Goal: Transaction & Acquisition: Purchase product/service

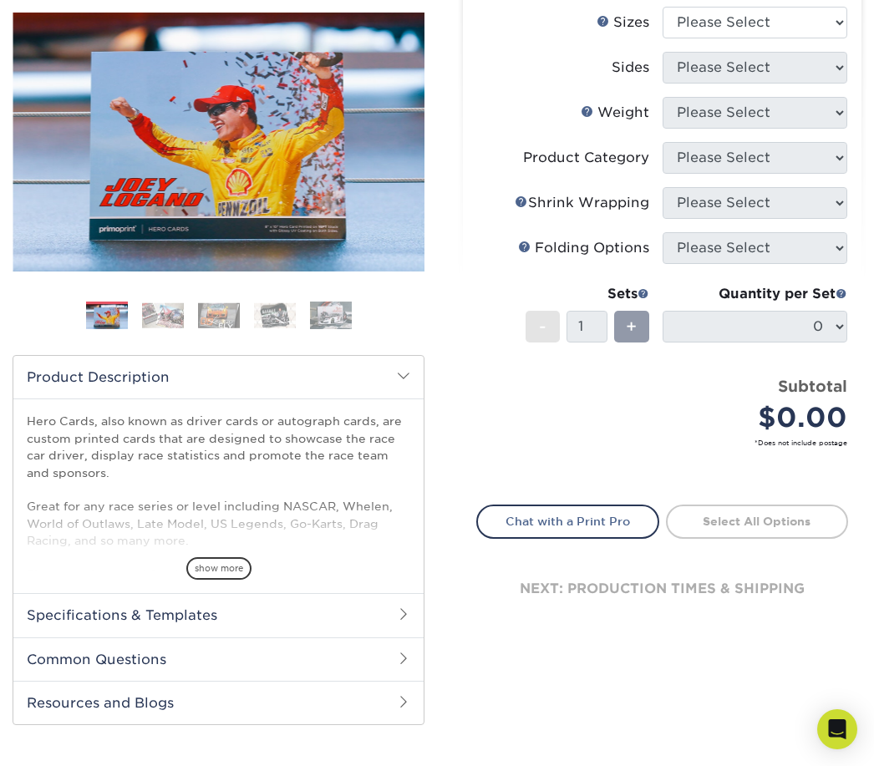
scroll to position [206, 0]
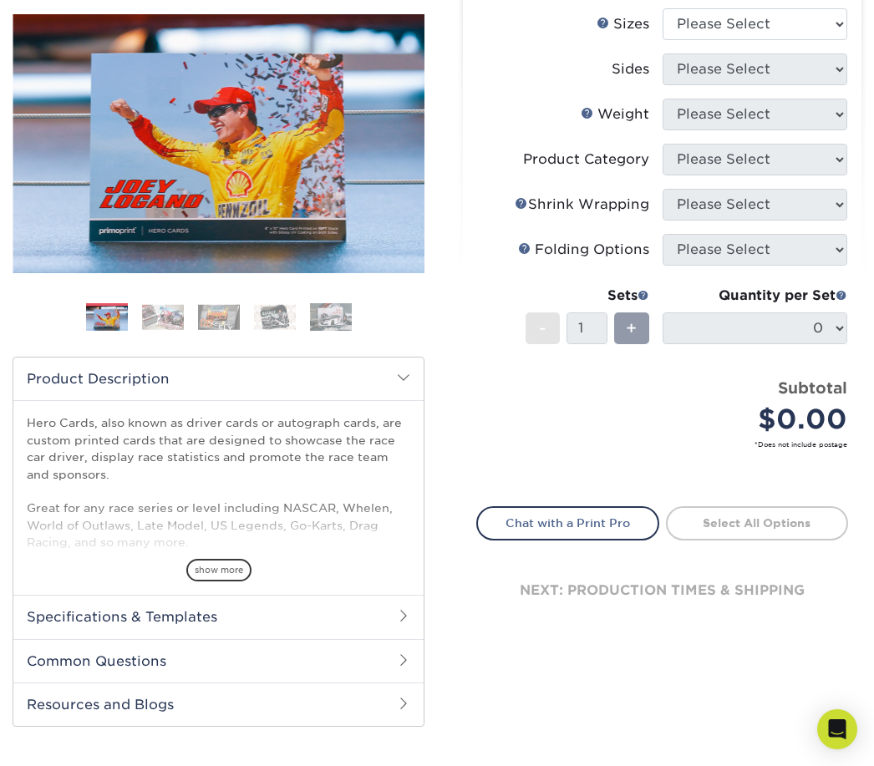
click at [361, 627] on h2 "Specifications & Templates" at bounding box center [218, 616] width 410 height 43
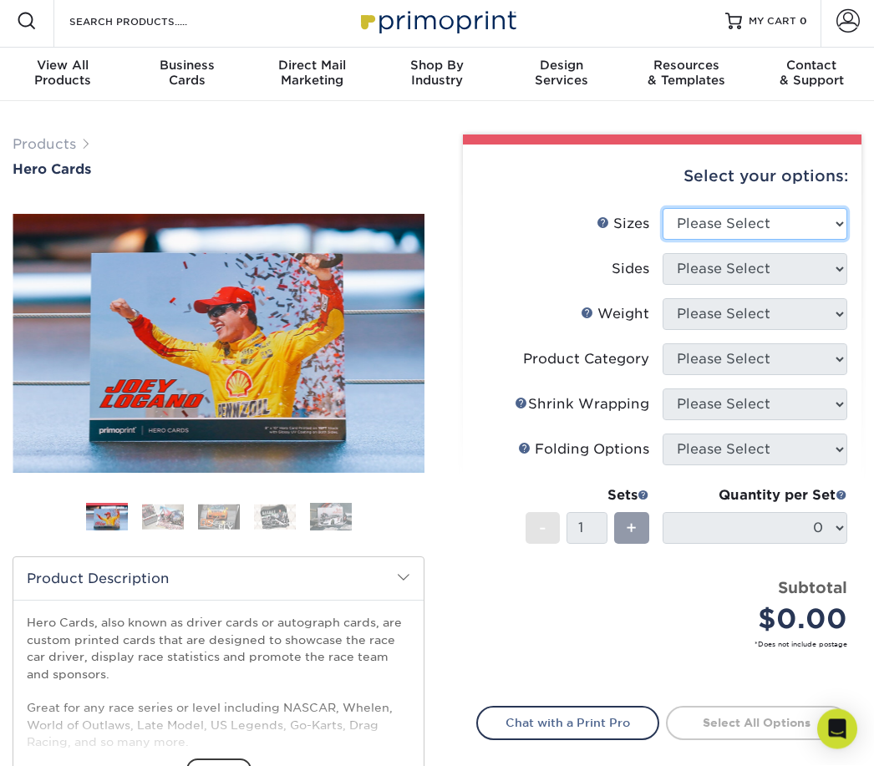
click at [782, 221] on select "Please Select 1.5" x 7" 4" x 6" 5" x 7" 6" x 8" 6" x 8.5" 6" x 9" 7" x 8.5" 7.5…" at bounding box center [756, 225] width 186 height 32
click at [811, 218] on select "Please Select 1.5" x 7" 4" x 6" 5" x 7" 6" x 8" 6" x 8.5" 6" x 9" 7" x 8.5" 7.5…" at bounding box center [756, 224] width 186 height 32
select select "6.00x9.00"
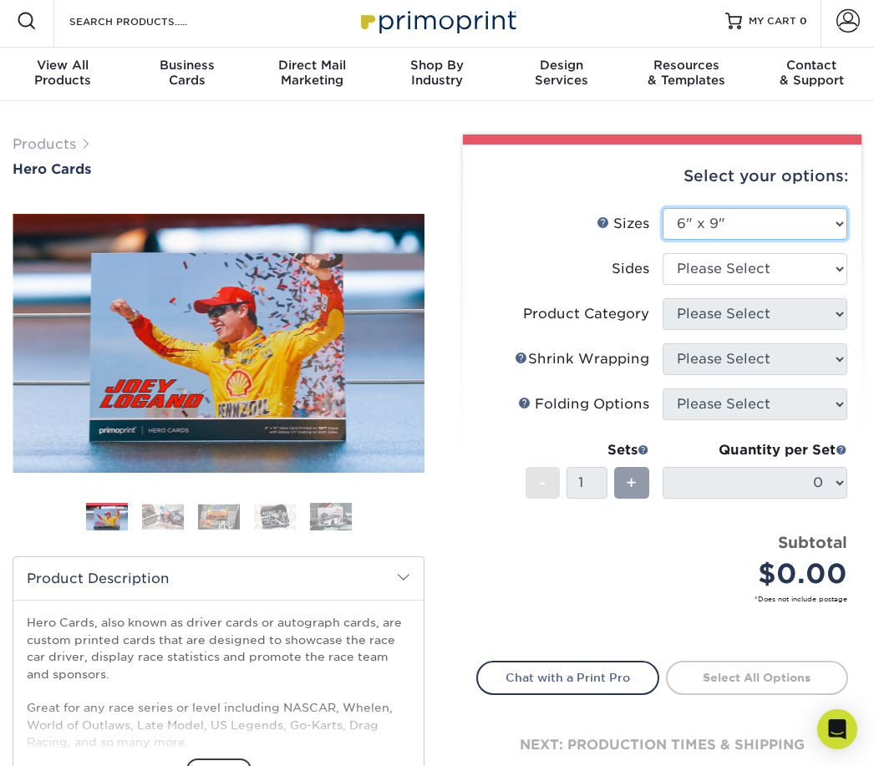
click at [826, 225] on select "Please Select 1.5" x 7" 4" x 6" 5" x 7" 6" x 8" 6" x 8.5" 6" x 9" 7" x 8.5" 7.5…" at bounding box center [756, 224] width 186 height 32
click at [785, 283] on select "Please Select Print Both Sides Print Front Only" at bounding box center [756, 269] width 186 height 32
select select "13abbda7-1d64-4f25-8bb2-c179b224825d"
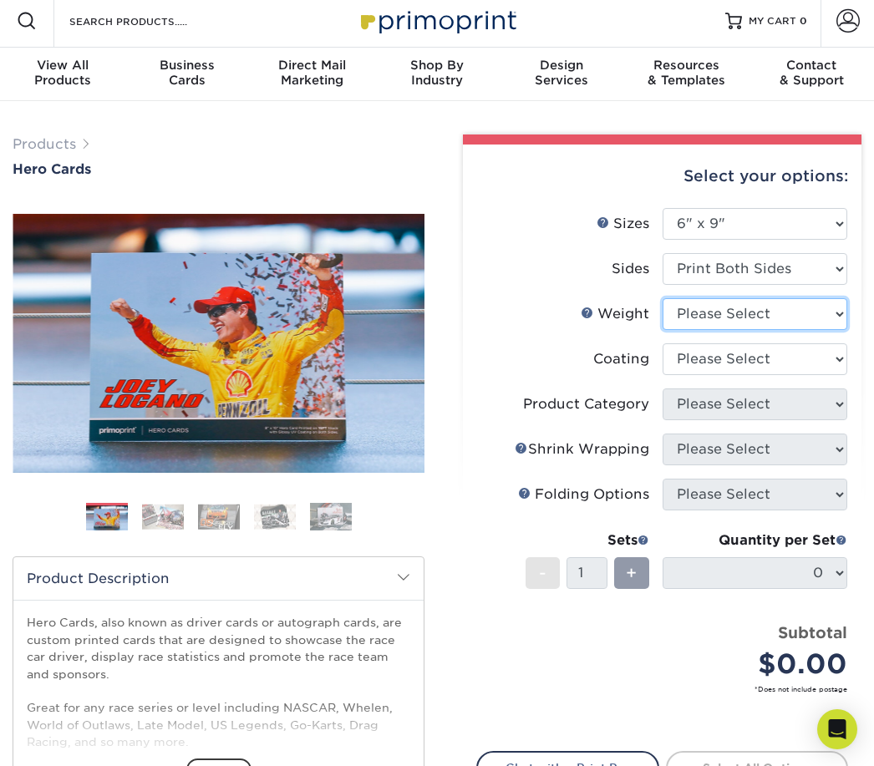
click at [790, 319] on select "Please Select 16PT 14PT 100LB" at bounding box center [756, 314] width 186 height 32
select select "16PT"
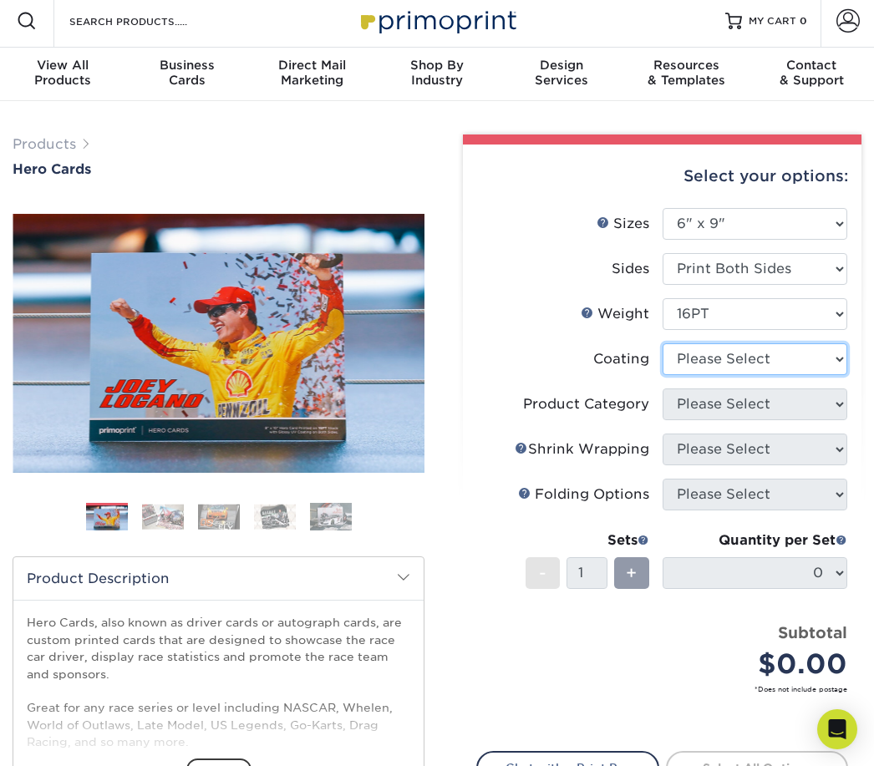
click at [785, 358] on select at bounding box center [756, 359] width 186 height 32
select select "ae367451-b2b8-45df-a344-0f05b6a12993"
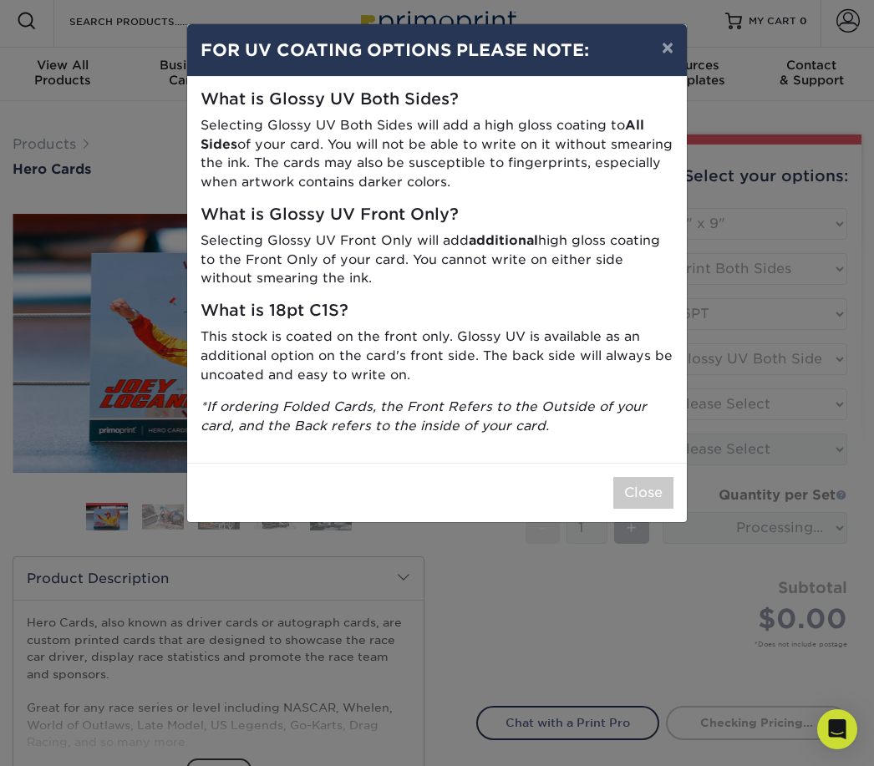
click at [657, 490] on button "Close" at bounding box center [643, 493] width 60 height 32
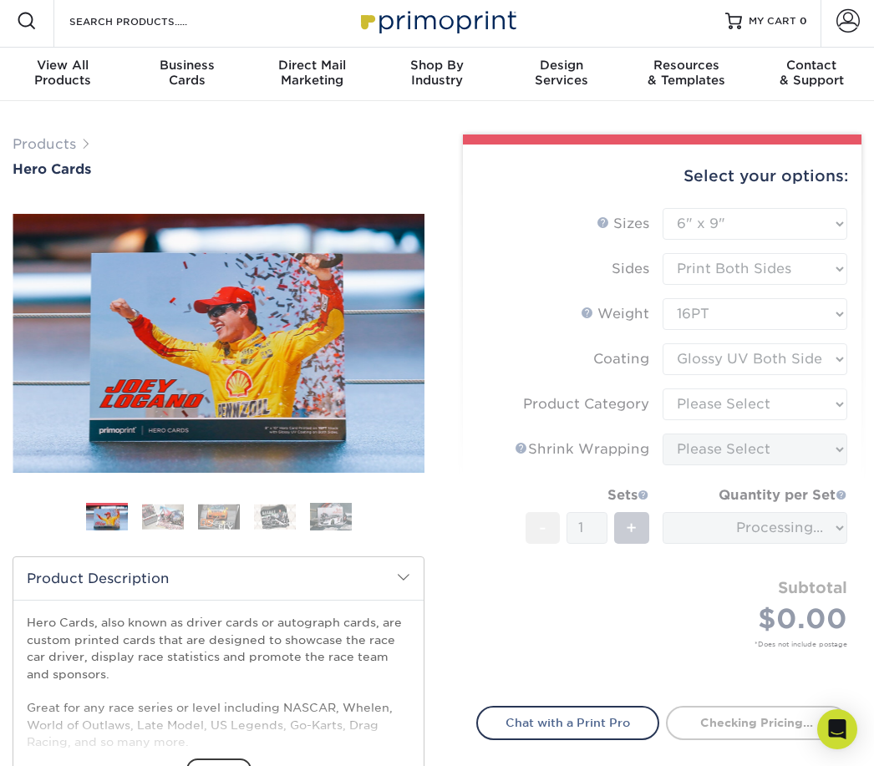
click at [807, 362] on form "Sizes Help Sizes Please Select 1.5" x 7" 4" x 6" 5" x 7" 6" x 8" 6" x 8.5" 6" x…" at bounding box center [662, 447] width 372 height 479
click at [806, 360] on form "Sizes Help Sizes Please Select 1.5" x 7" 4" x 6" 5" x 7" 6" x 8" 6" x 8.5" 6" x…" at bounding box center [662, 447] width 372 height 479
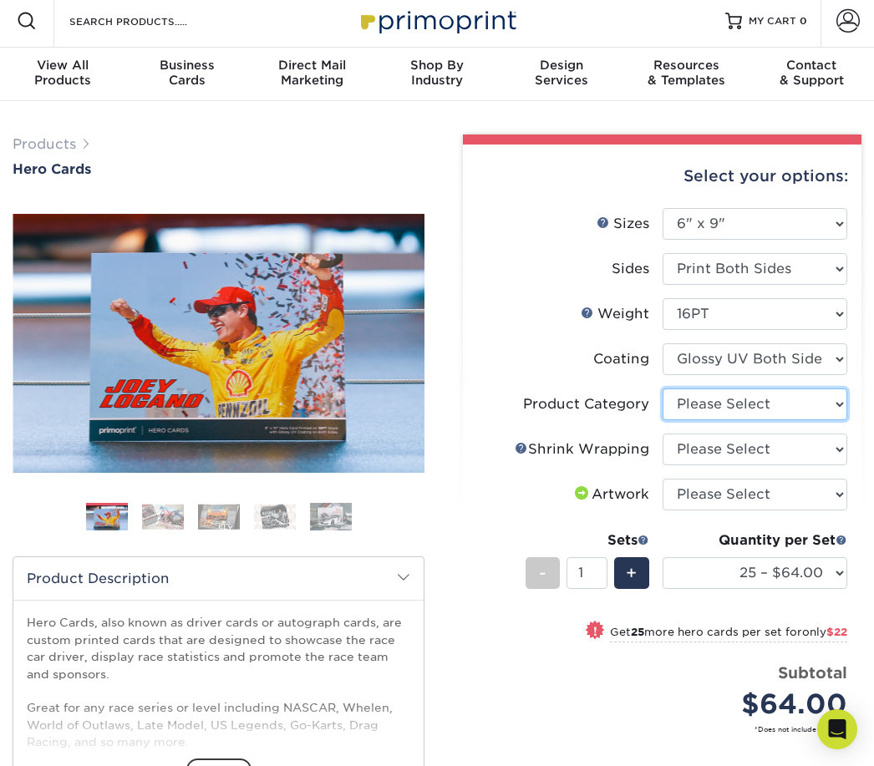
click at [786, 403] on select "Please Select Postcards" at bounding box center [756, 405] width 186 height 32
select select "9b7272e0-d6c8-4c3c-8e97-d3a1bcdab858"
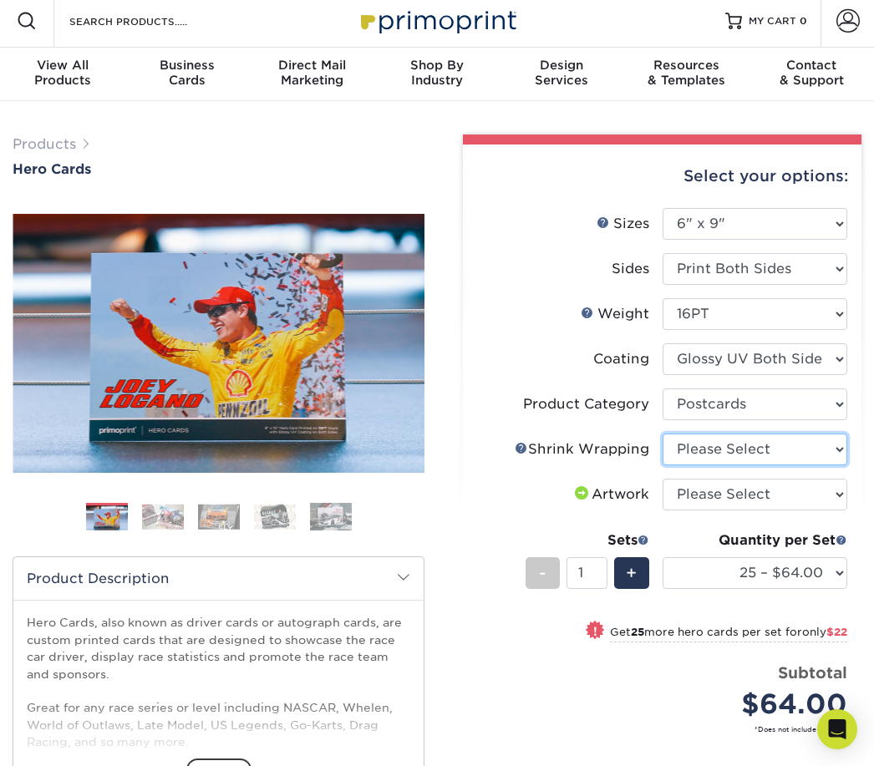
click at [799, 443] on select "Please Select No Shrink Wrapping Shrink Wrap 100 Per Package Shrink Wrap 50 Per…" at bounding box center [756, 450] width 186 height 32
select select "c8749376-e7da-41d0-b3dc-647faf84d907"
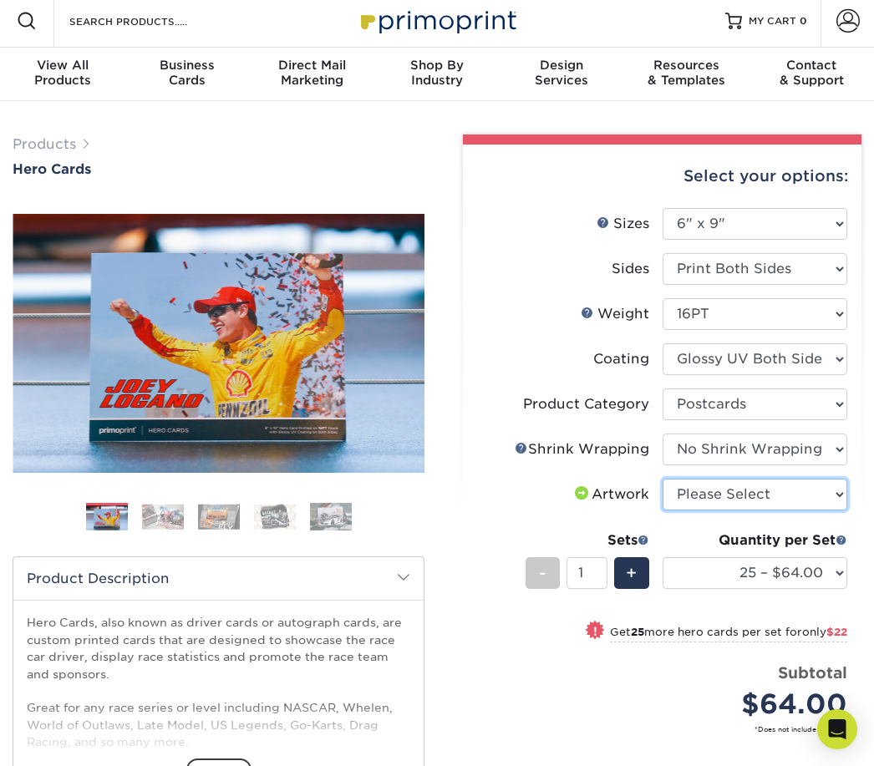
click at [790, 500] on select "Please Select I will upload files I need a design - $150" at bounding box center [756, 495] width 186 height 32
select select "upload"
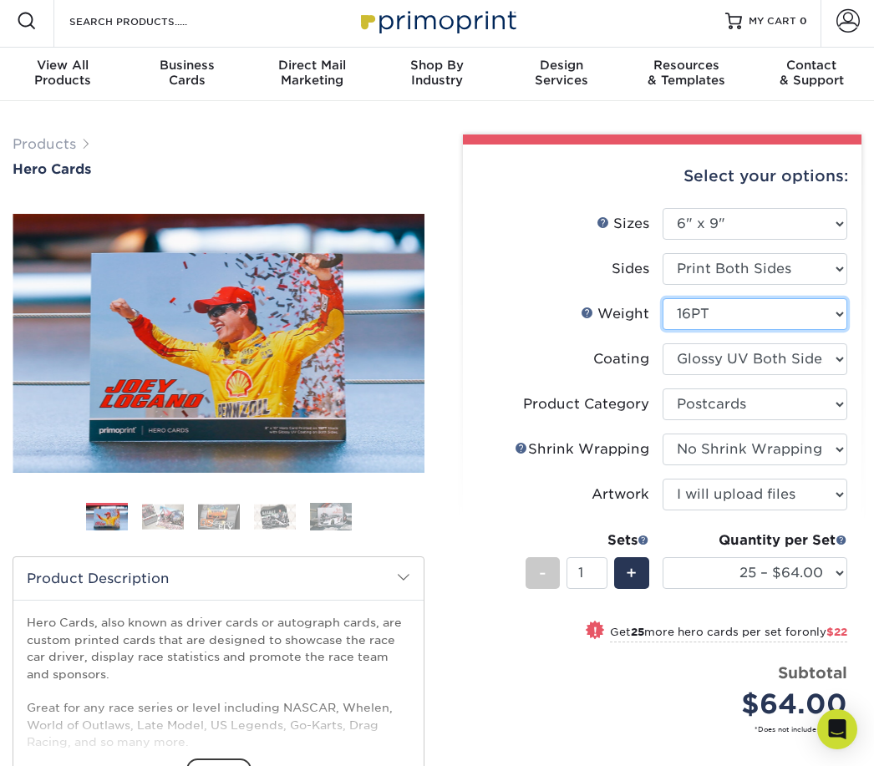
click at [795, 323] on select "Please Select 16PT 14PT 100LB" at bounding box center [756, 314] width 186 height 32
select select "14PT"
select select "-1"
select select
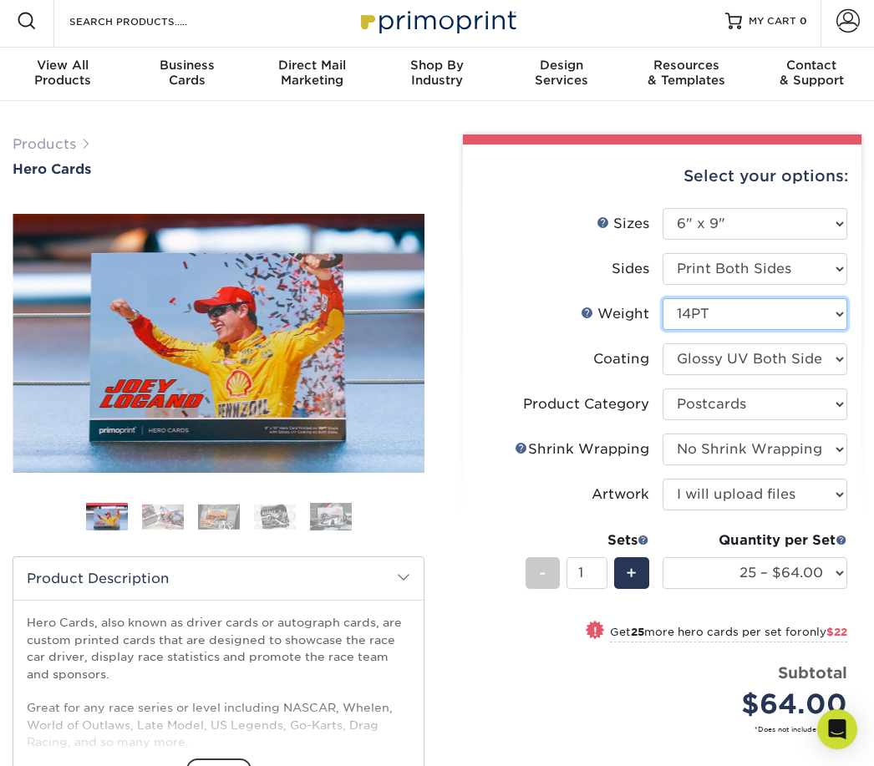
select select "-1"
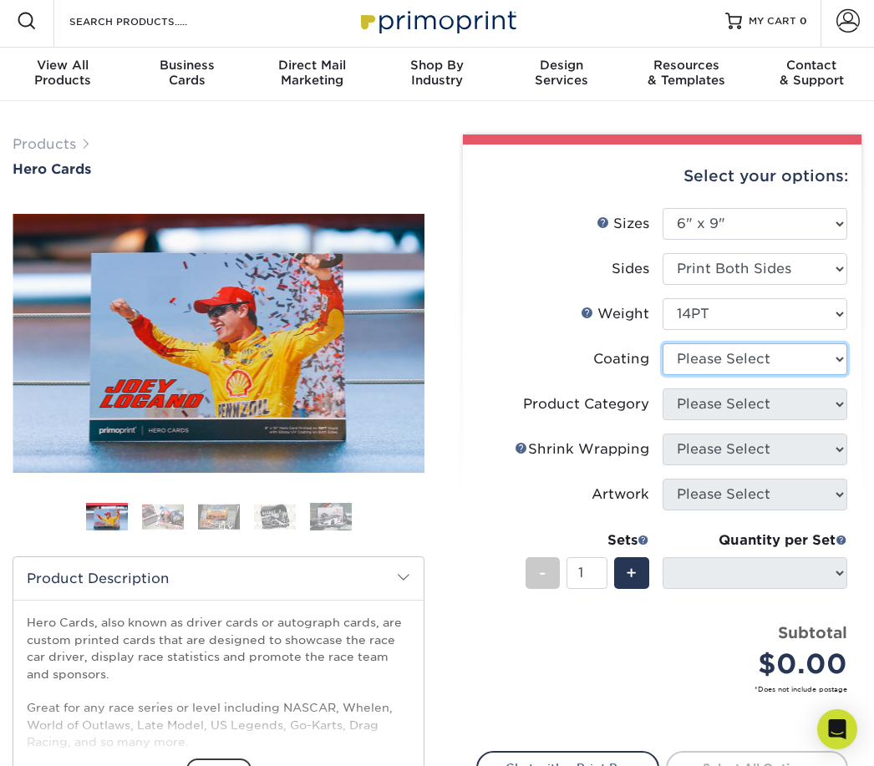
click at [793, 366] on select at bounding box center [756, 359] width 186 height 32
select select "ae367451-b2b8-45df-a344-0f05b6a12993"
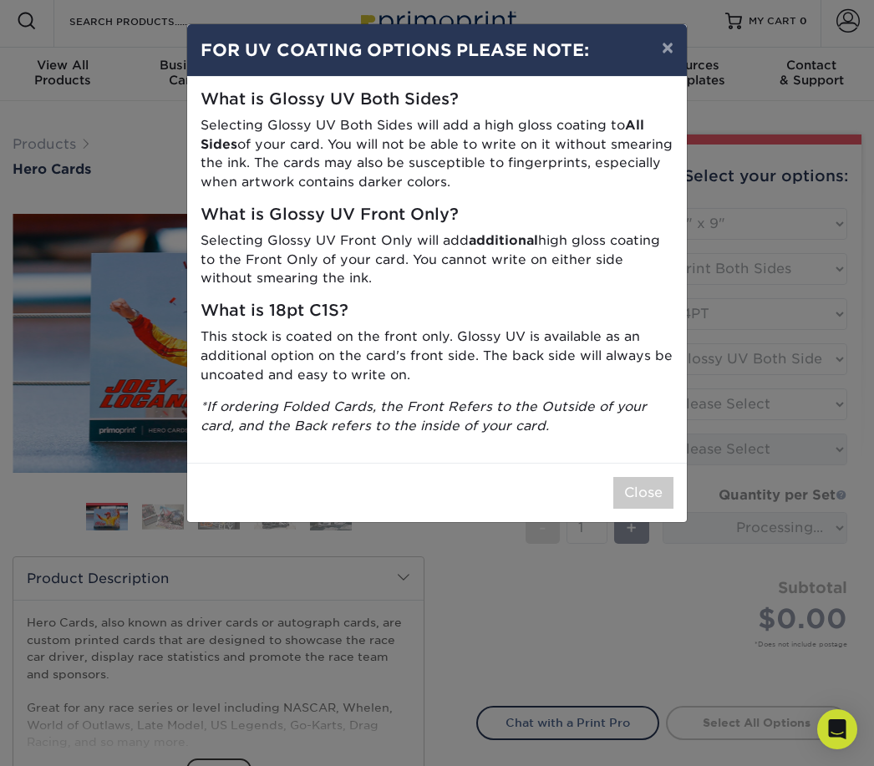
click at [648, 485] on button "Close" at bounding box center [643, 493] width 60 height 32
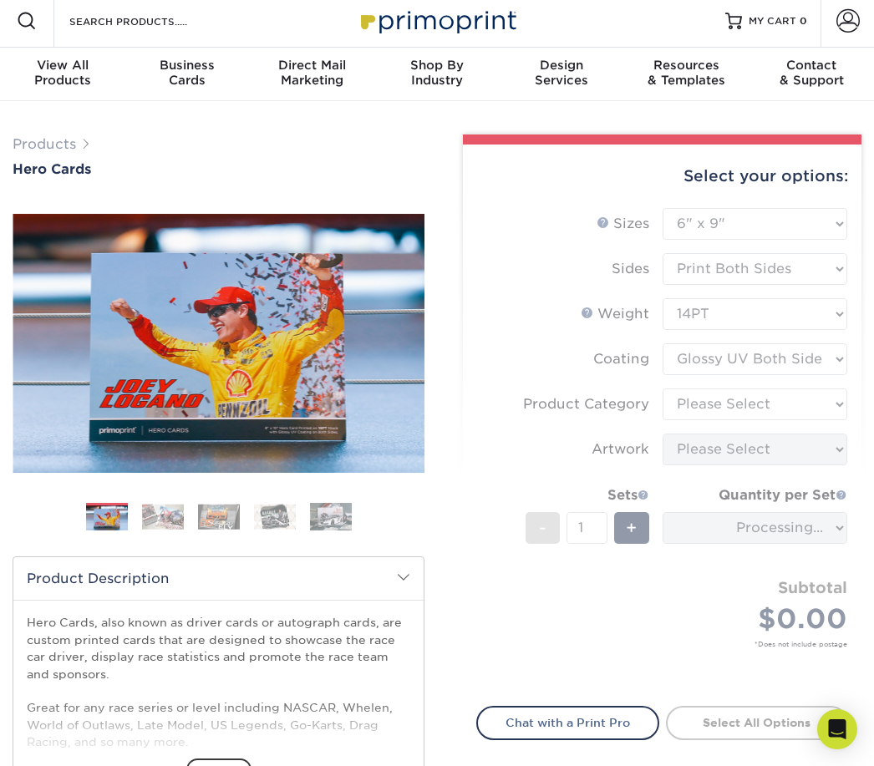
click at [749, 628] on form "Sizes Help Sizes Please Select 1.5" x 7" 4" x 6" 5" x 7" 6" x 8" 6" x 8.5" 6" x…" at bounding box center [662, 447] width 372 height 479
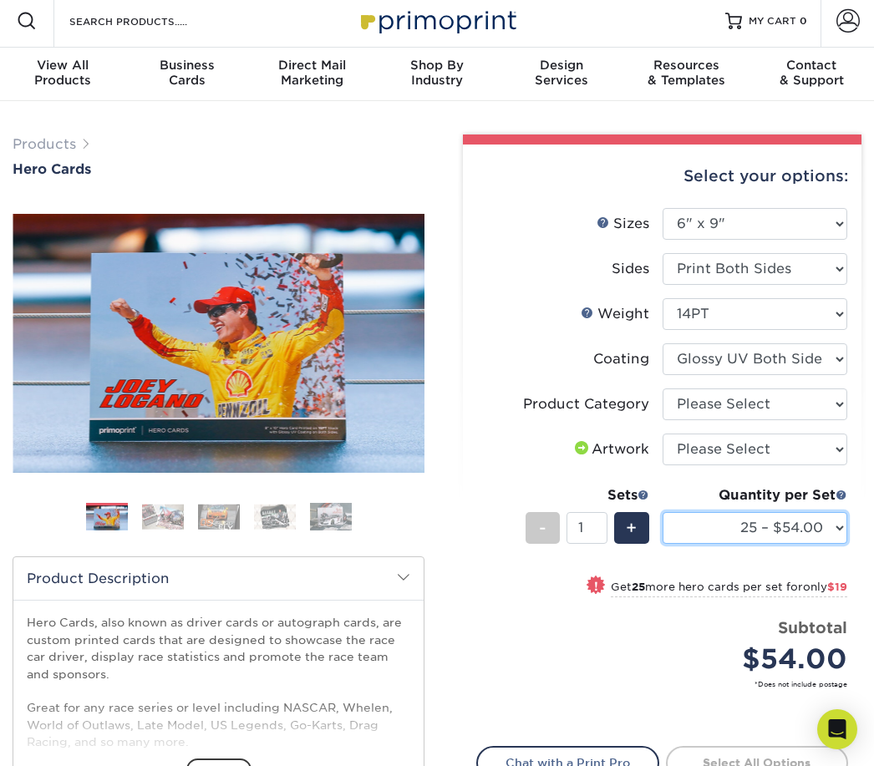
click at [821, 526] on select "25 – $54.00 50 – $73.00 75 – $85.00 100 – $113.00 250 – $191.00 500 – $229.00 1…" at bounding box center [756, 528] width 186 height 32
select select "100 – $113.00"
click at [795, 459] on select "Please Select I will upload files I need a design - $150" at bounding box center [756, 450] width 186 height 32
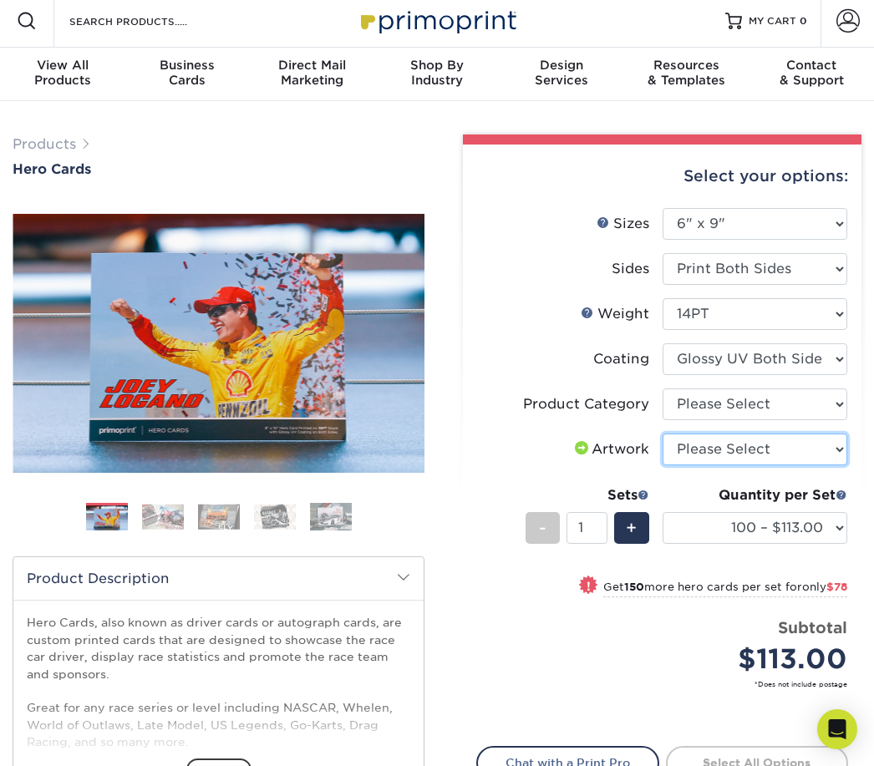
select select "upload"
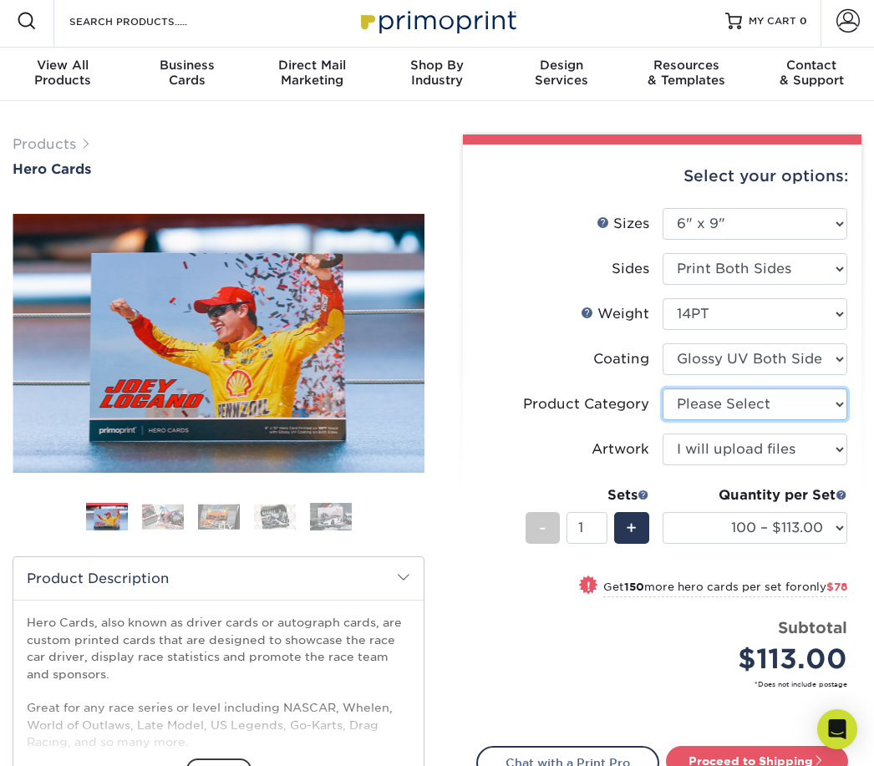
click at [791, 397] on select "Please Select Postcards" at bounding box center [756, 405] width 186 height 32
select select "9b7272e0-d6c8-4c3c-8e97-d3a1bcdab858"
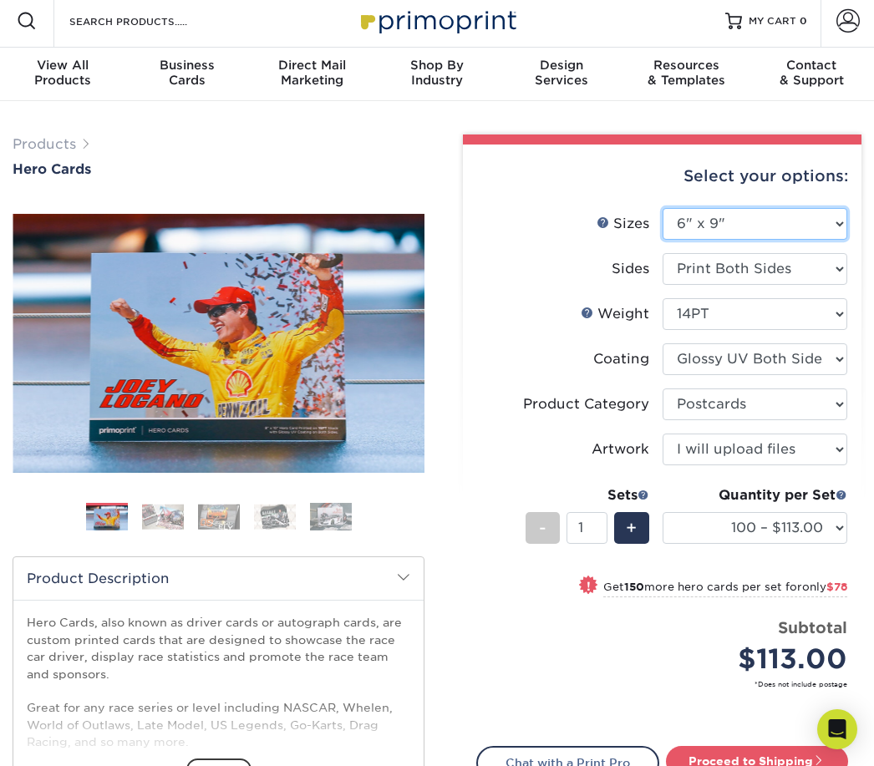
click at [810, 214] on select "Please Select 1.5" x 7" 4" x 6" 5" x 7" 6" x 8" 6" x 8.5" 6" x 9" 7" x 8.5" 7.5…" at bounding box center [756, 224] width 186 height 32
click at [795, 526] on select "25 – $54.00 50 – $73.00 75 – $85.00 100 – $113.00 250 – $191.00 500 – $229.00 1…" at bounding box center [756, 528] width 186 height 32
click at [817, 219] on select "Please Select 1.5" x 7" 4" x 6" 5" x 7" 6" x 8" 6" x 8.5" 6" x 9" 7" x 8.5" 7.5…" at bounding box center [756, 224] width 186 height 32
select select "8.00x10.00"
select select "-1"
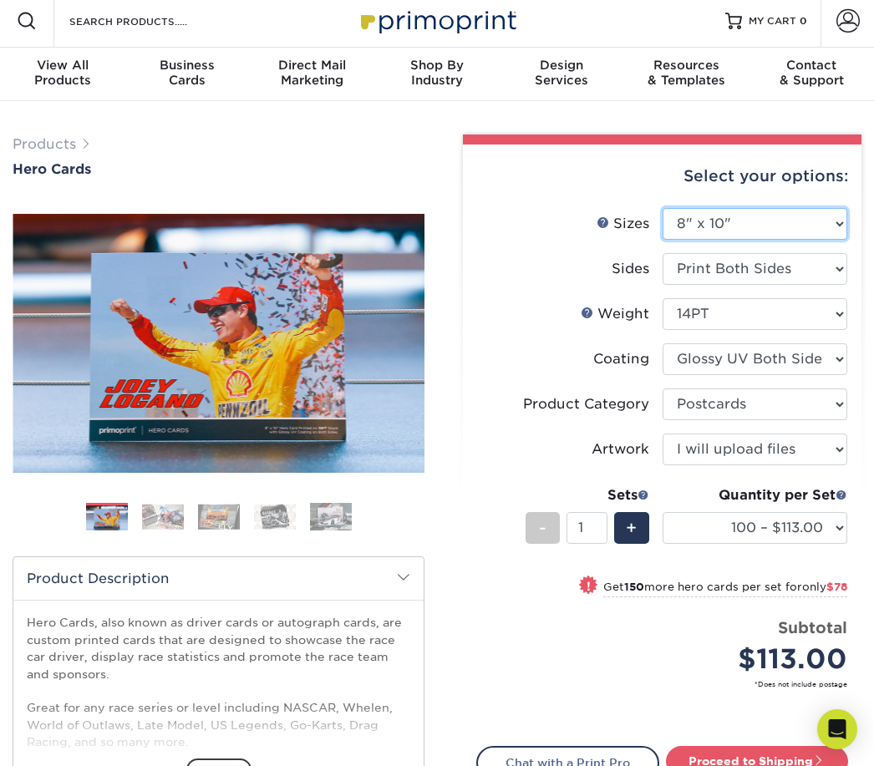
select select
select select "-1"
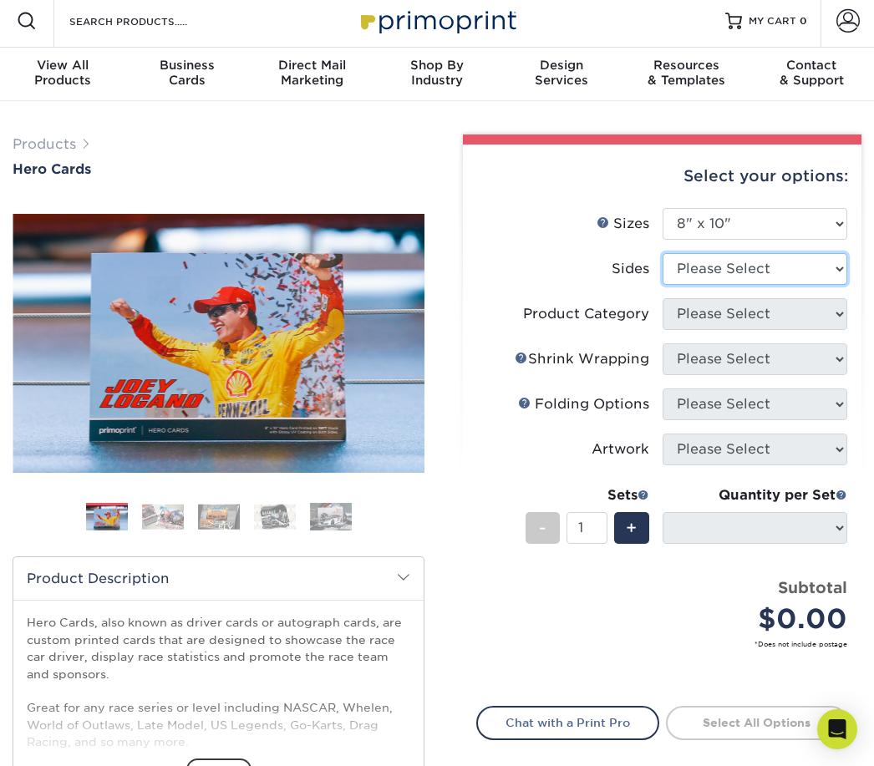
click at [811, 267] on select "Please Select Print Both Sides Print Front Only" at bounding box center [756, 269] width 186 height 32
select select "13abbda7-1d64-4f25-8bb2-c179b224825d"
select select
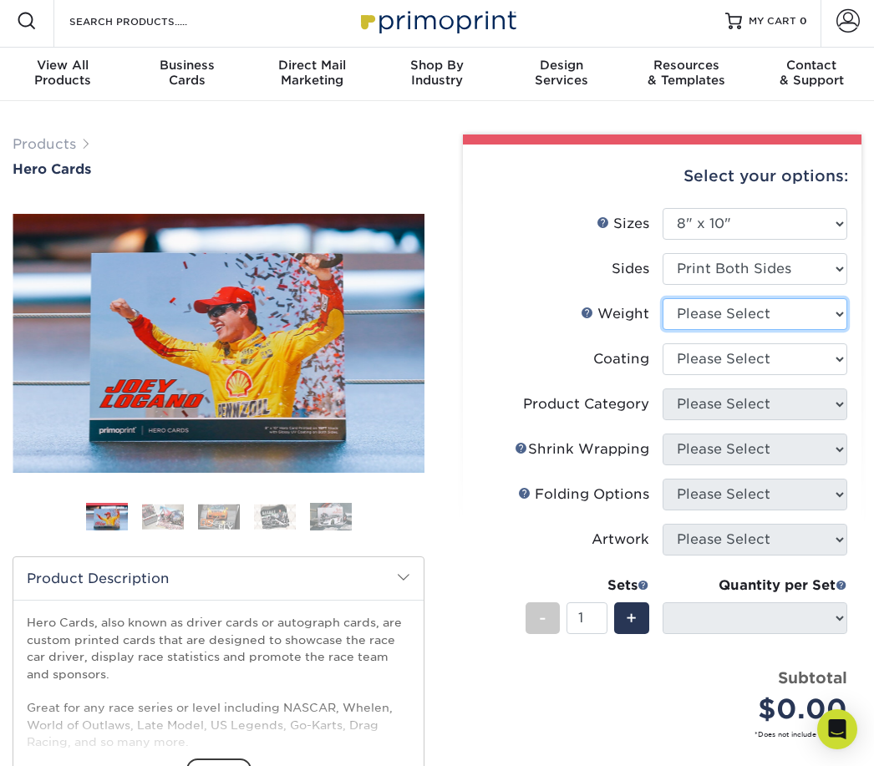
click at [791, 312] on select "Please Select 100LB 14PT 16PT" at bounding box center [756, 314] width 186 height 32
select select "14PT"
select select
click at [821, 299] on select "Please Select 100LB 14PT 16PT" at bounding box center [756, 314] width 186 height 32
select select "16PT"
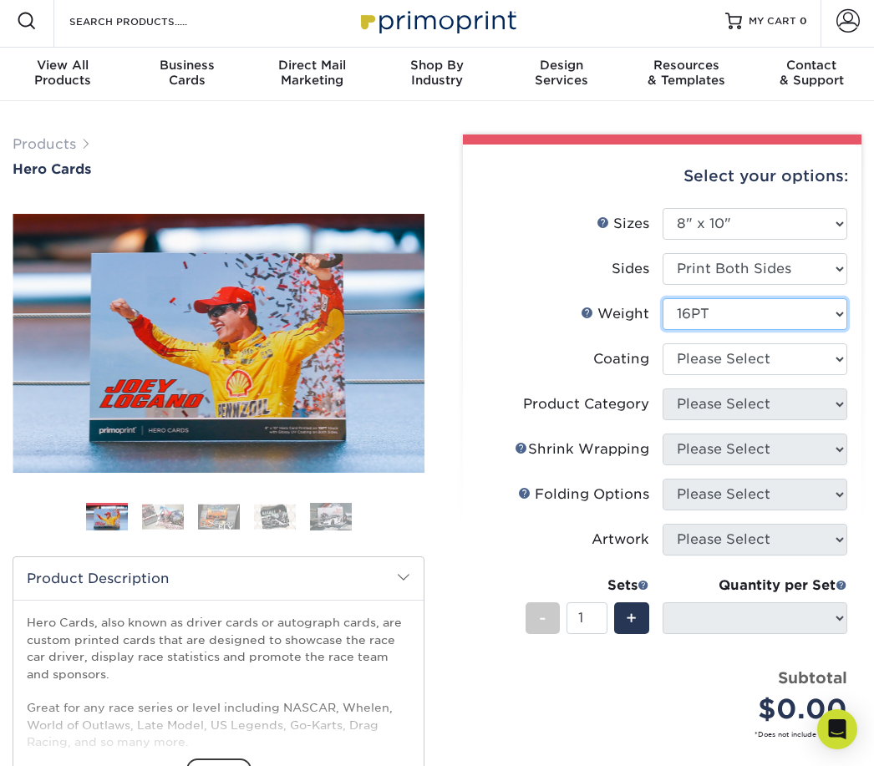
select select
click at [784, 363] on select at bounding box center [756, 359] width 186 height 32
select select "ae367451-b2b8-45df-a344-0f05b6a12993"
select select "-1"
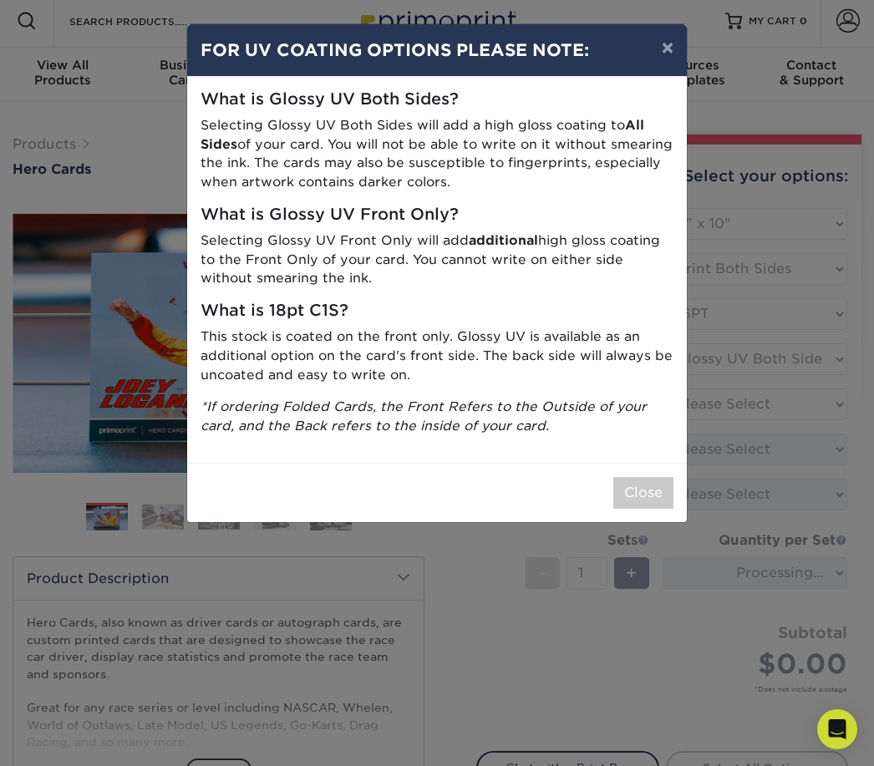
click at [648, 483] on button "Close" at bounding box center [643, 493] width 60 height 32
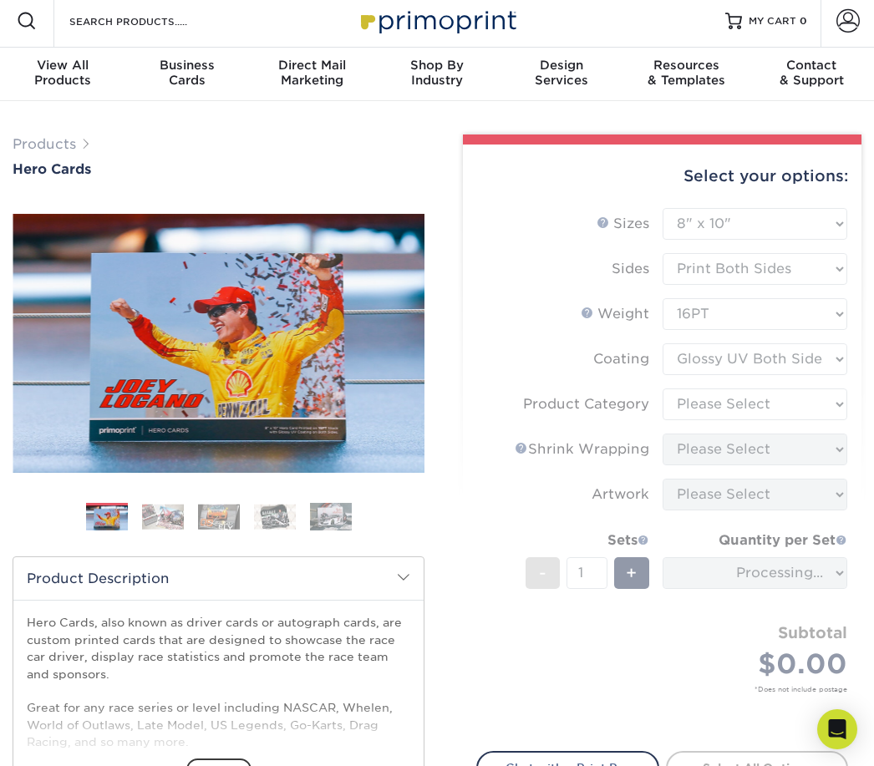
click at [801, 410] on form "Sizes Help Sizes Please Select 1.5" x 7" 4" x 6" 5" x 7" 6" x 8" 6" x 8.5" 6" x…" at bounding box center [662, 470] width 372 height 524
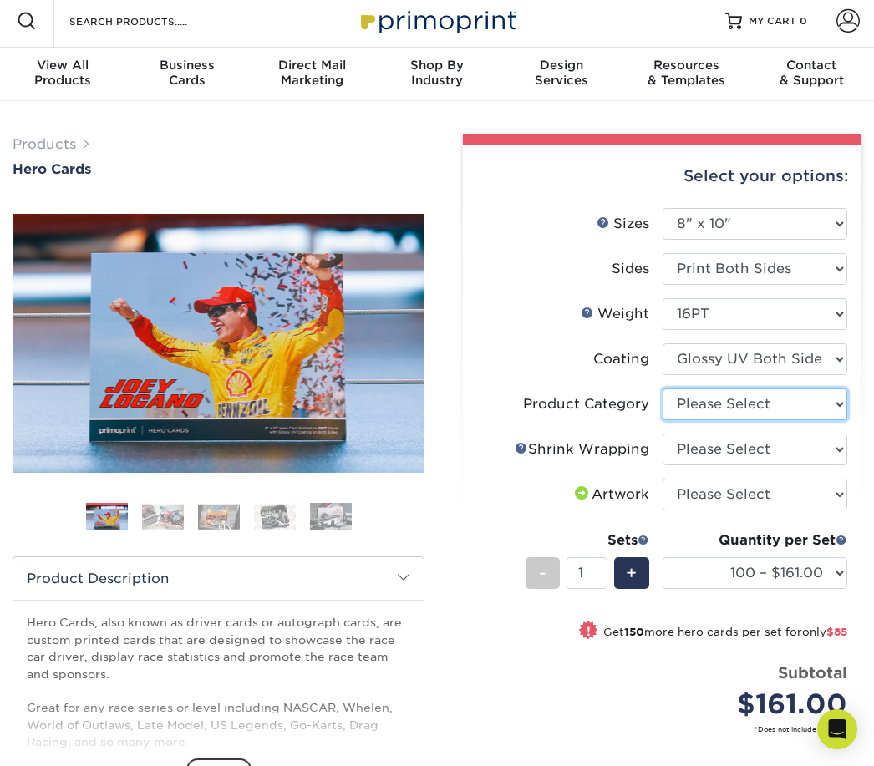
click at [814, 409] on select "Please Select Sell Sheets" at bounding box center [756, 405] width 186 height 32
select select "eddd4a87-9082-47bb-843b-3bca55f6c842"
click at [769, 460] on select "Please Select No Shrink Wrapping Shrink Wrap 100 Per Package Shrink Wrap 50 Per…" at bounding box center [756, 450] width 186 height 32
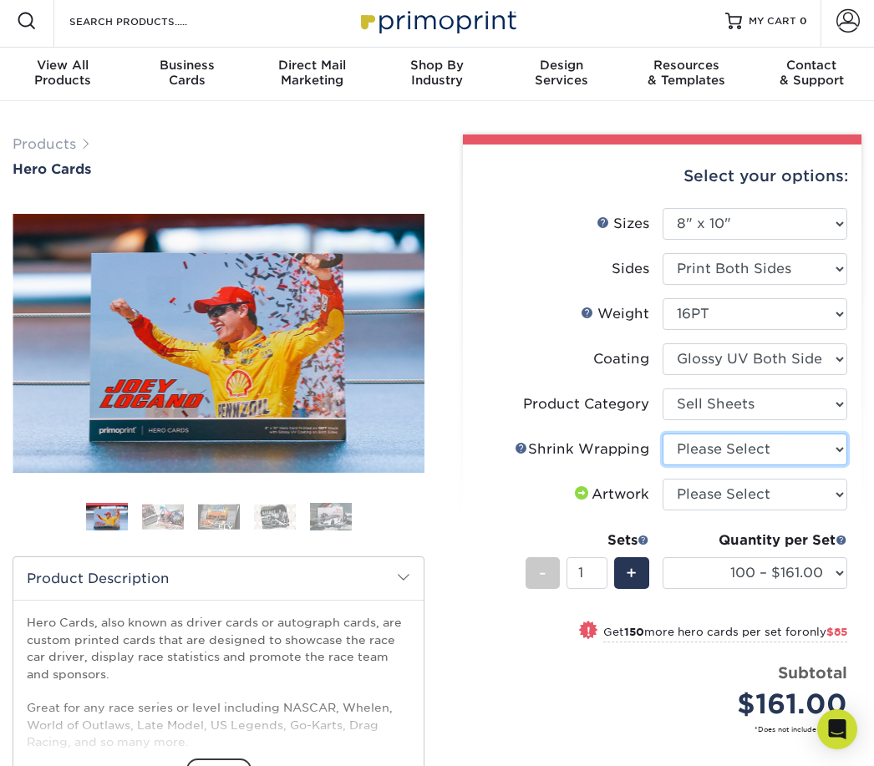
select select "c8749376-e7da-41d0-b3dc-647faf84d907"
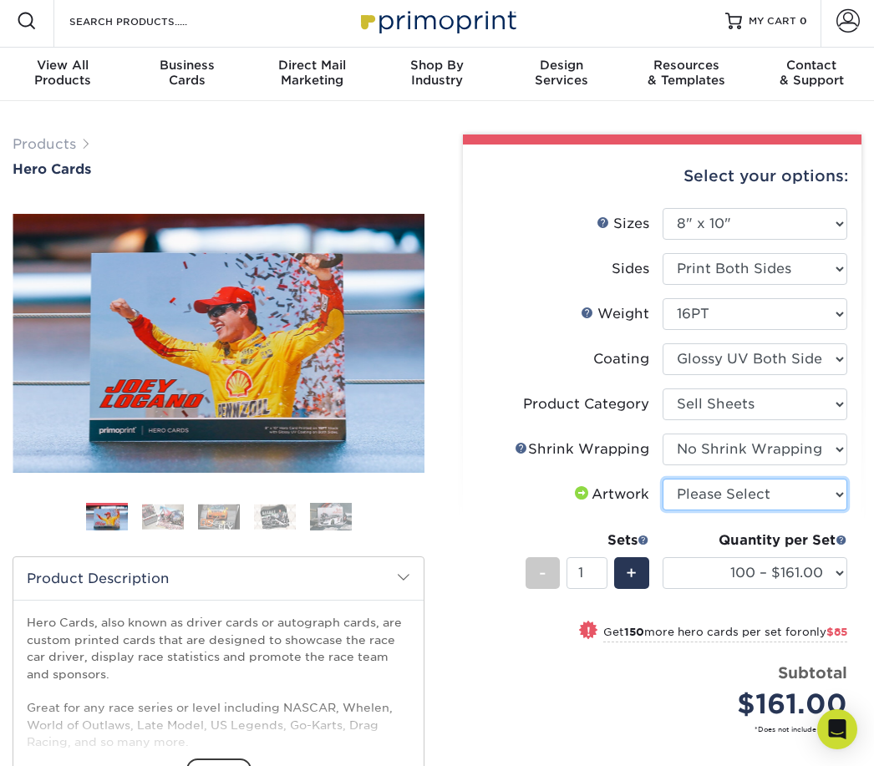
click at [760, 498] on select "Please Select I will upload files I need a design - $150" at bounding box center [756, 495] width 186 height 32
select select "upload"
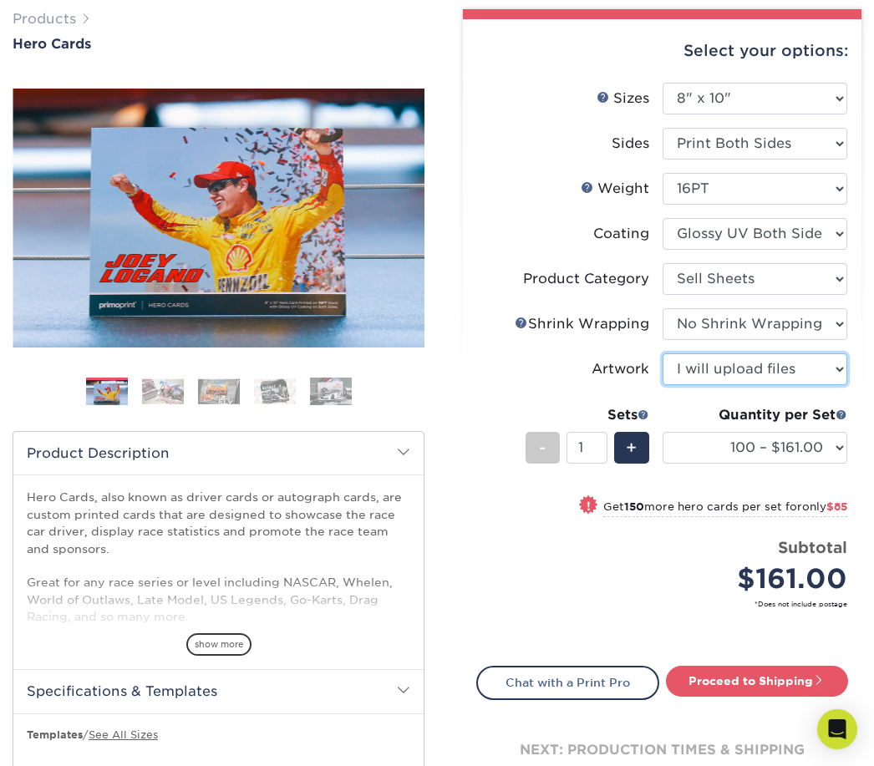
scroll to position [135, 0]
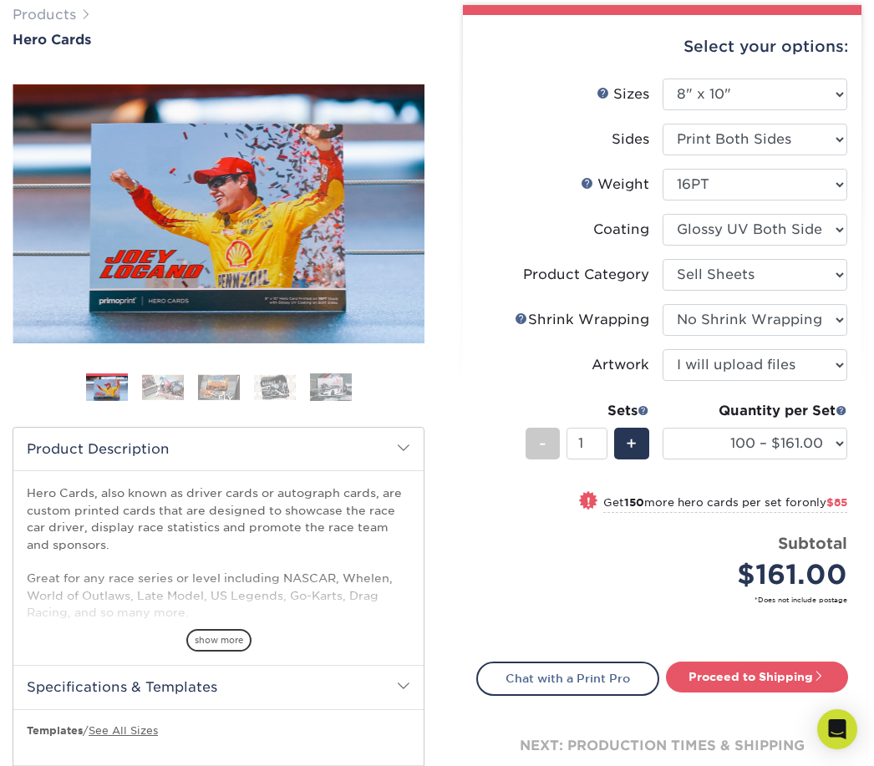
click at [775, 679] on link "Proceed to Shipping" at bounding box center [757, 677] width 183 height 30
type input "Set 1"
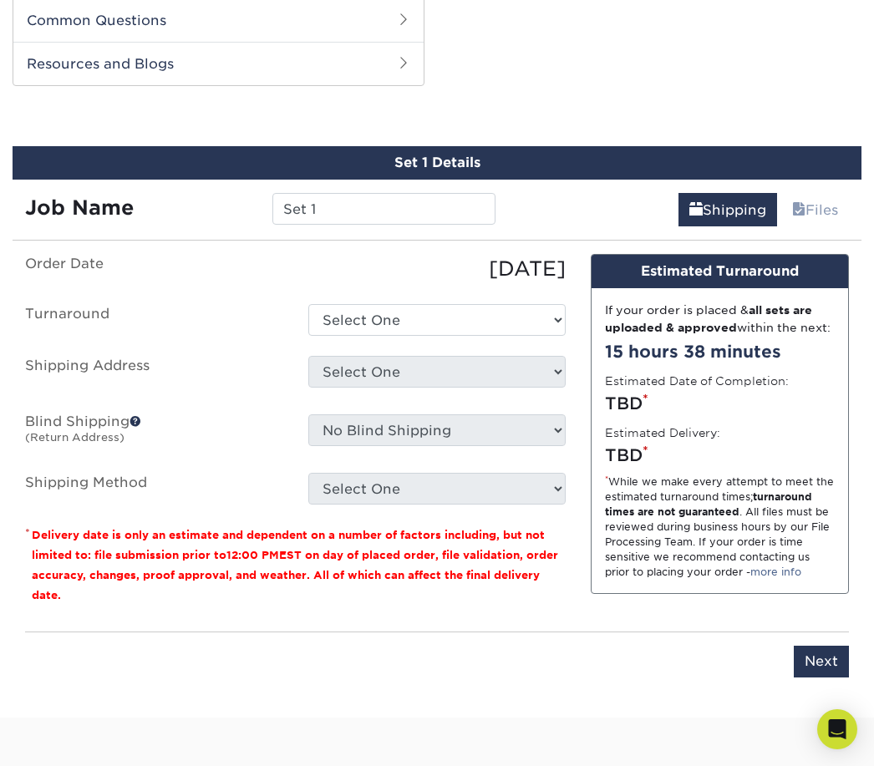
scroll to position [905, 0]
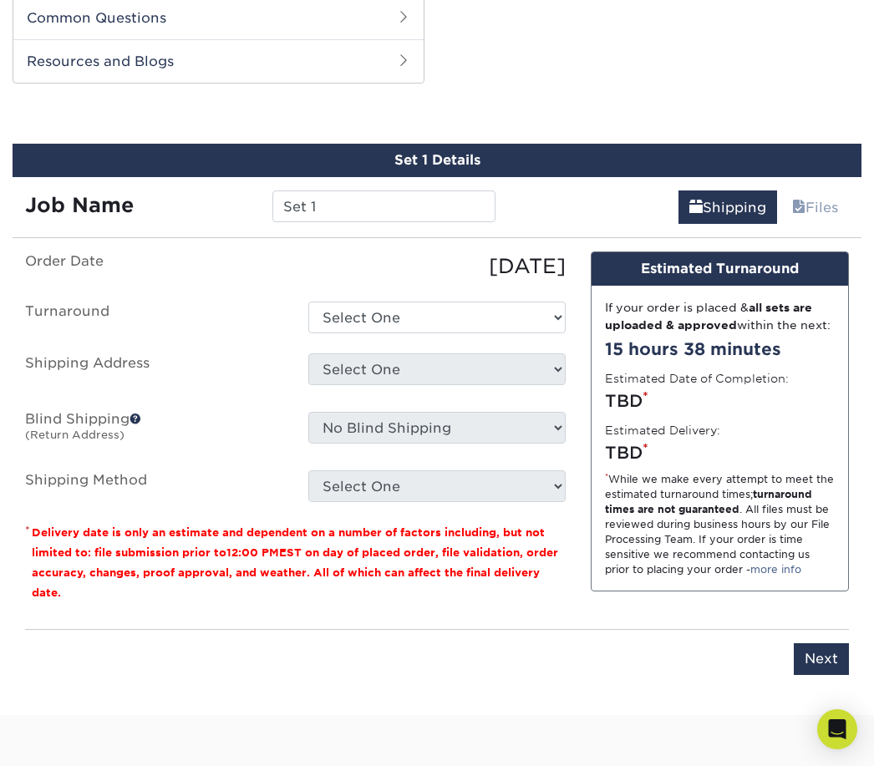
click at [520, 311] on select "Select One 2-4 Business Days 2 Day Next Business Day" at bounding box center [437, 318] width 258 height 32
select select "ae25e2f3-5600-40a9-af70-51f9e71618d2"
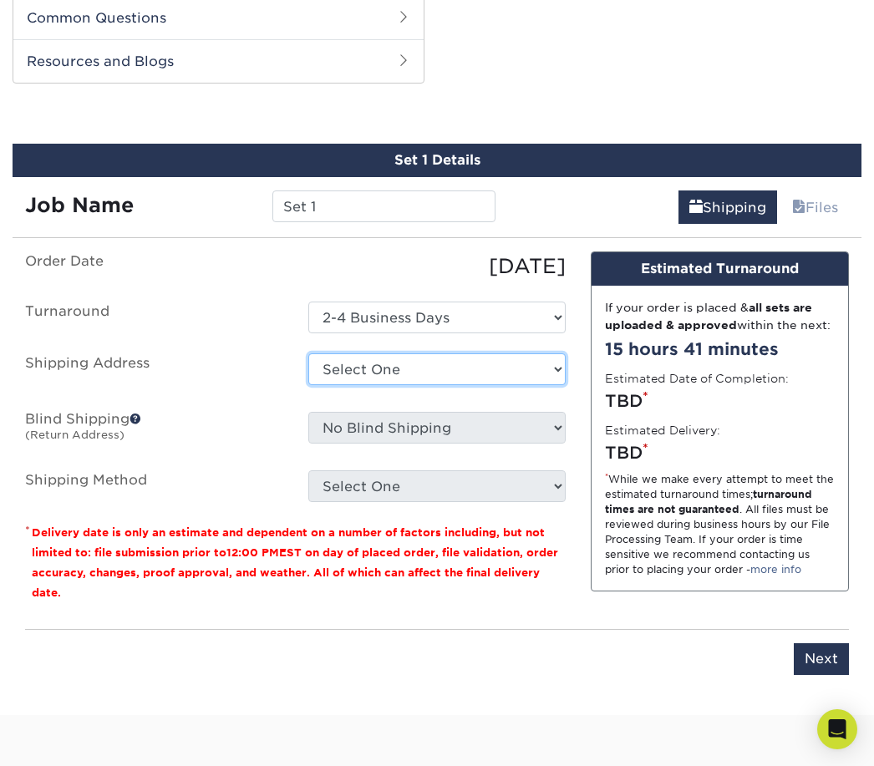
click at [530, 369] on select "Select One + Add New Address - Login" at bounding box center [437, 369] width 258 height 32
select select "newaddress"
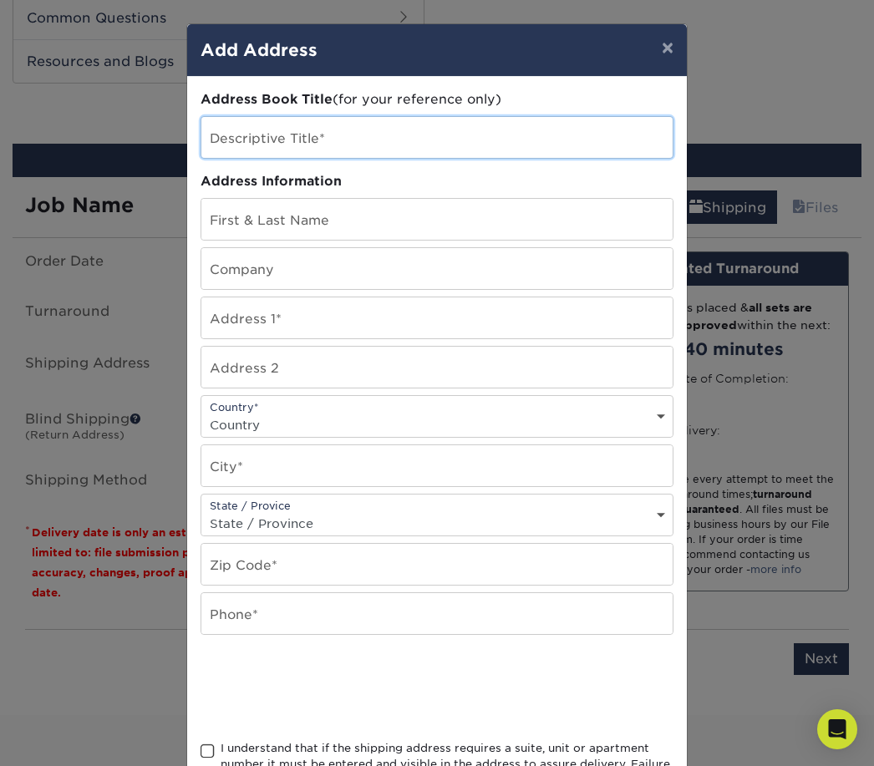
click at [429, 142] on input "text" at bounding box center [436, 137] width 471 height 41
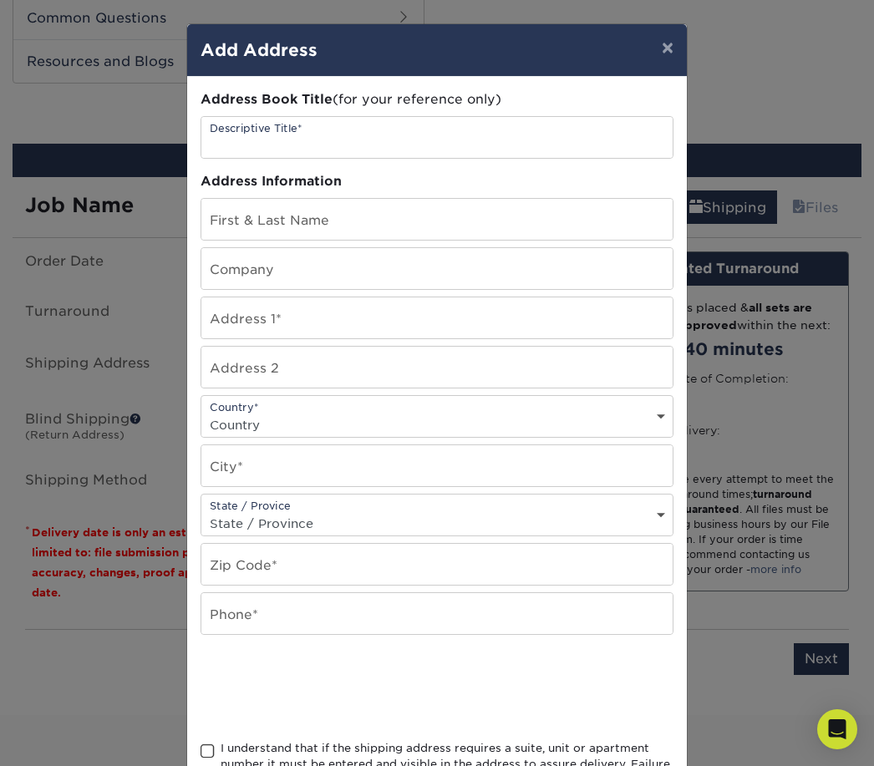
click at [653, 47] on button "×" at bounding box center [667, 47] width 38 height 47
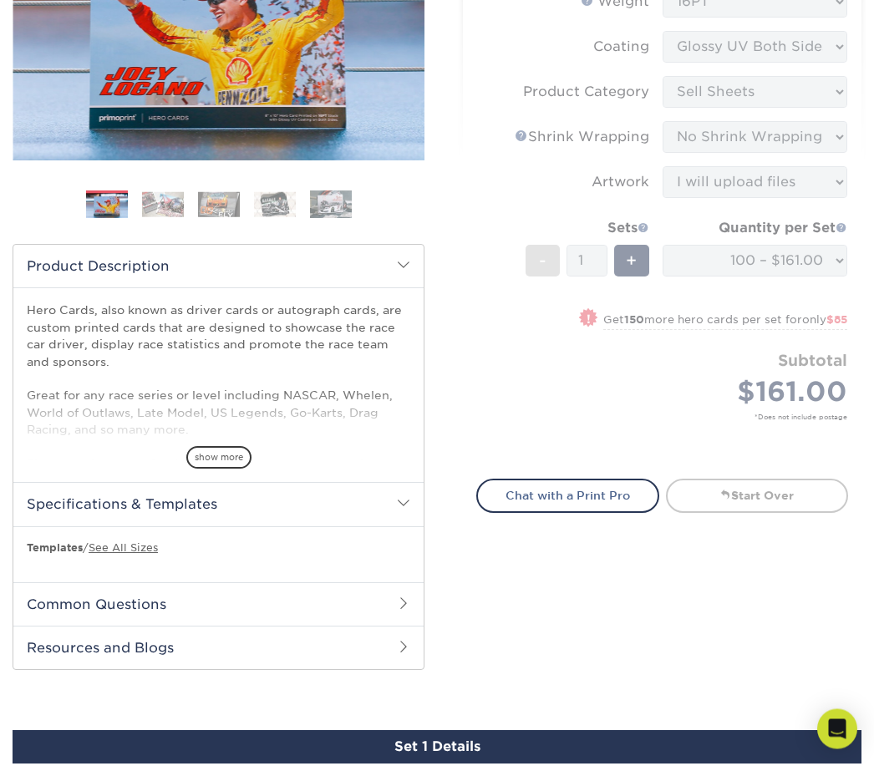
scroll to position [318, 0]
click at [127, 551] on link "See All Sizes" at bounding box center [123, 547] width 69 height 13
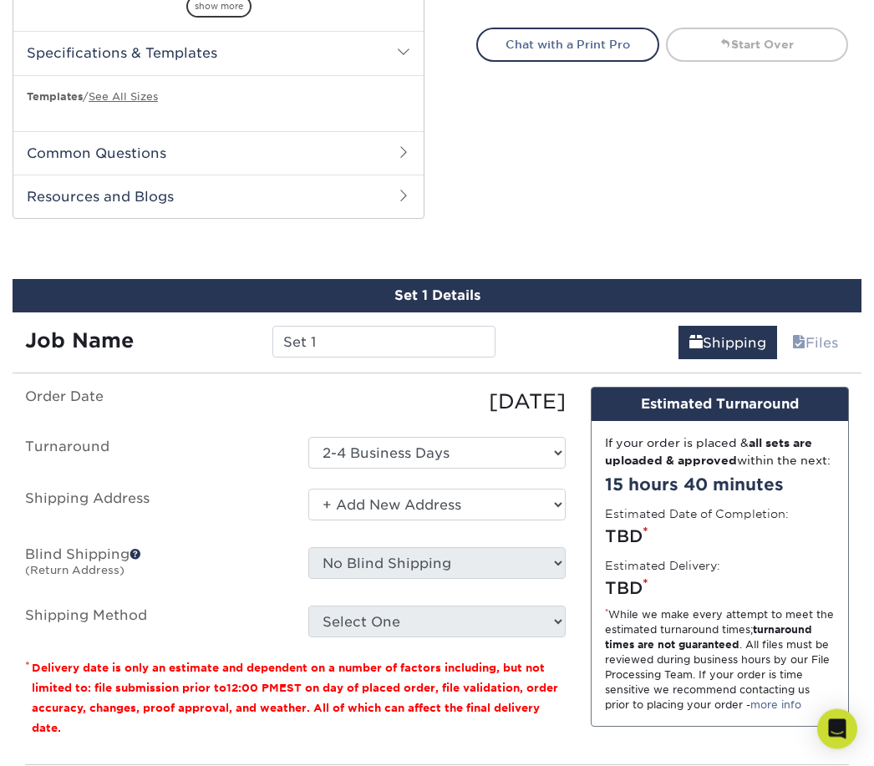
scroll to position [769, 0]
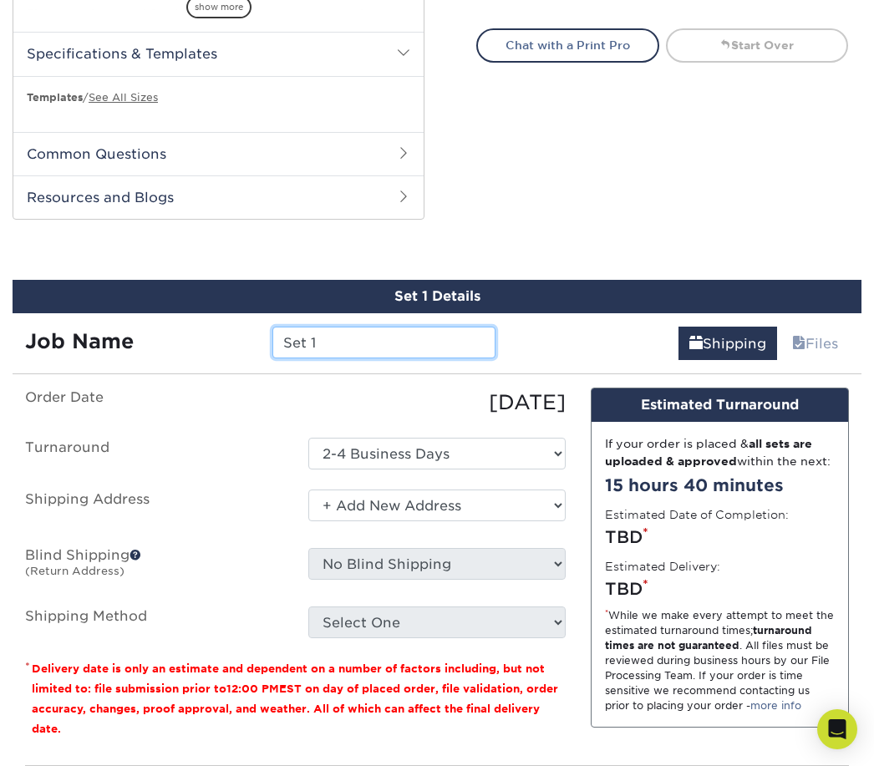
click at [425, 355] on input "Set 1" at bounding box center [383, 343] width 222 height 32
type input "S"
type input "K Gene Racing"
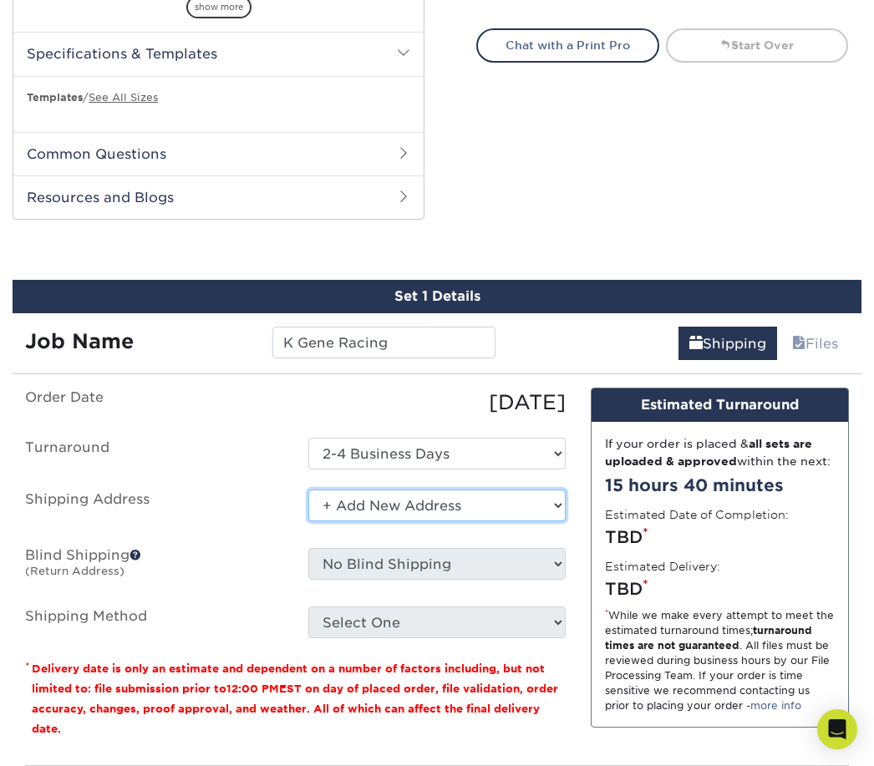
click at [495, 510] on select "Select One + Add New Address - Login" at bounding box center [437, 506] width 258 height 32
click at [480, 504] on select "Select One + Add New Address - Login" at bounding box center [437, 506] width 258 height 32
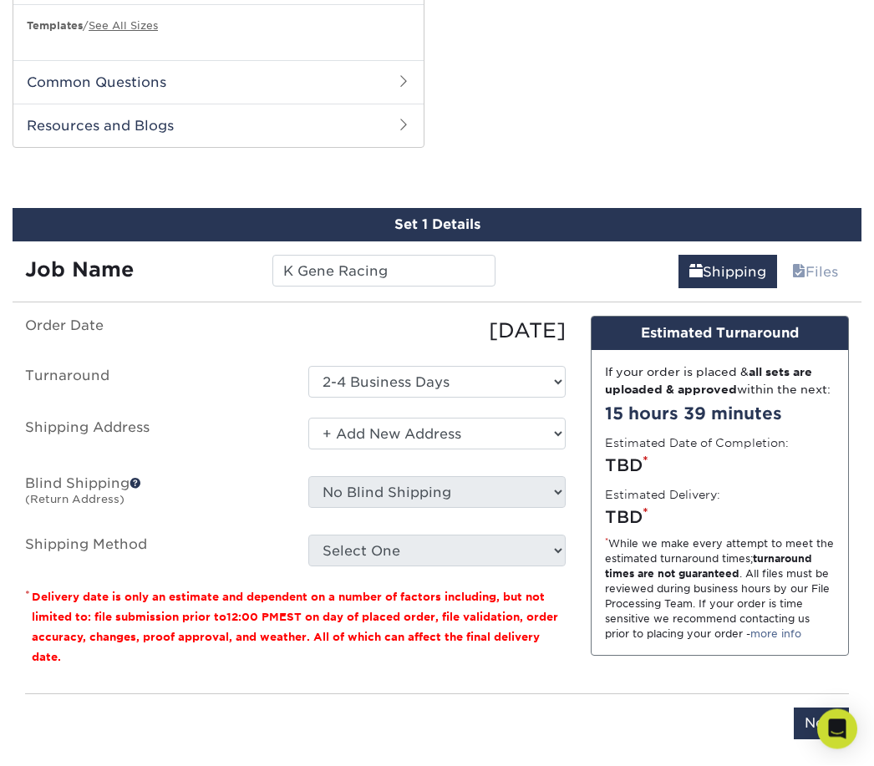
scroll to position [829, 0]
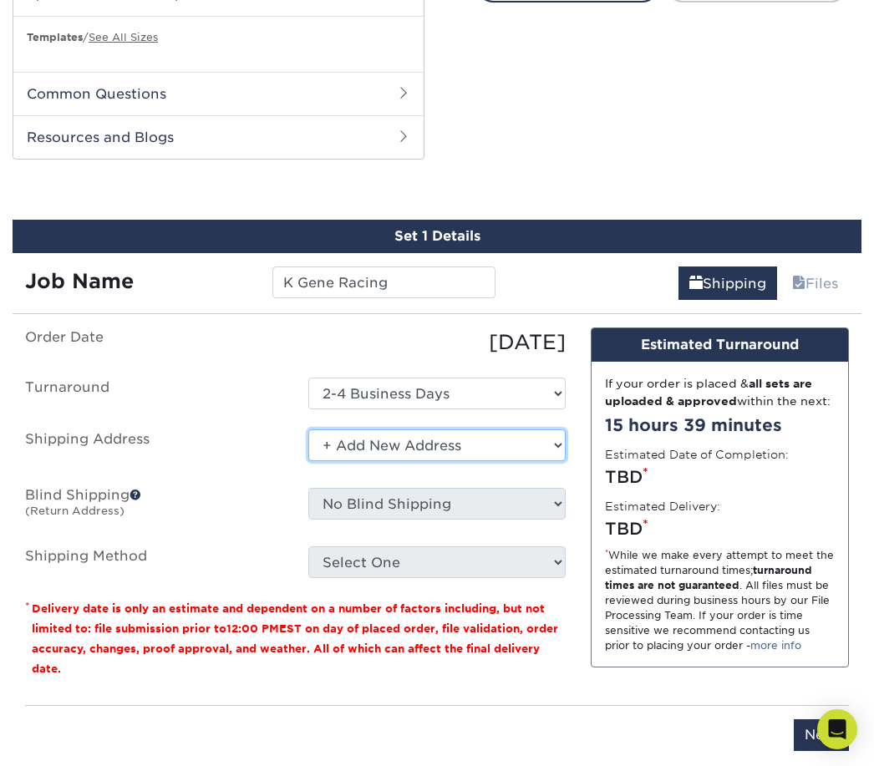
click at [496, 437] on select "Select One + Add New Address - Login" at bounding box center [437, 445] width 258 height 32
select select "-1"
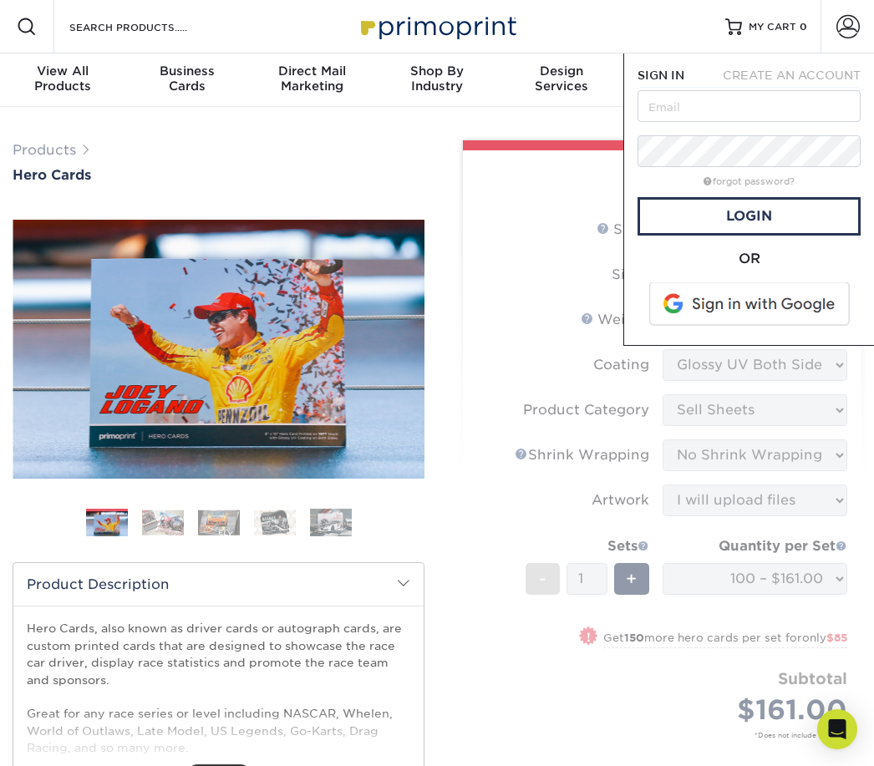
click at [773, 304] on span at bounding box center [750, 303] width 213 height 43
click at [804, 69] on span "CREATE AN ACCOUNT" at bounding box center [792, 75] width 138 height 13
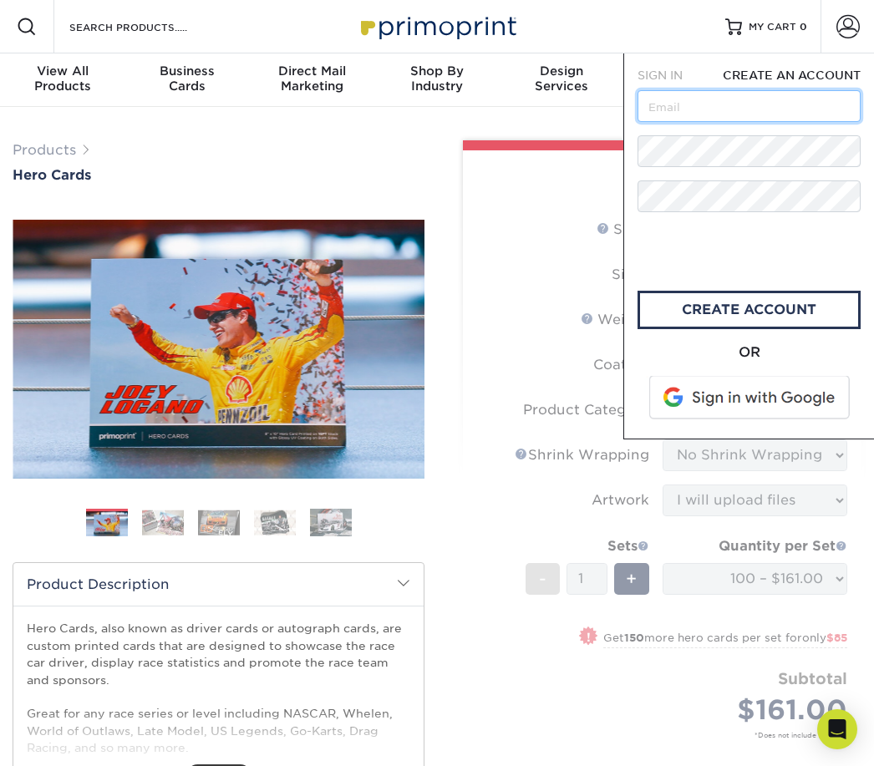
click at [759, 104] on input "text" at bounding box center [749, 106] width 223 height 32
type input "K"
type input "[EMAIL_ADDRESS][DOMAIN_NAME]"
click at [818, 316] on link "create account" at bounding box center [749, 310] width 223 height 38
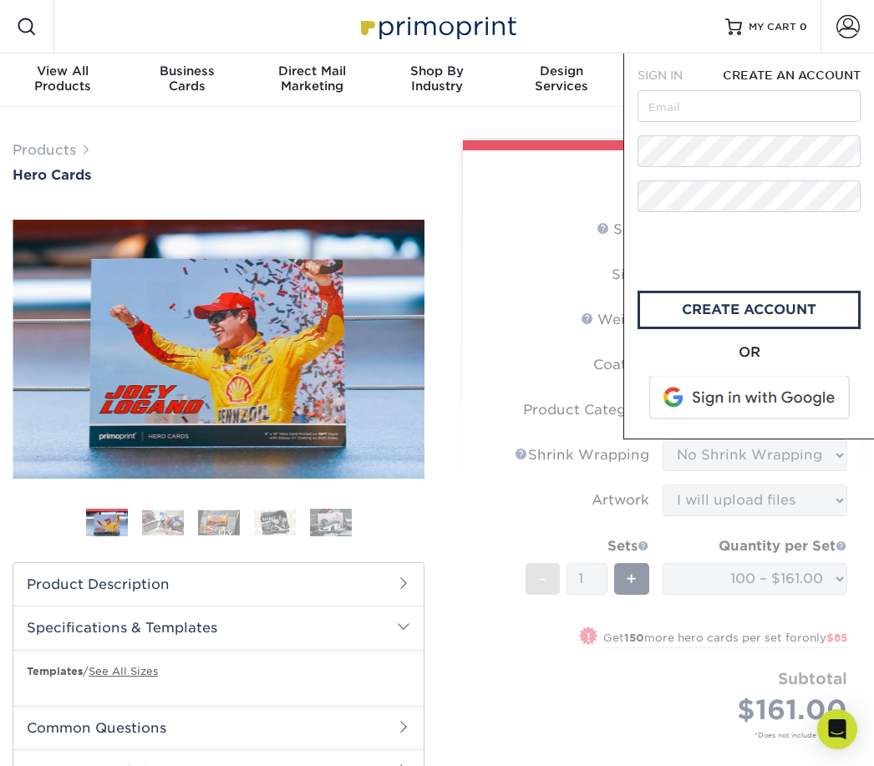
click at [852, 24] on span at bounding box center [847, 26] width 23 height 23
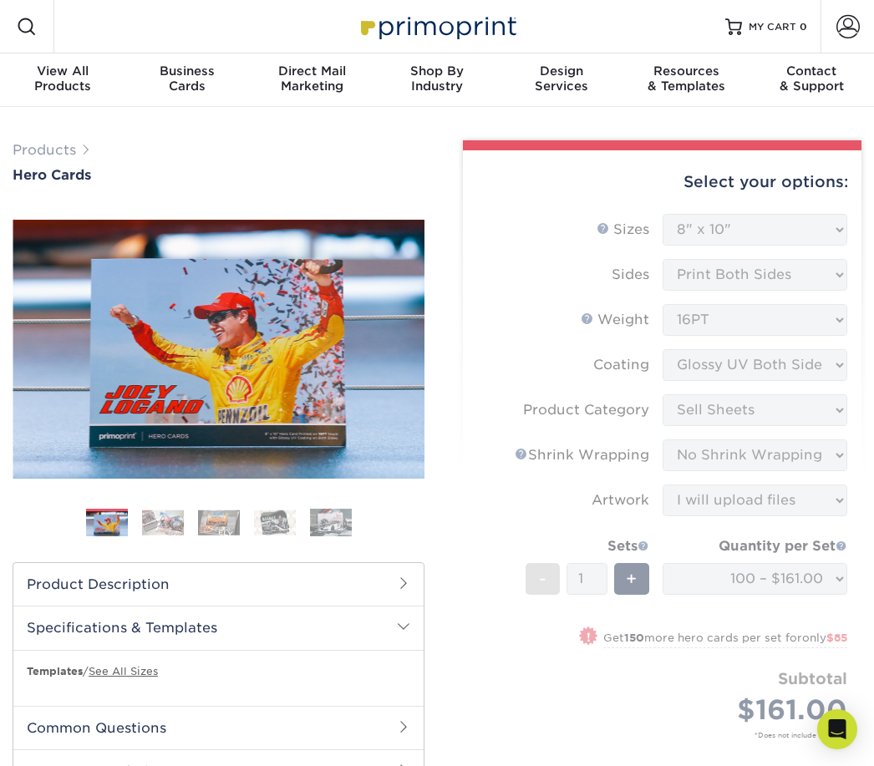
click at [852, 28] on span at bounding box center [847, 26] width 23 height 23
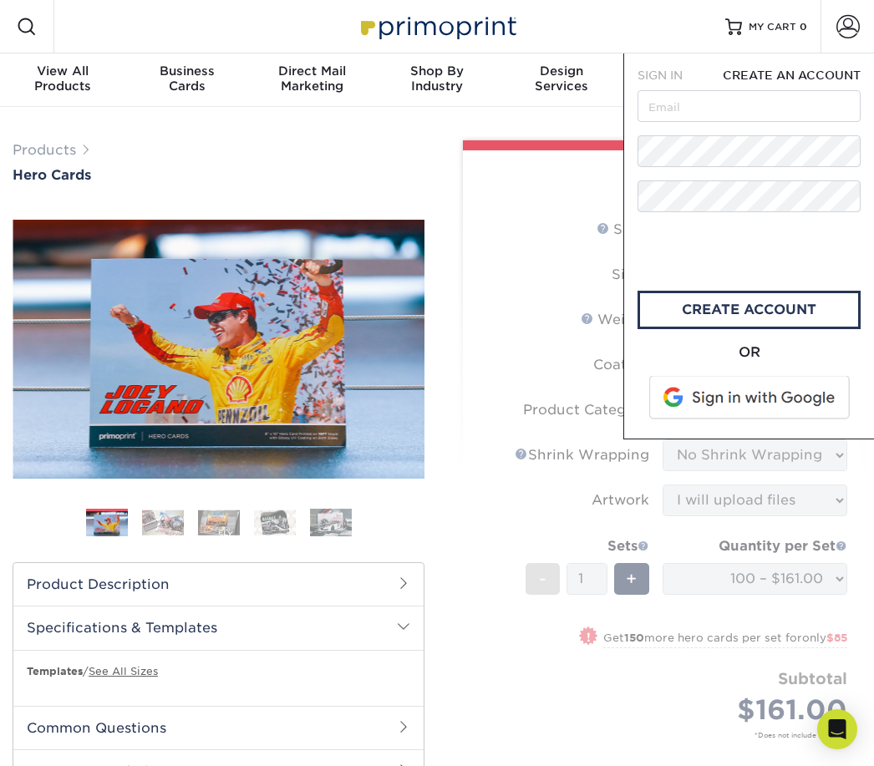
click at [667, 75] on span "SIGN IN" at bounding box center [660, 75] width 45 height 13
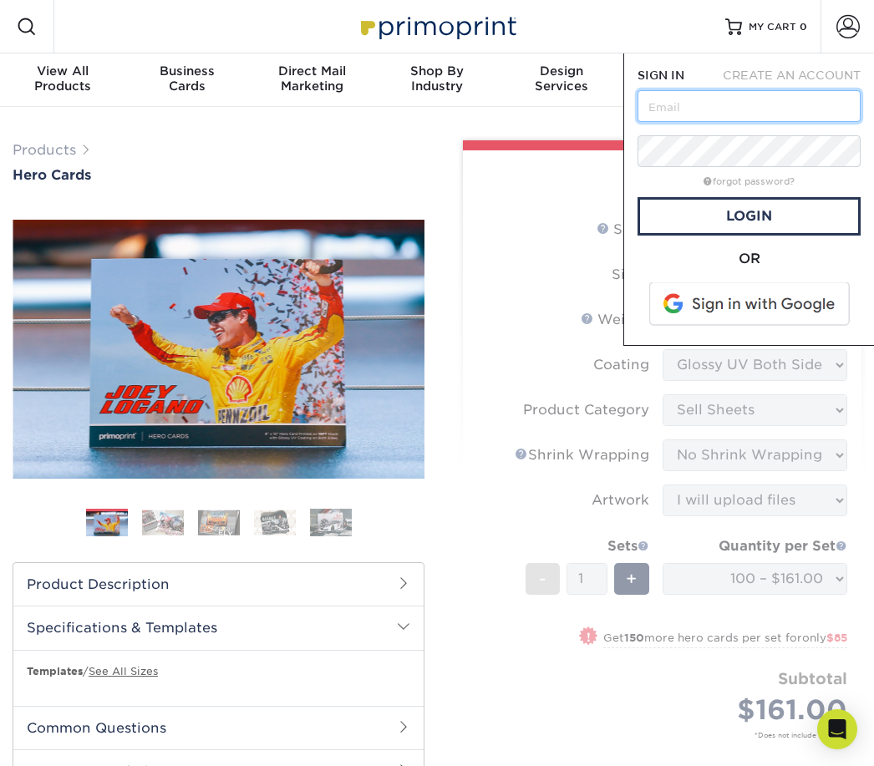
click at [730, 104] on input "text" at bounding box center [749, 106] width 223 height 32
type input "[EMAIL_ADDRESS][DOMAIN_NAME]"
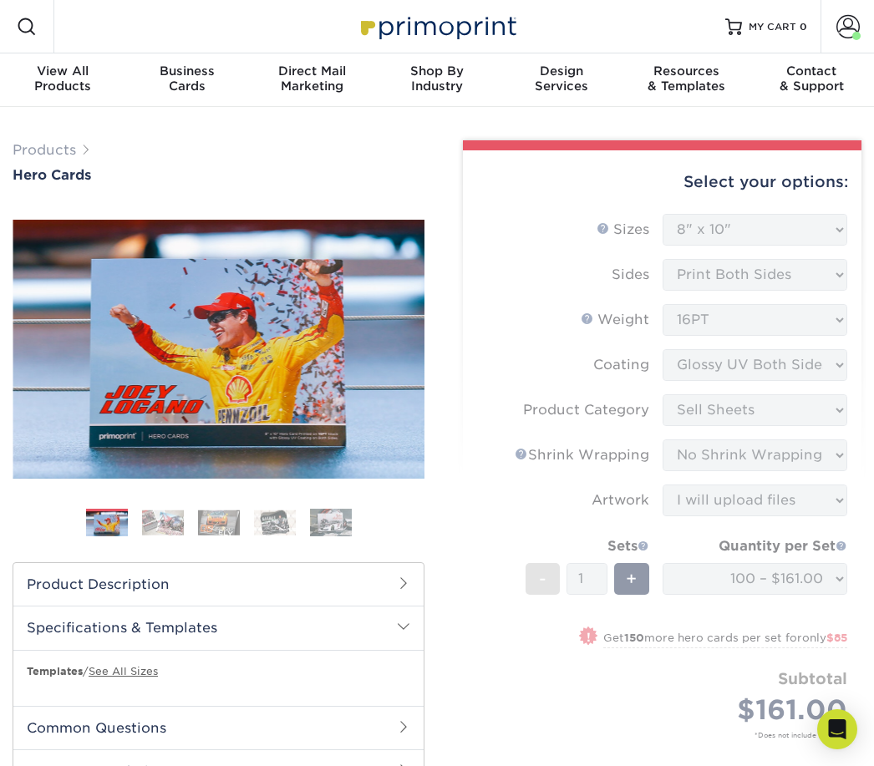
click at [840, 274] on form "Sizes Help Sizes Please Select 1.5" x 7" 4" x 6" 5" x 7" 6" x 8" 6" x 8.5" 6" x…" at bounding box center [662, 496] width 372 height 564
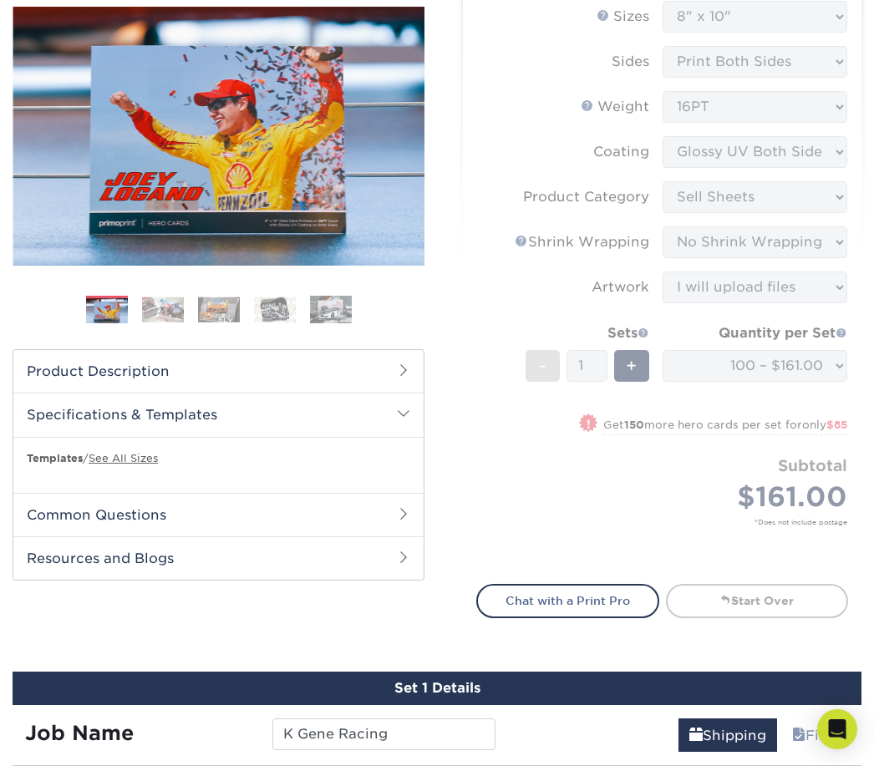
scroll to position [253, 0]
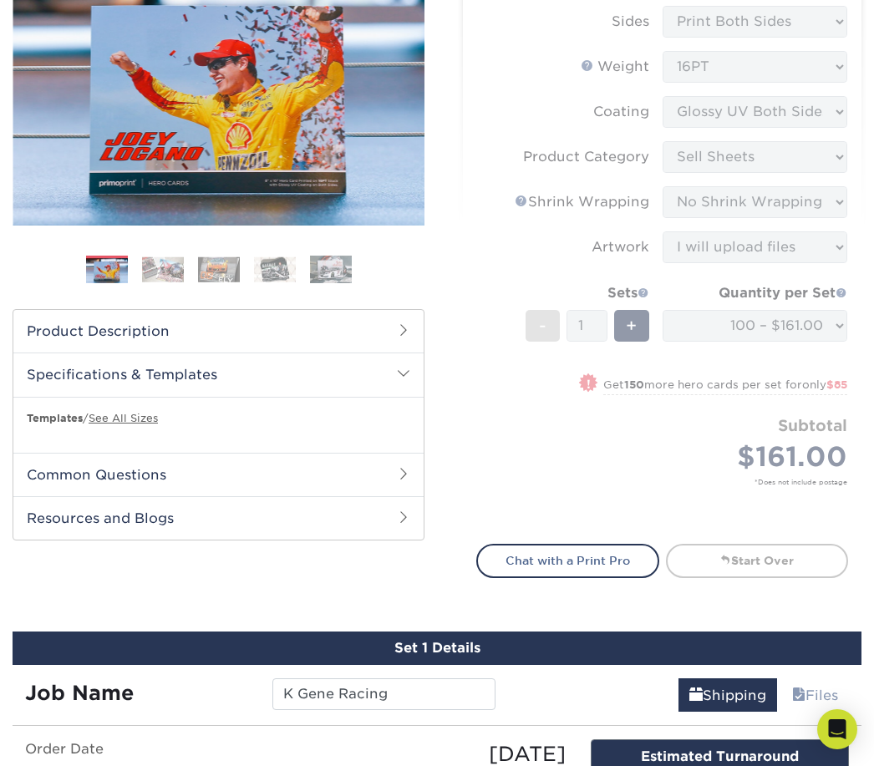
click at [607, 440] on form "Sizes Help Sizes Please Select 1.5" x 7" 4" x 6" 5" x 7" 6" x 8" 6" x 8.5" 6" x…" at bounding box center [662, 243] width 372 height 564
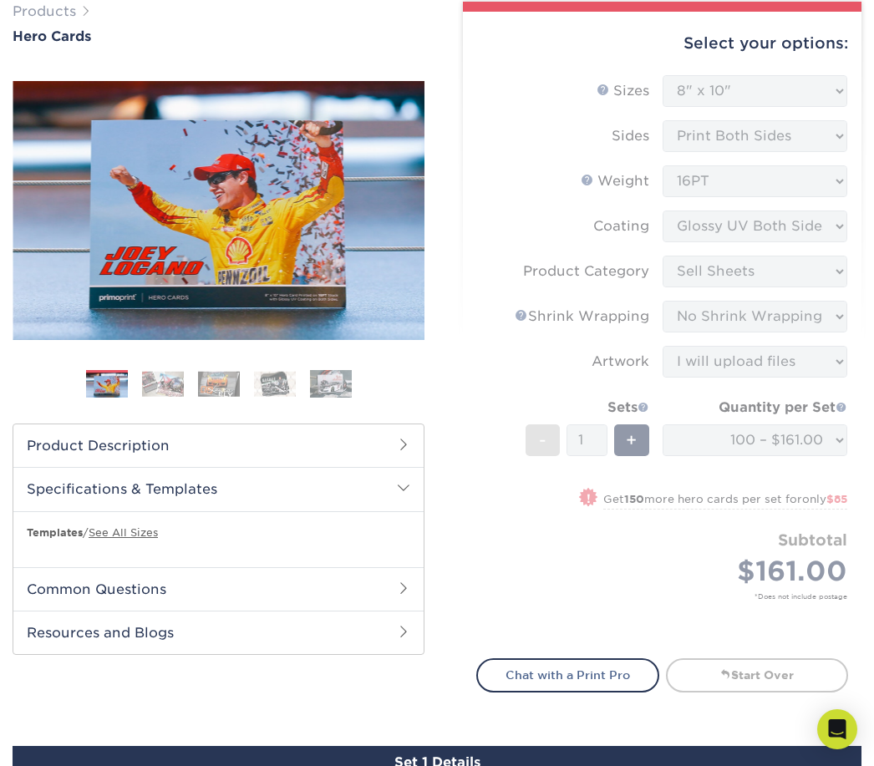
scroll to position [2, 0]
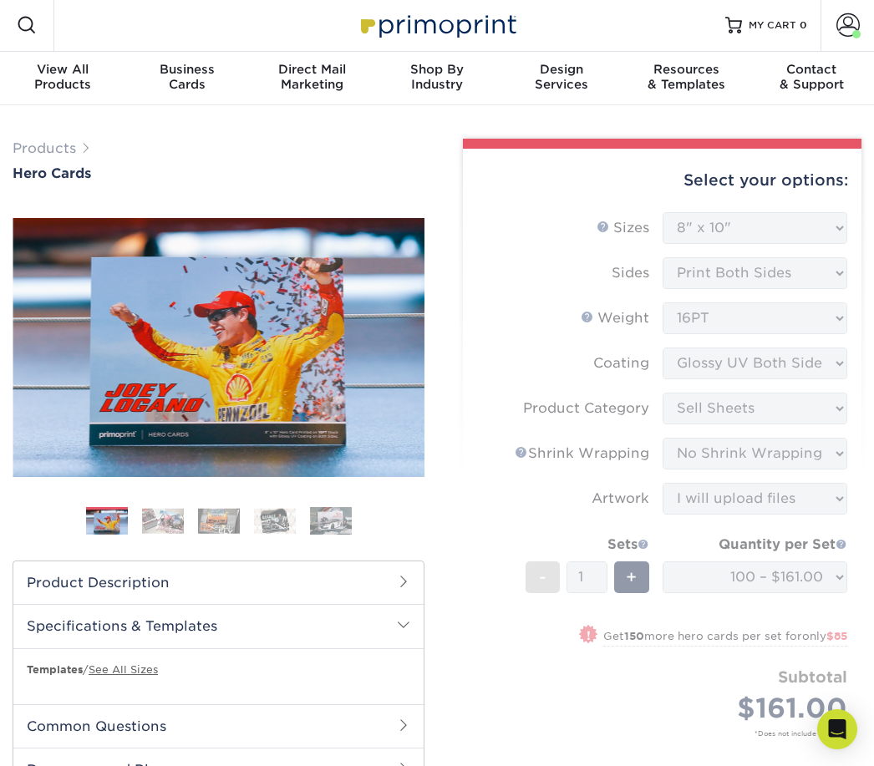
click at [753, 222] on form "Sizes Help Sizes Please Select 1.5" x 7" 4" x 6" 5" x 7" 6" x 8" 6" x 8.5" 6" x…" at bounding box center [662, 494] width 372 height 564
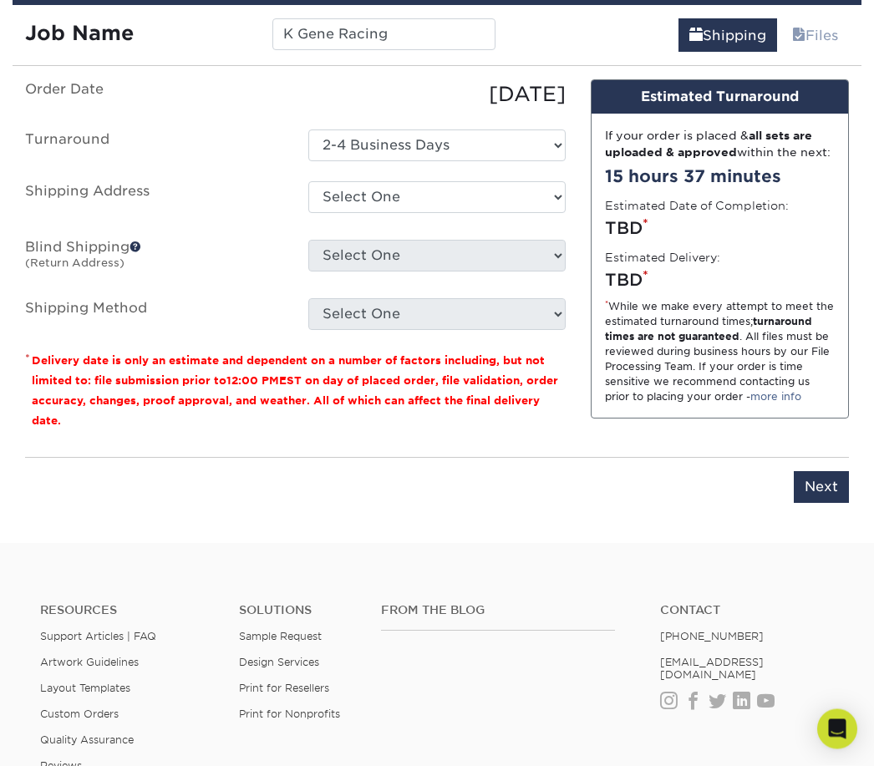
scroll to position [913, 0]
click at [402, 186] on select "Select One + Add New Address" at bounding box center [437, 197] width 258 height 32
click at [375, 191] on select "Select One + Add New Address" at bounding box center [437, 197] width 258 height 32
click at [543, 187] on select "Select One + Add New Address" at bounding box center [437, 197] width 258 height 32
click at [563, 182] on select "Select One + Add New Address" at bounding box center [437, 197] width 258 height 32
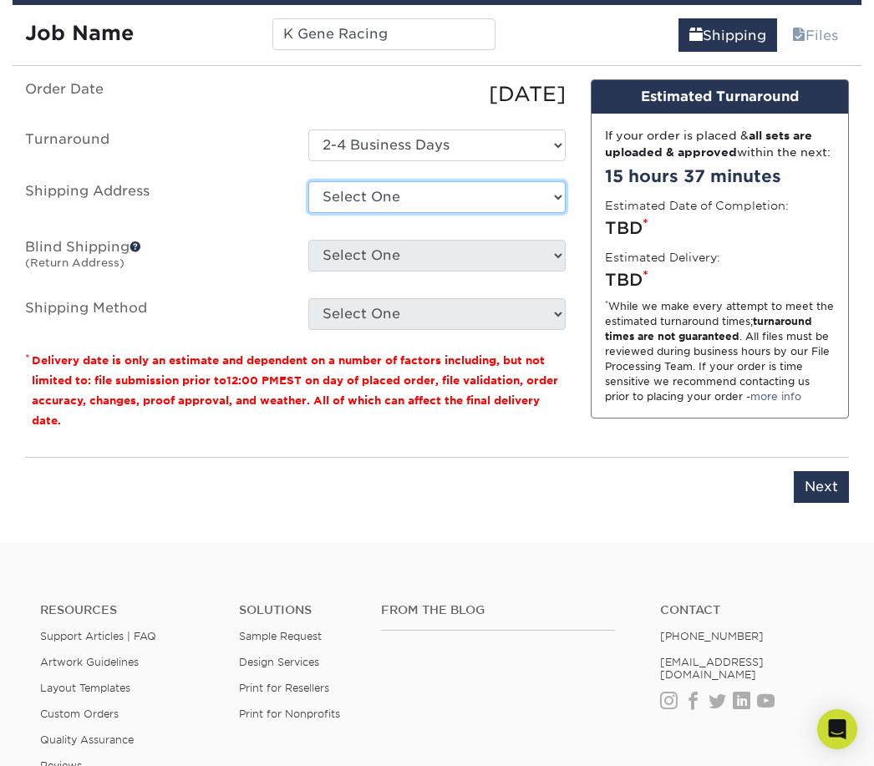
select select "newaddress"
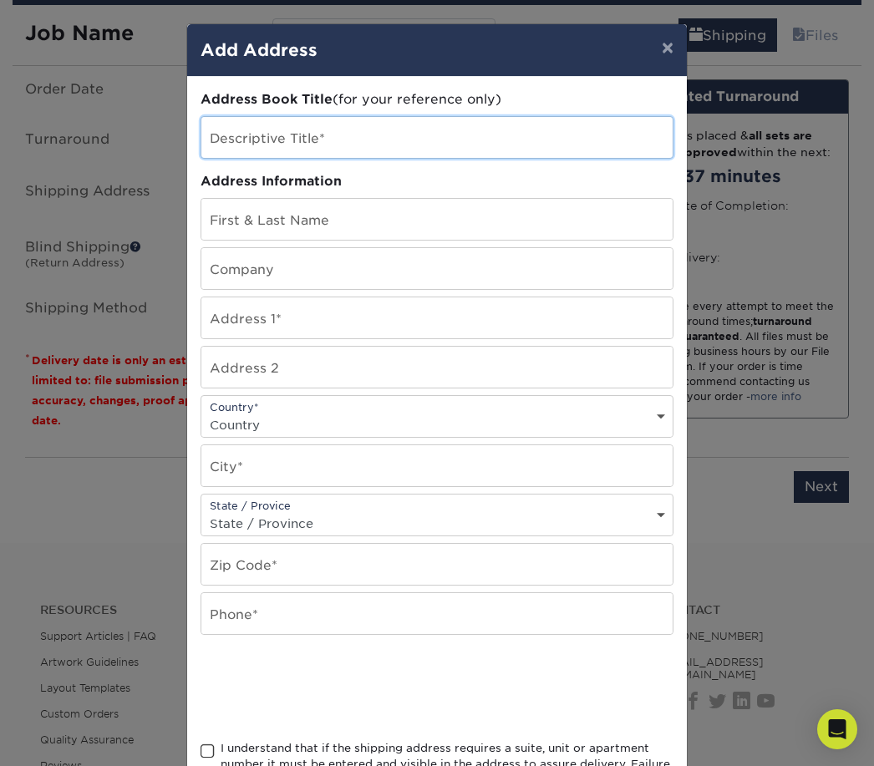
click at [389, 131] on input "text" at bounding box center [436, 137] width 471 height 41
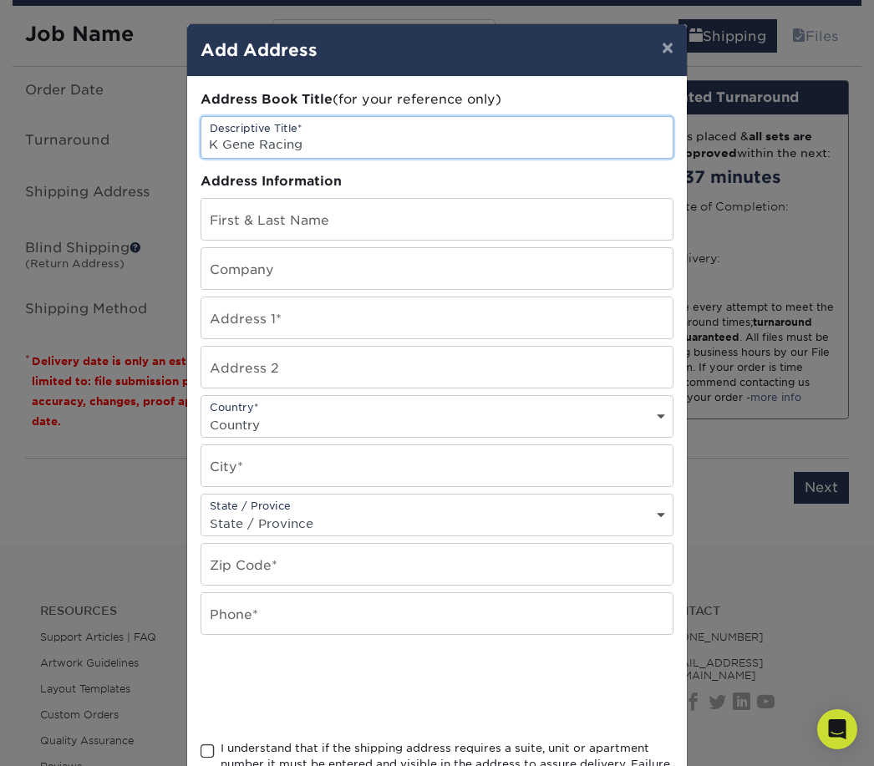
type input "K Gene Racing"
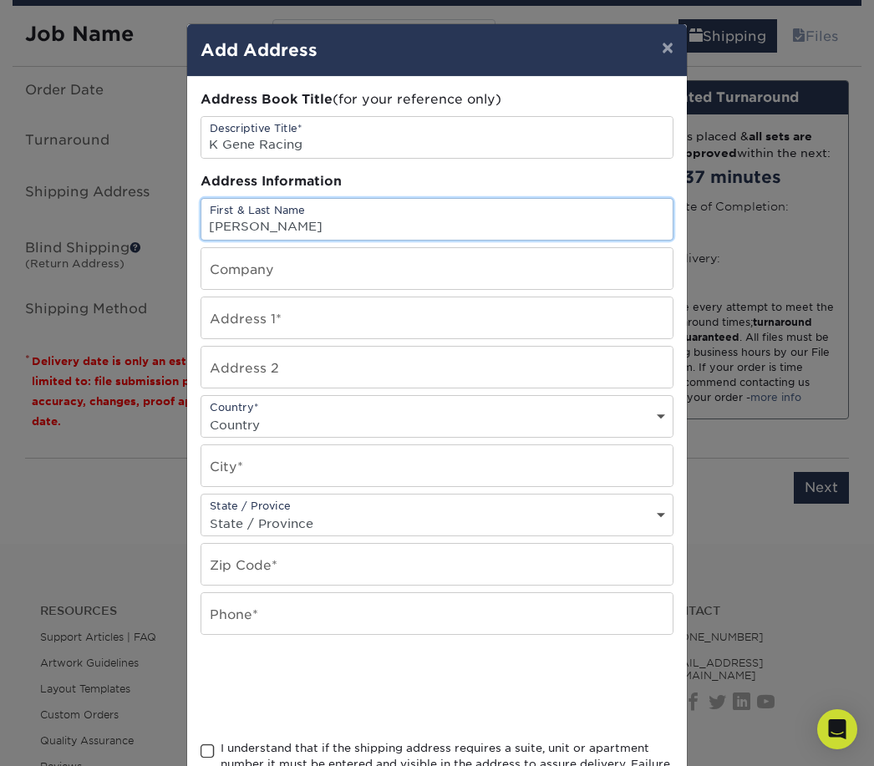
type input "[PERSON_NAME]"
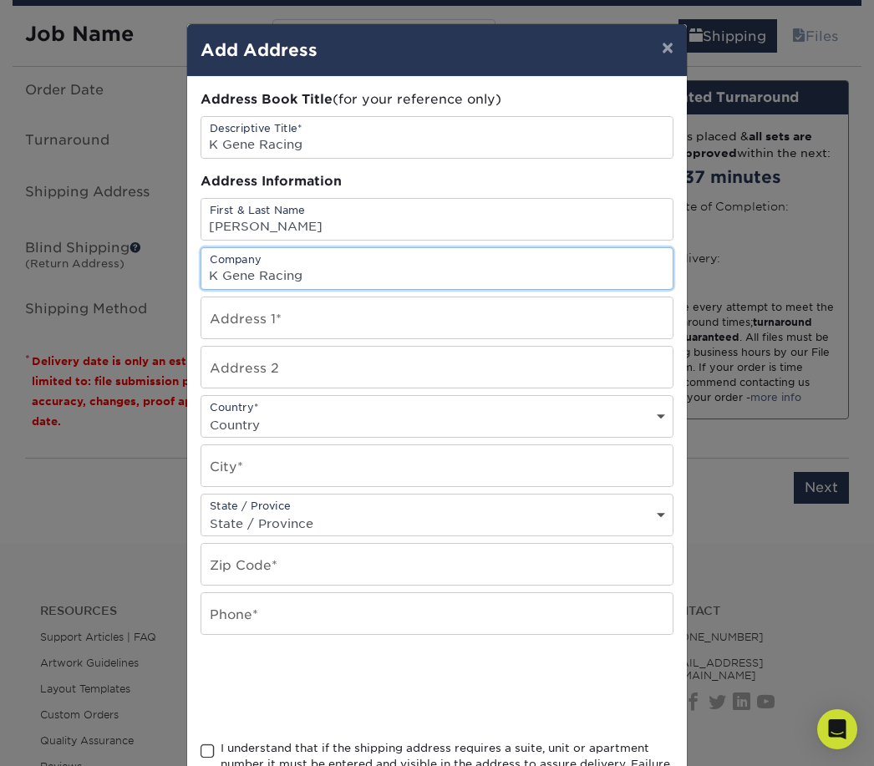
type input "K Gene Racing"
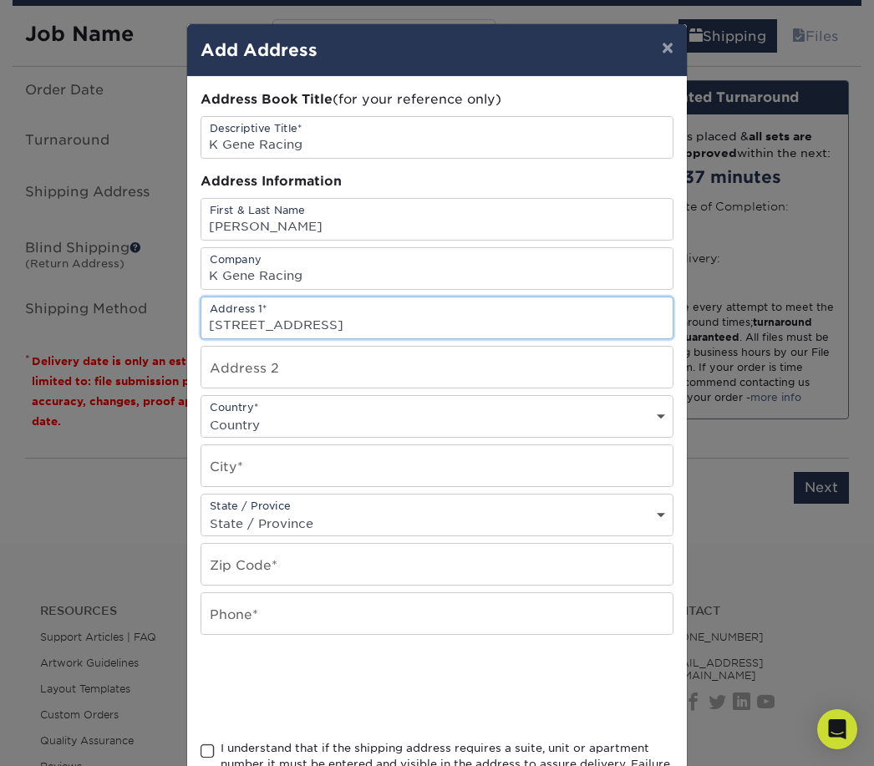
type input "1126 State Street"
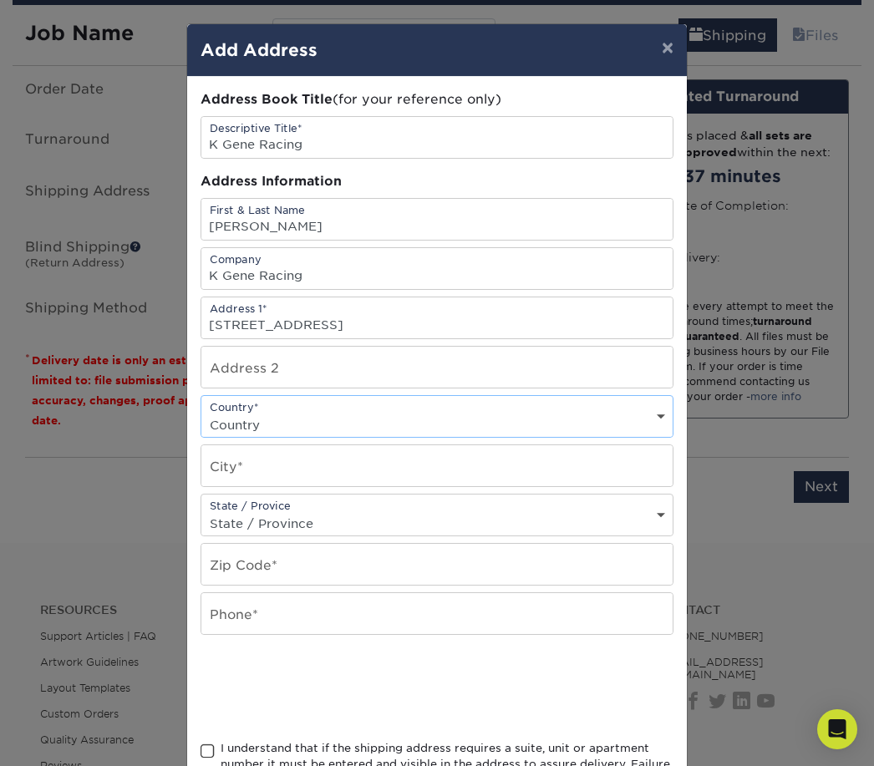
click at [317, 424] on select "Country United States Canada ----------------------------- Afghanistan Albania …" at bounding box center [436, 425] width 471 height 24
select select "US"
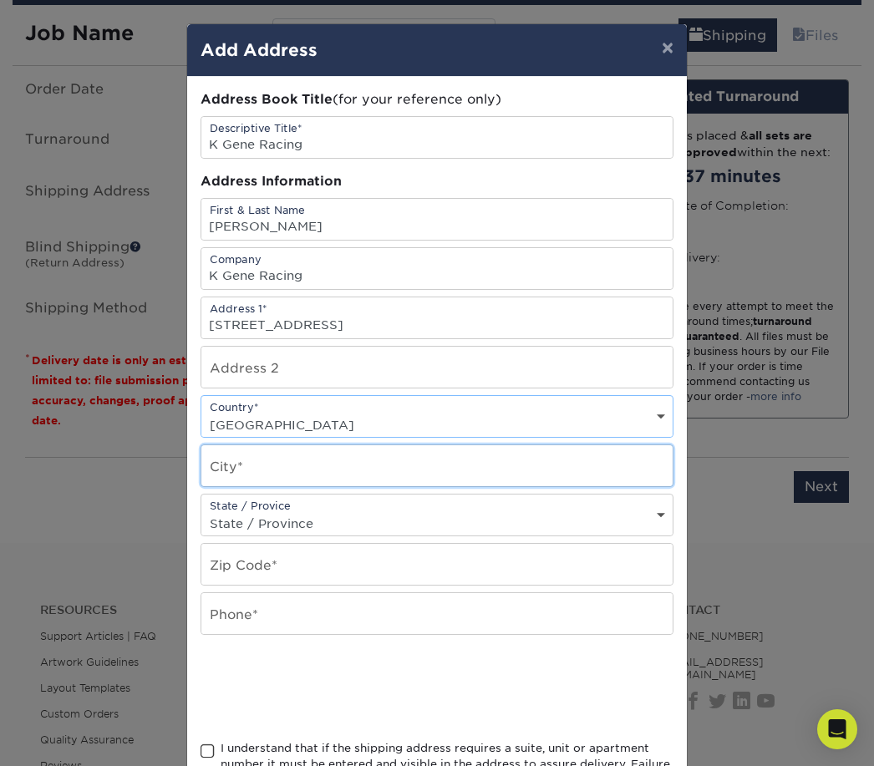
click at [285, 471] on input "text" at bounding box center [436, 465] width 471 height 41
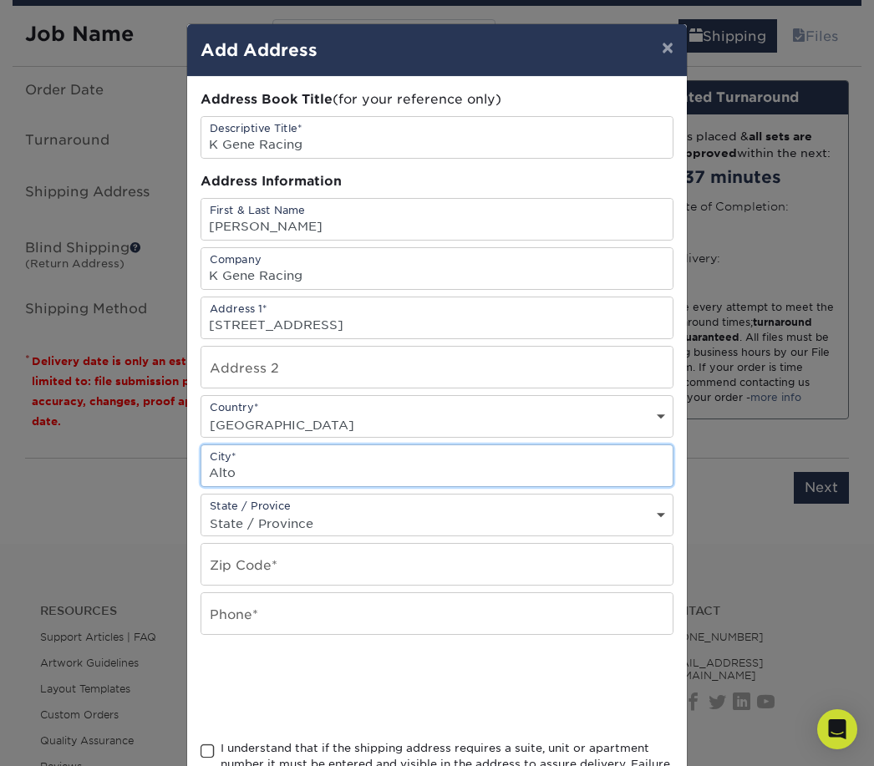
type input "Alton"
select select
type input "Alton"
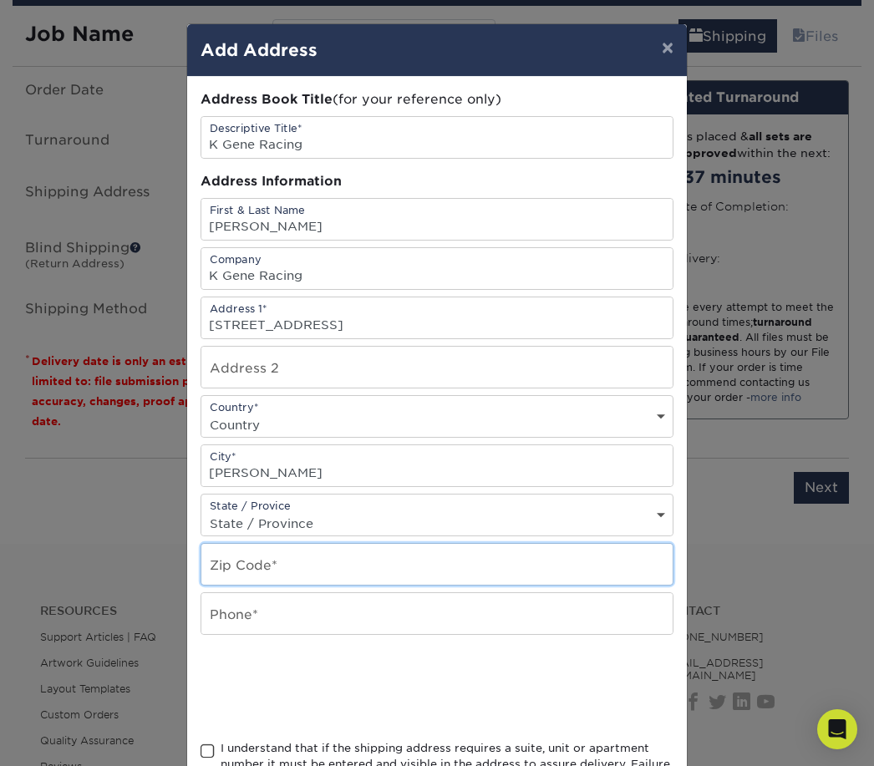
type input "62002"
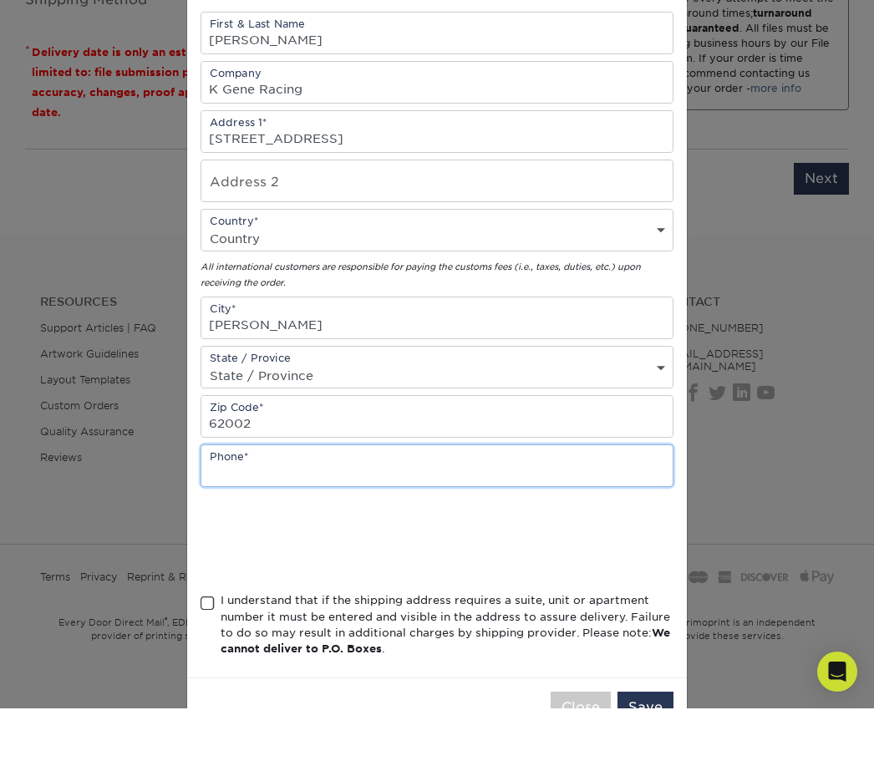
scroll to position [133, 0]
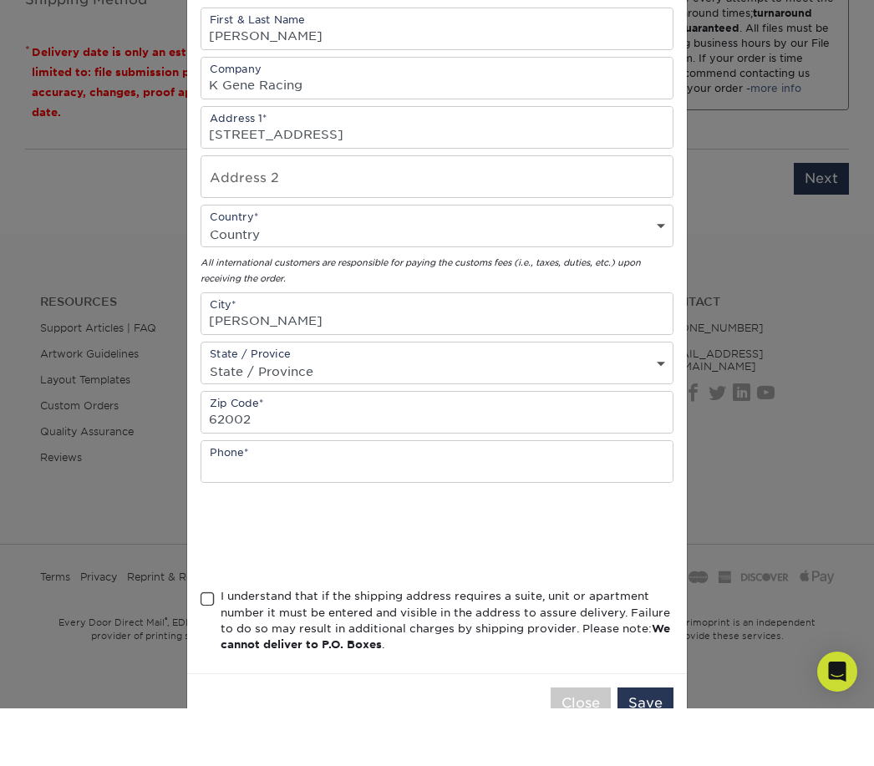
click at [462, 417] on select "State / Province Alabama Alaska Arizona Arkansas California Colorado Connecticu…" at bounding box center [436, 429] width 471 height 24
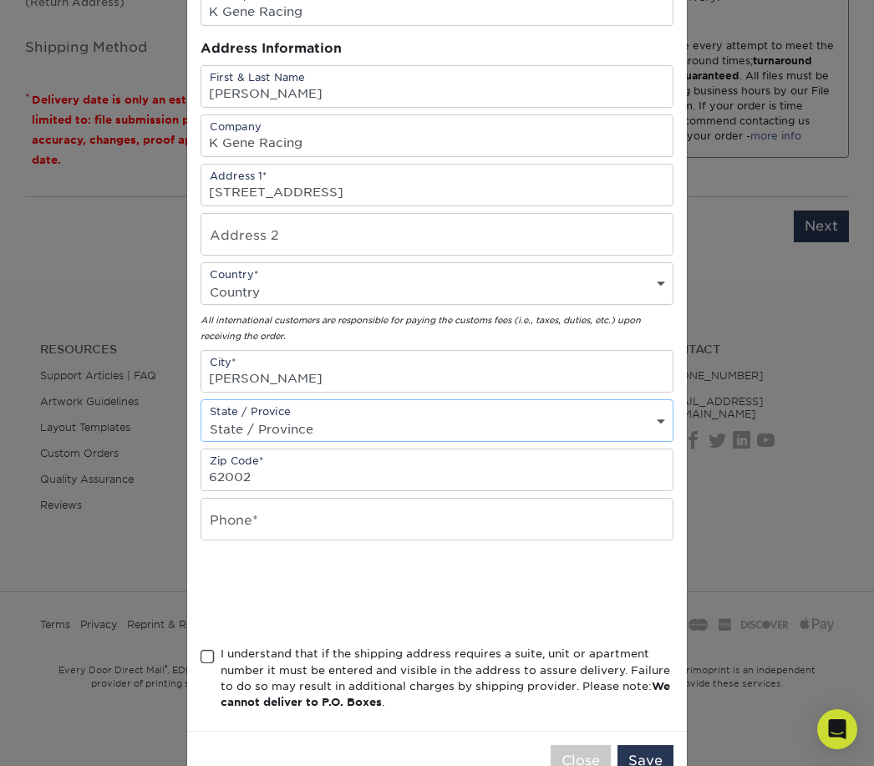
click at [655, 427] on select "State / Province Alabama Alaska Arizona Arkansas California Colorado Connecticu…" at bounding box center [436, 429] width 471 height 24
click at [672, 427] on select "State / Province Alabama Alaska Arizona Arkansas California Colorado Connecticu…" at bounding box center [436, 429] width 471 height 24
click at [667, 427] on select "State / Province Alabama Alaska Arizona Arkansas California Colorado Connecticu…" at bounding box center [436, 429] width 471 height 24
click at [658, 441] on select "State / Province Alabama Alaska Arizona Arkansas California Colorado Connecticu…" at bounding box center [436, 429] width 471 height 24
select select
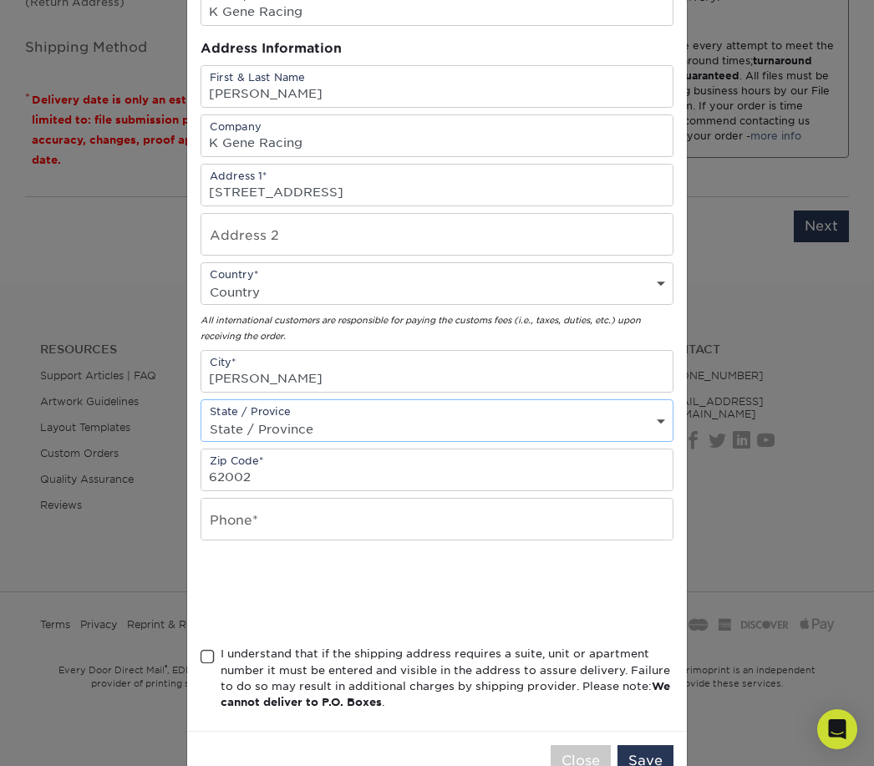
click at [370, 431] on select "State / Province Alabama Alaska Arizona Arkansas California Colorado Connecticu…" at bounding box center [436, 429] width 471 height 24
click at [302, 523] on input "text" at bounding box center [436, 519] width 471 height 41
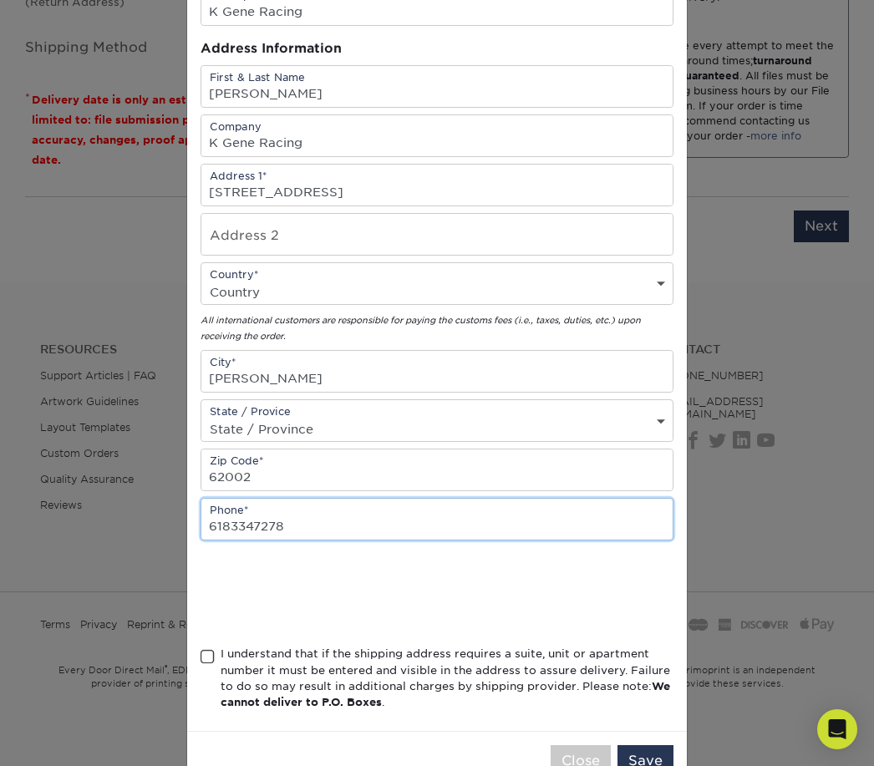
type input "6183347278"
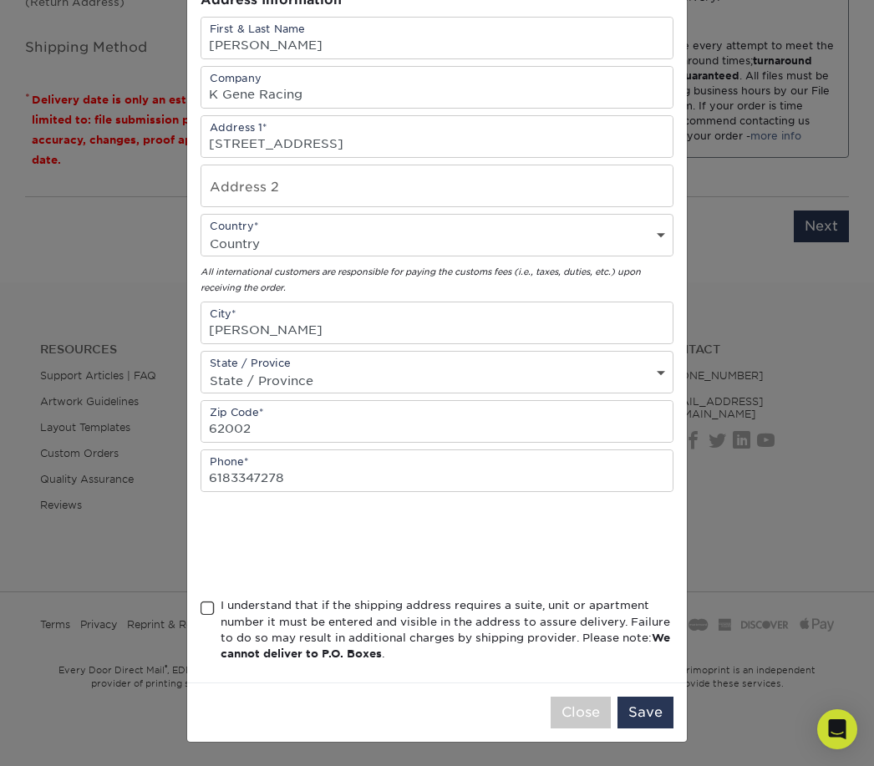
scroll to position [191, 0]
click at [206, 608] on span at bounding box center [208, 609] width 14 height 16
click at [0, 0] on input "I understand that if the shipping address requires a suite, unit or apartment n…" at bounding box center [0, 0] width 0 height 0
click at [653, 722] on button "Save" at bounding box center [646, 713] width 56 height 32
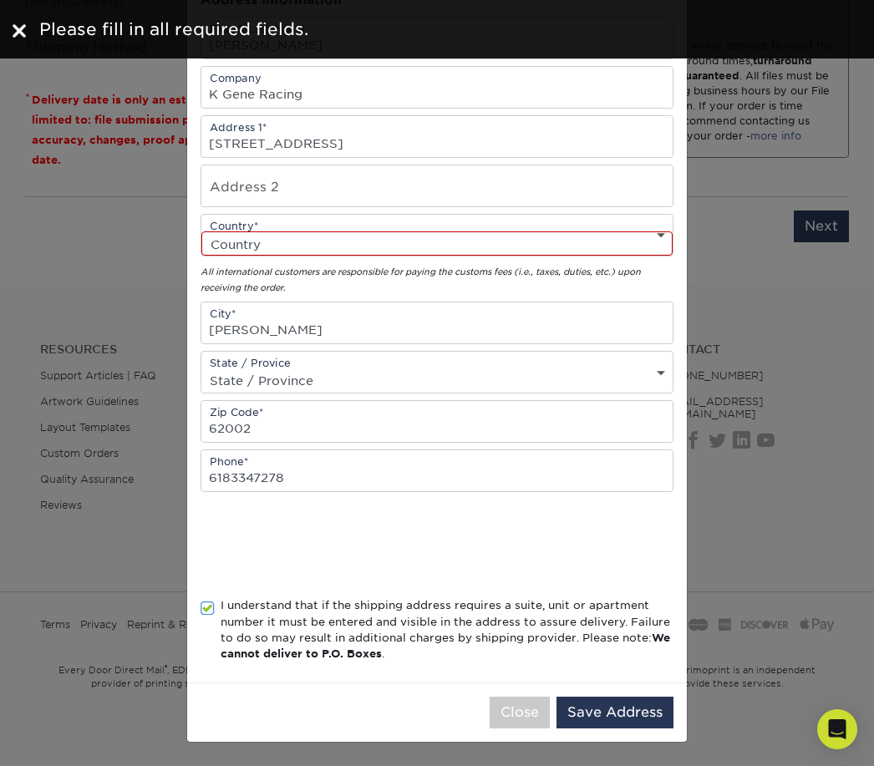
click at [669, 223] on div "Country* Country United States Canada ----------------------------- Afghanistan…" at bounding box center [437, 235] width 473 height 43
click at [657, 236] on select "Country United States Canada ----------------------------- Afghanistan Albania …" at bounding box center [436, 243] width 471 height 24
select select "US"
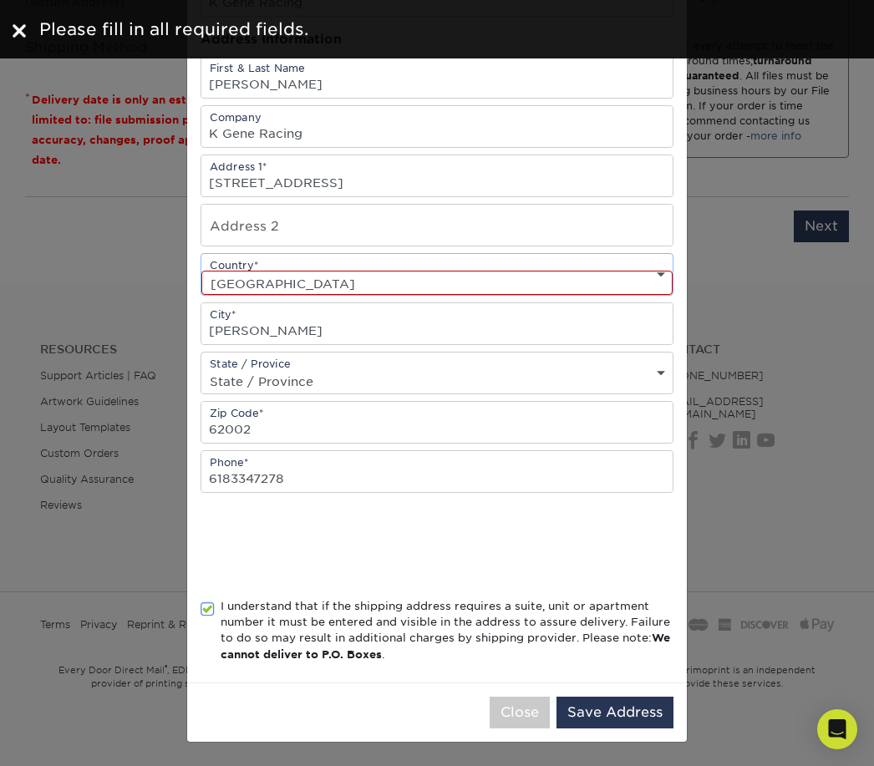
click at [629, 718] on button "Save Address" at bounding box center [615, 713] width 117 height 32
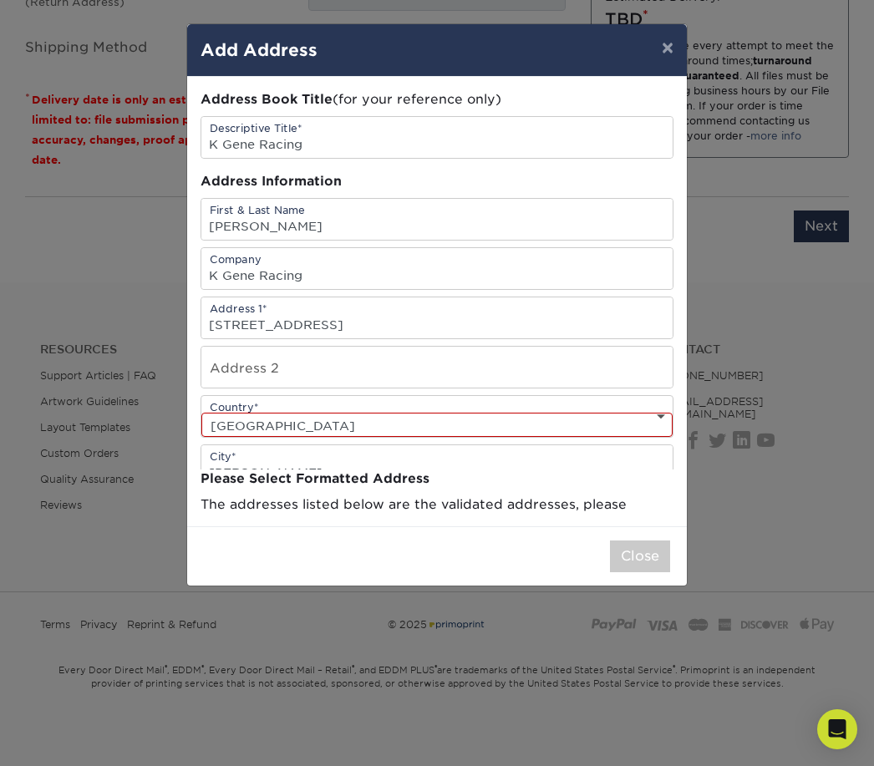
scroll to position [0, 0]
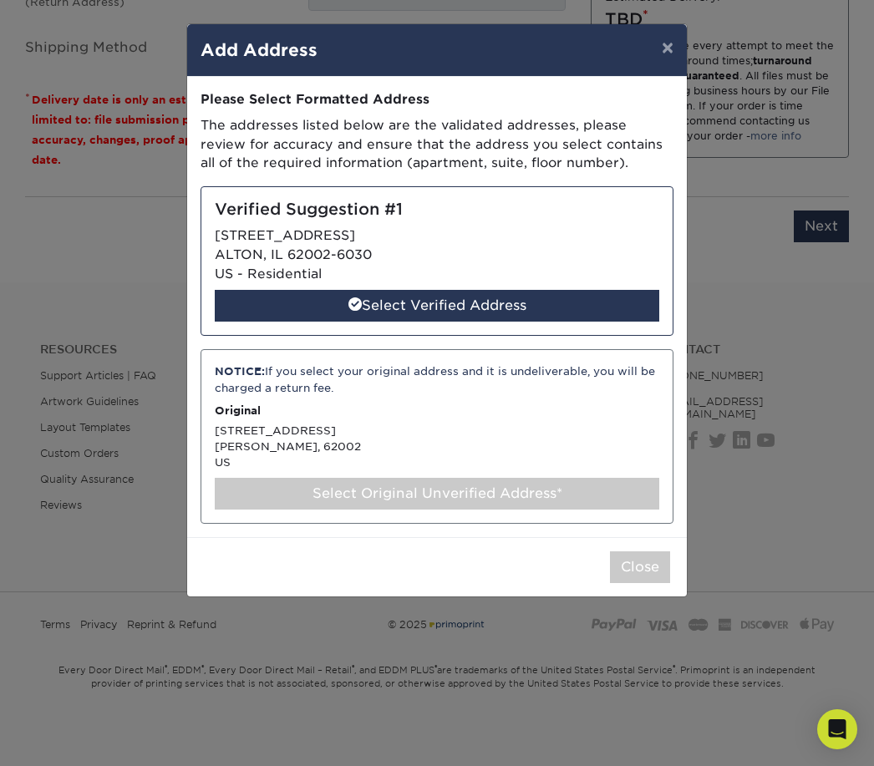
click at [598, 299] on div "Select Verified Address" at bounding box center [437, 306] width 445 height 32
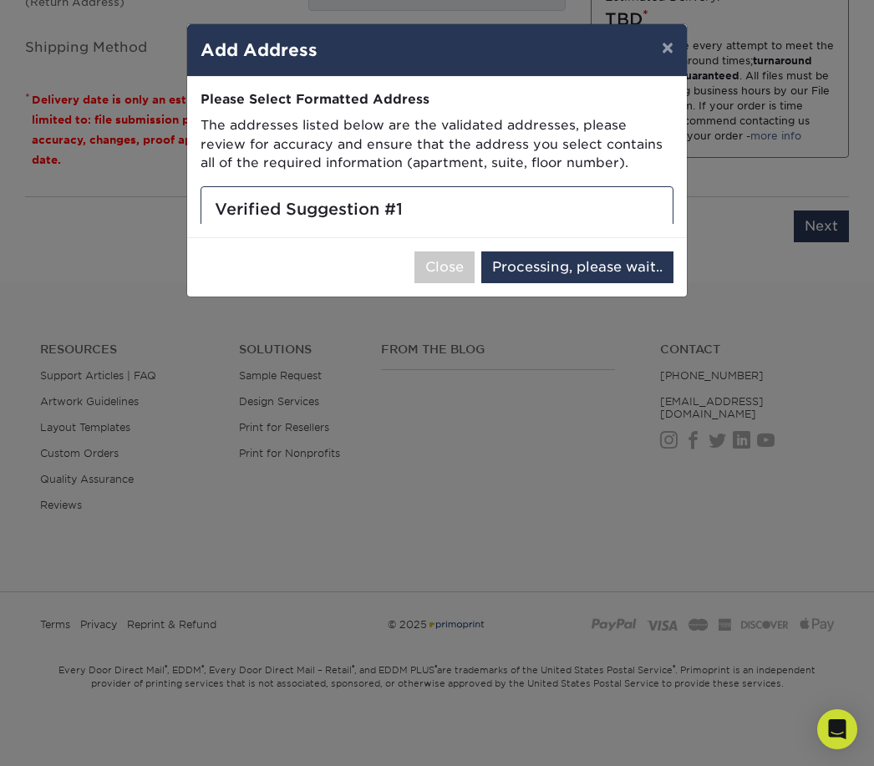
select select "285289"
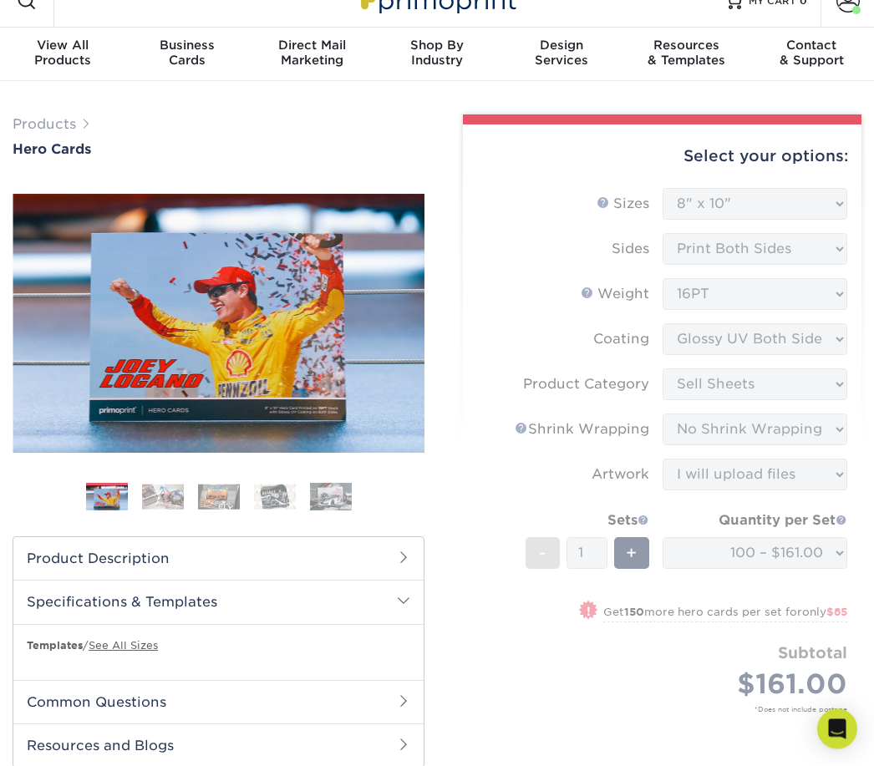
scroll to position [26, 0]
click at [166, 506] on img at bounding box center [163, 497] width 42 height 26
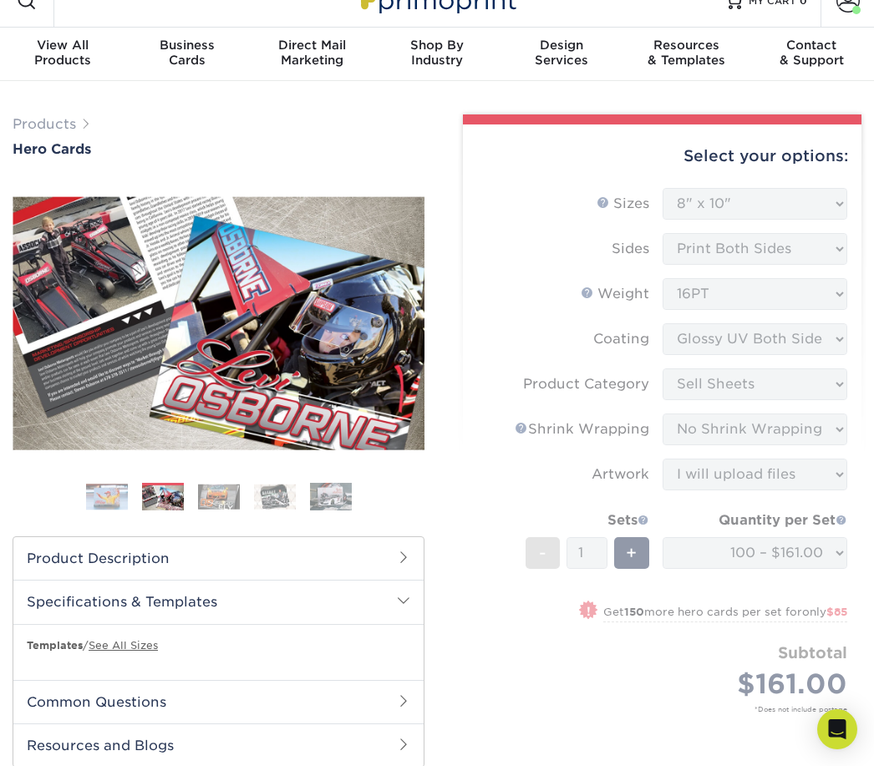
click at [226, 500] on img at bounding box center [219, 497] width 42 height 26
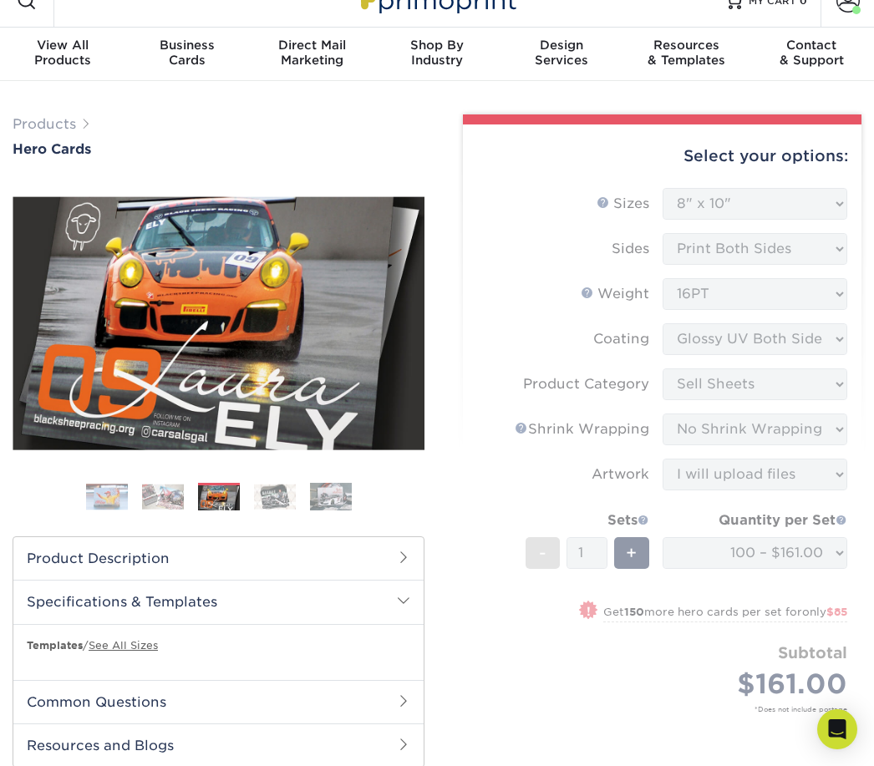
click at [161, 505] on img at bounding box center [163, 497] width 42 height 26
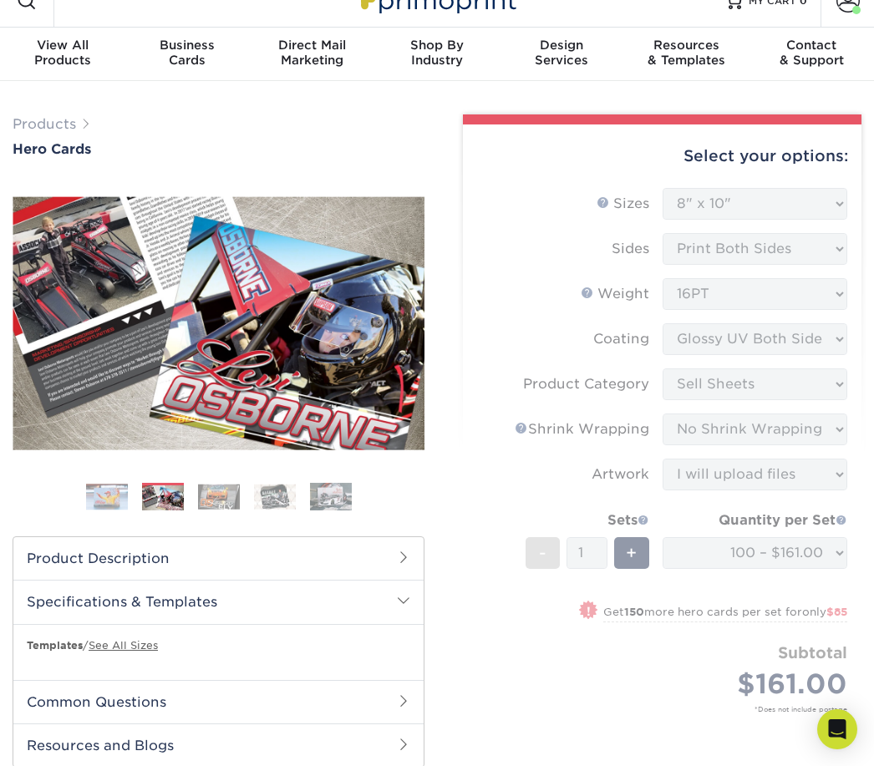
click at [286, 496] on img at bounding box center [275, 497] width 42 height 26
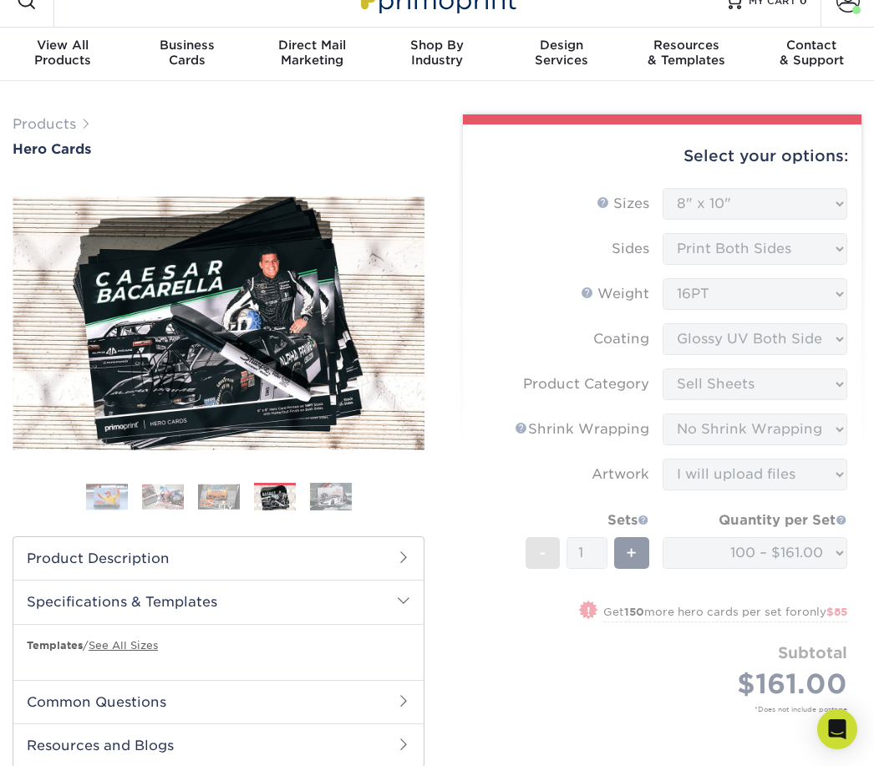
click at [328, 499] on img at bounding box center [331, 496] width 42 height 29
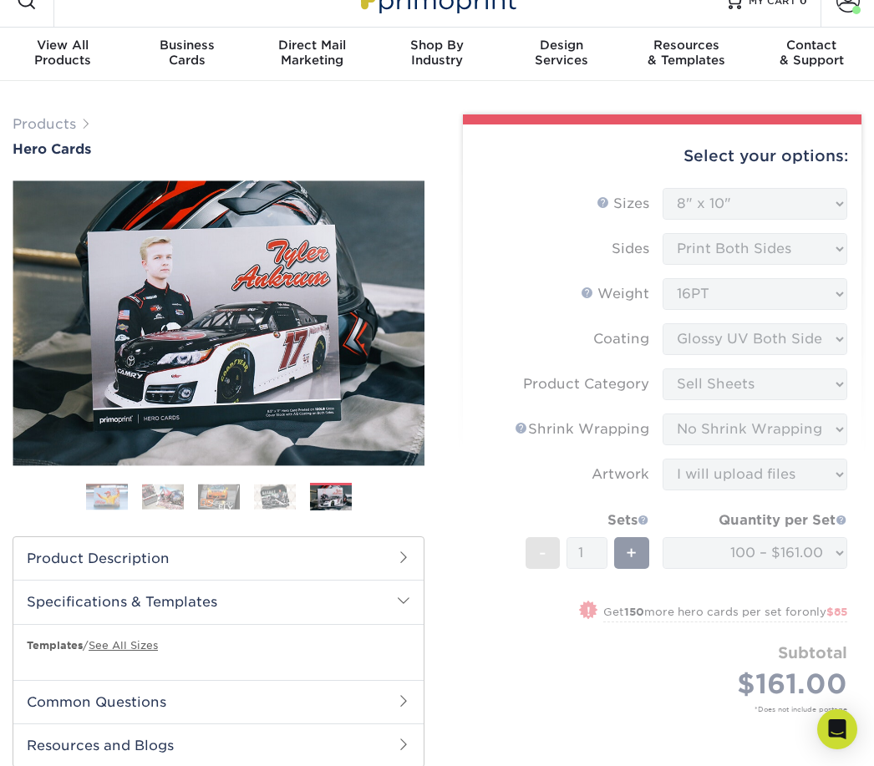
click at [272, 495] on img at bounding box center [275, 497] width 42 height 26
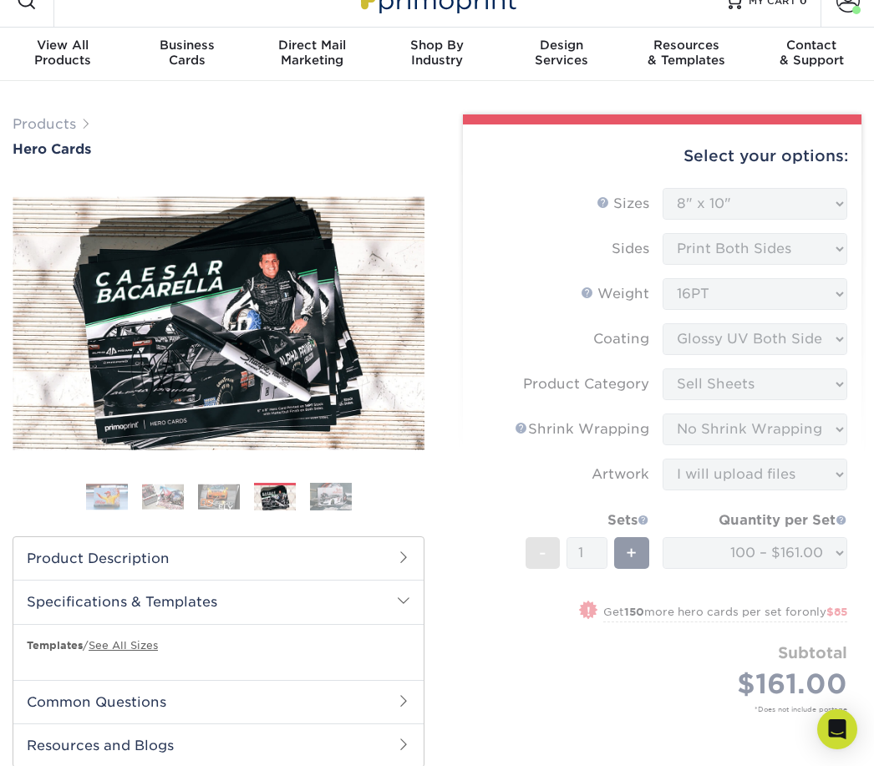
click at [166, 490] on img at bounding box center [163, 497] width 42 height 26
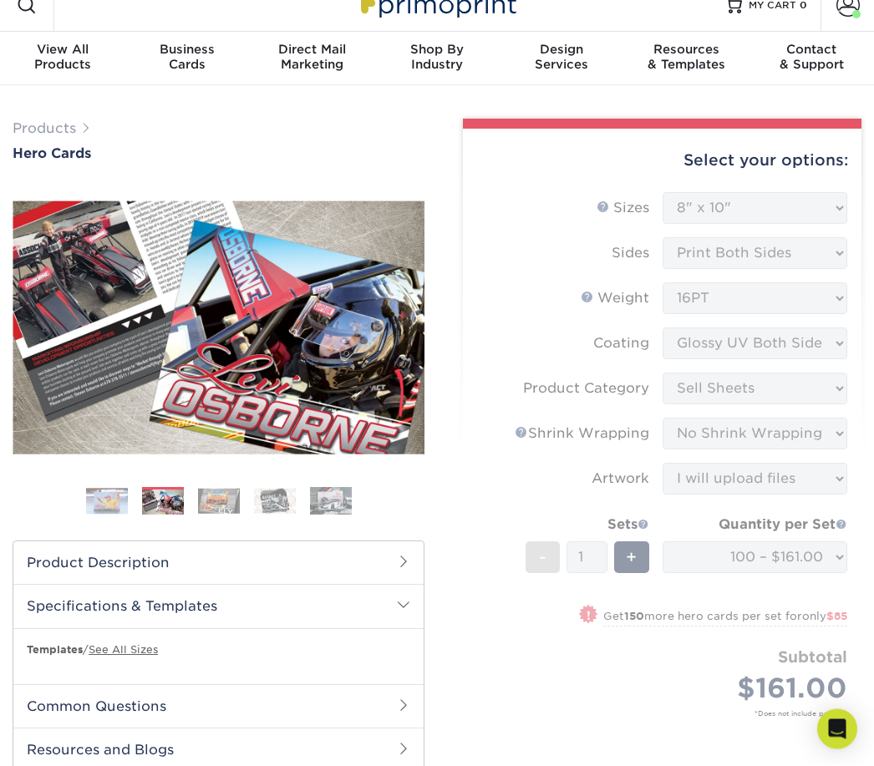
scroll to position [0, 0]
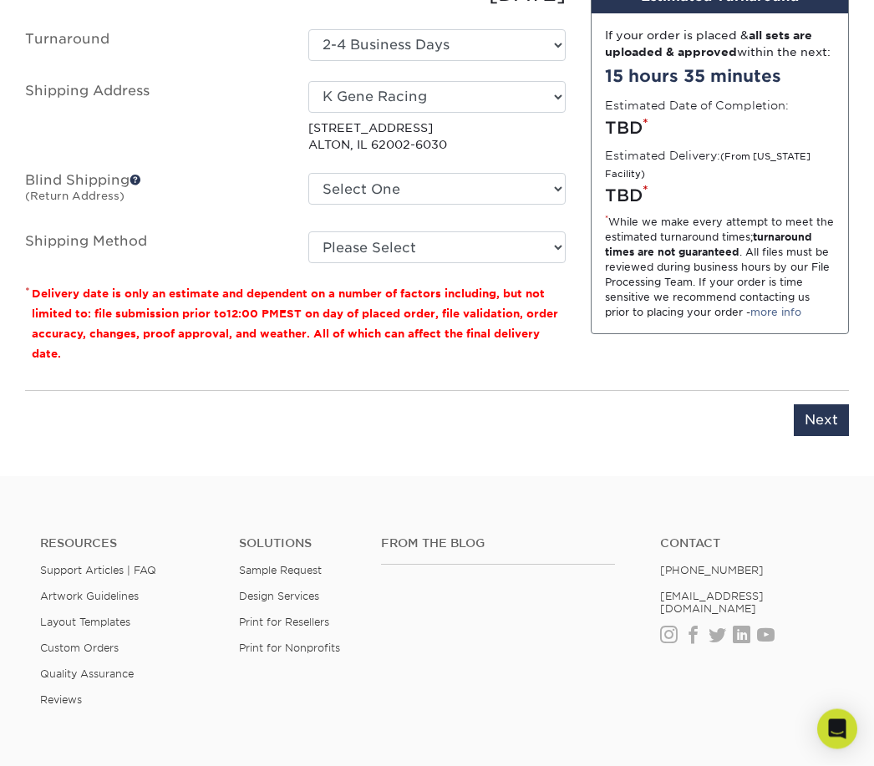
click at [830, 411] on input "Next" at bounding box center [821, 421] width 55 height 32
type input "Next"
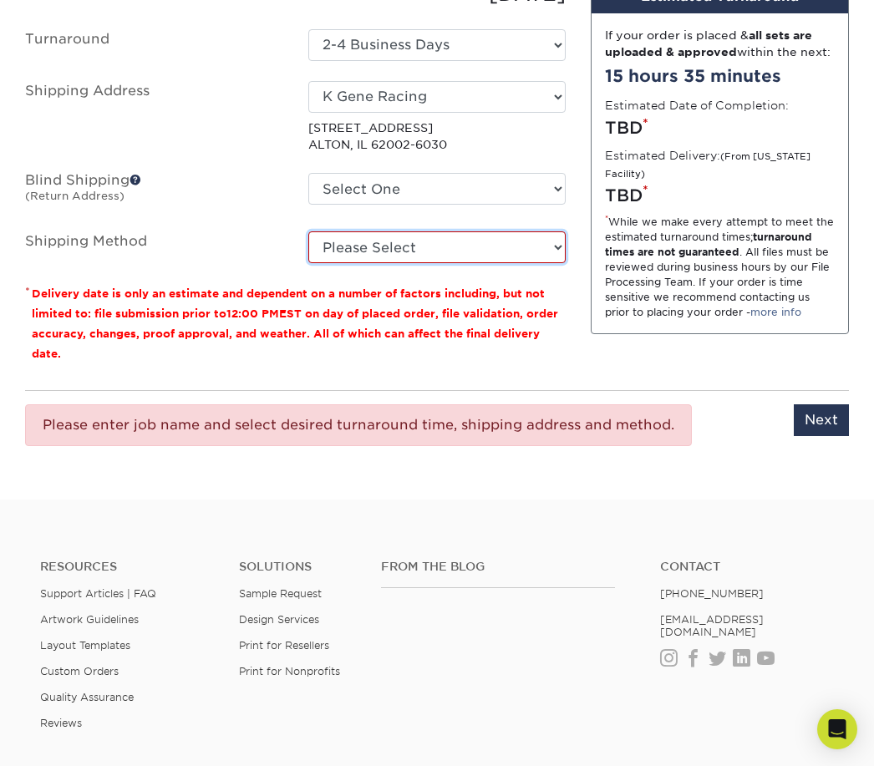
click at [522, 241] on select "Please Select Ground Shipping (+$24.07) 3 Day Shipping Service (+$31.12) 2 Day …" at bounding box center [437, 247] width 258 height 32
select select "03"
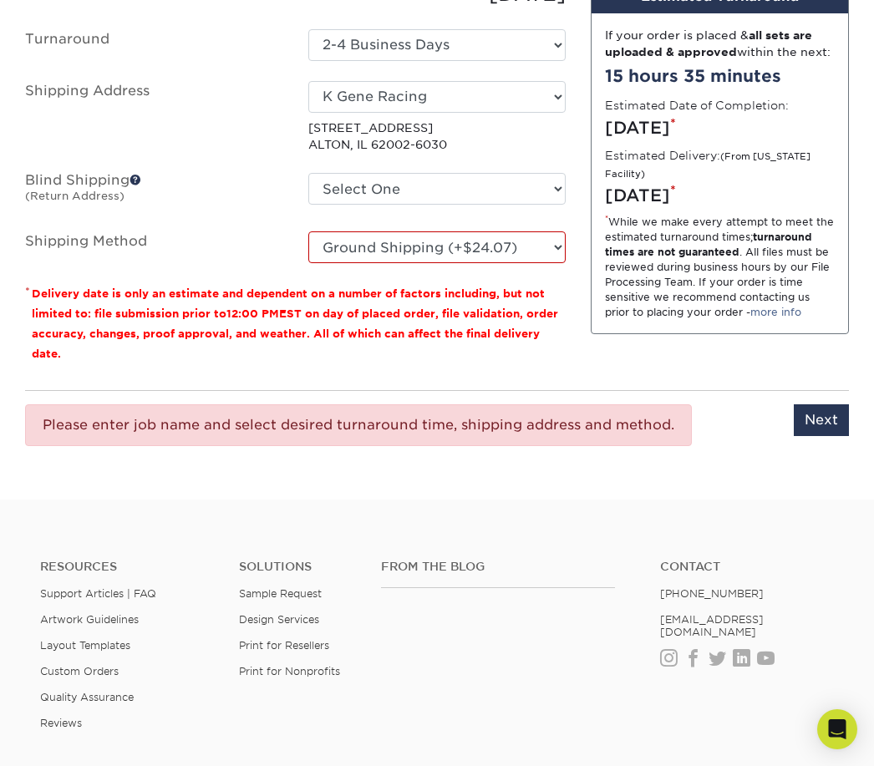
click at [833, 419] on input "Next" at bounding box center [821, 420] width 55 height 32
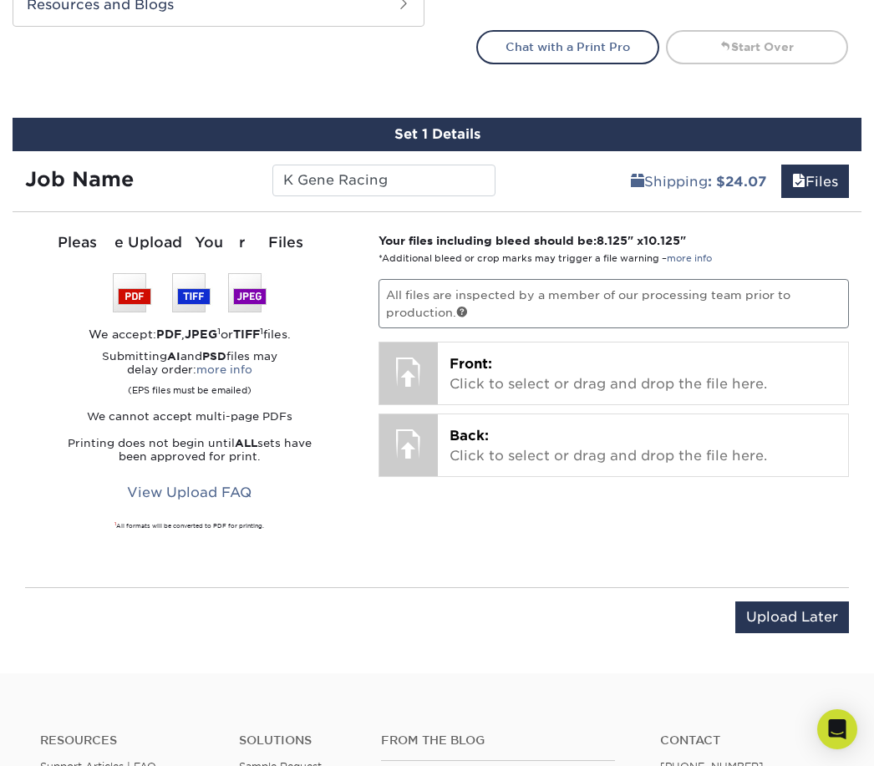
scroll to position [766, 0]
click at [709, 377] on p "Front: Click to select or drag and drop the file here." at bounding box center [643, 375] width 387 height 40
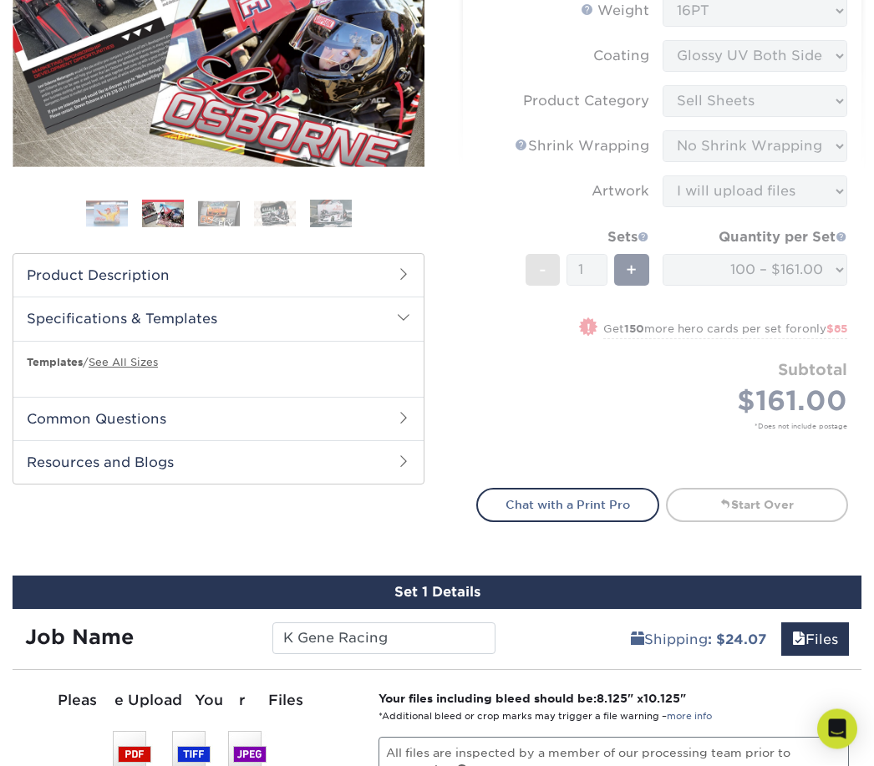
scroll to position [327, 0]
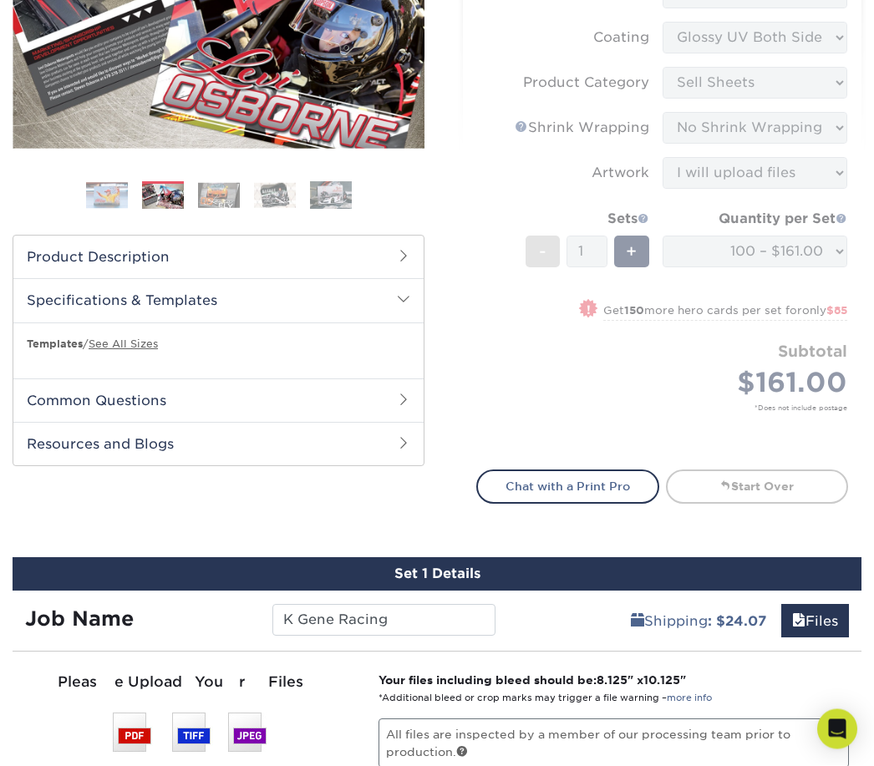
click at [644, 397] on form "Sizes Help Sizes Please Select 1.5" x 7" 4" x 6" 5" x 7" 6" x 8" 6" x 8.5" 6" x…" at bounding box center [662, 169] width 372 height 564
click at [379, 252] on h2 "Product Description" at bounding box center [218, 257] width 410 height 43
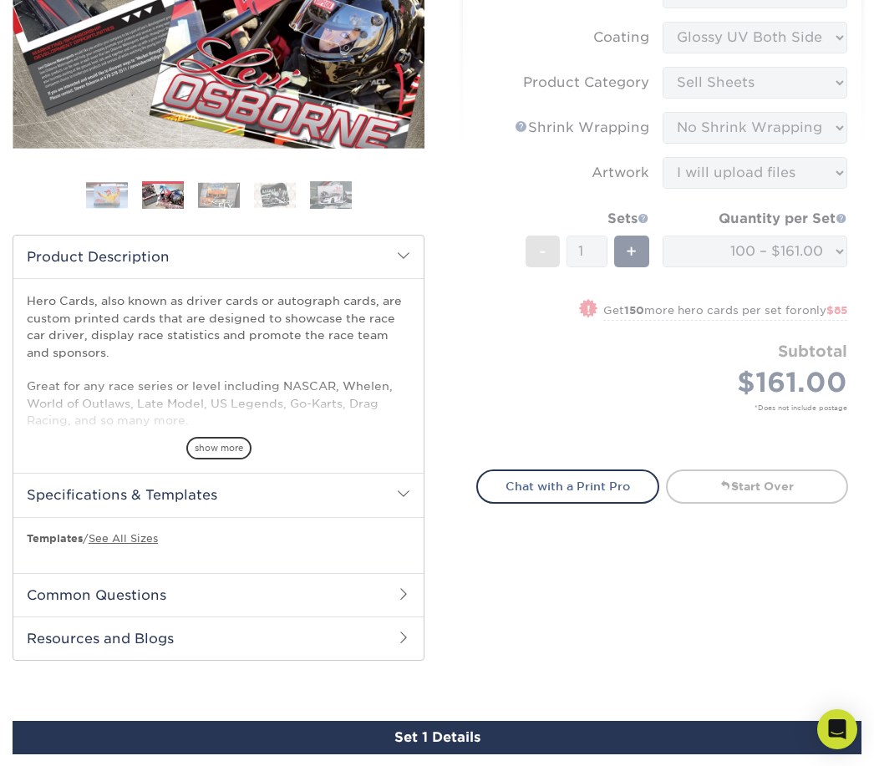
click at [414, 252] on h2 "Product Description" at bounding box center [218, 257] width 410 height 43
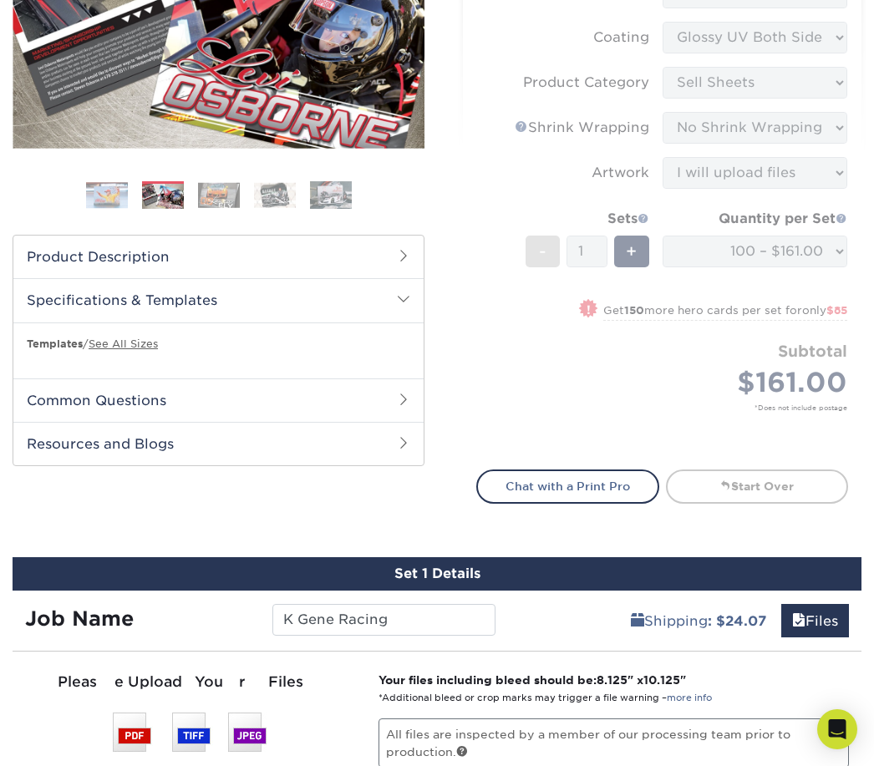
click at [374, 298] on h2 "Specifications & Templates" at bounding box center [218, 299] width 410 height 43
click at [407, 297] on span at bounding box center [403, 298] width 13 height 13
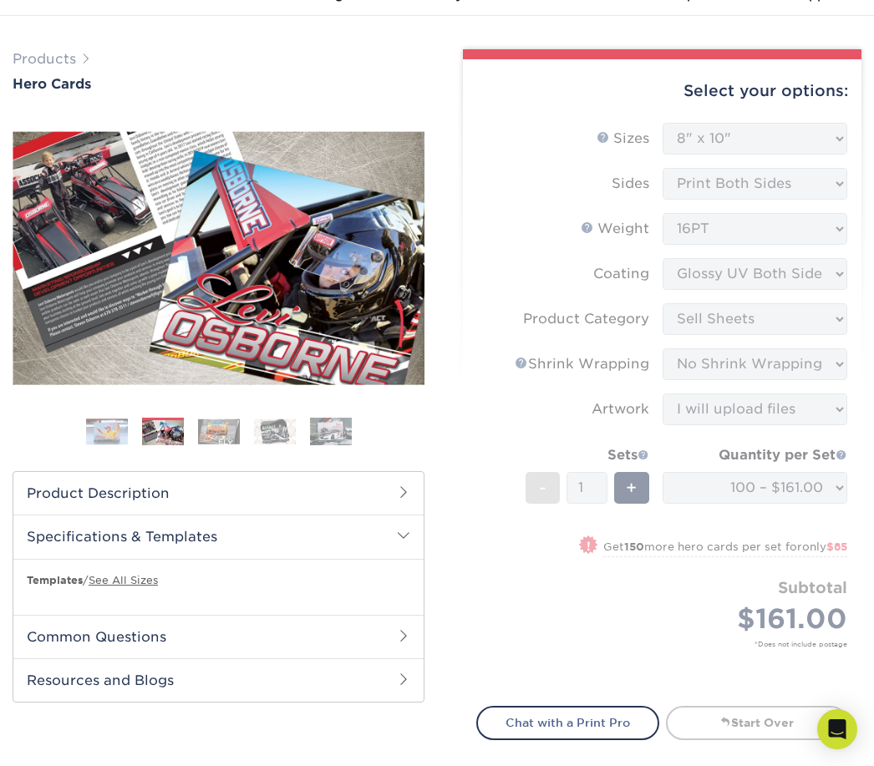
scroll to position [0, 0]
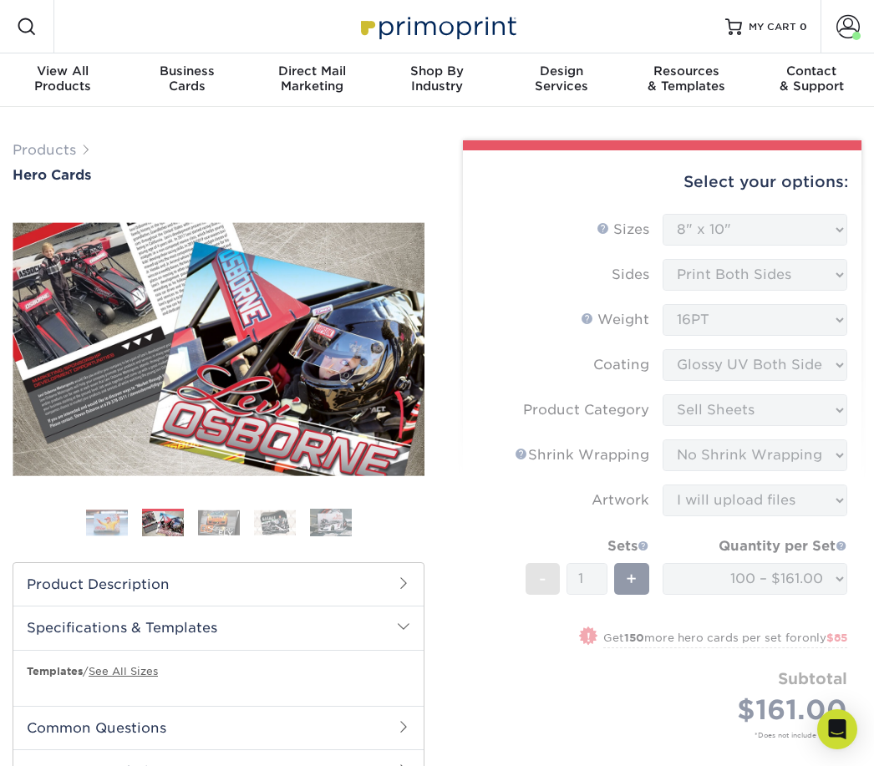
click at [785, 24] on span "MY CART" at bounding box center [773, 27] width 48 height 14
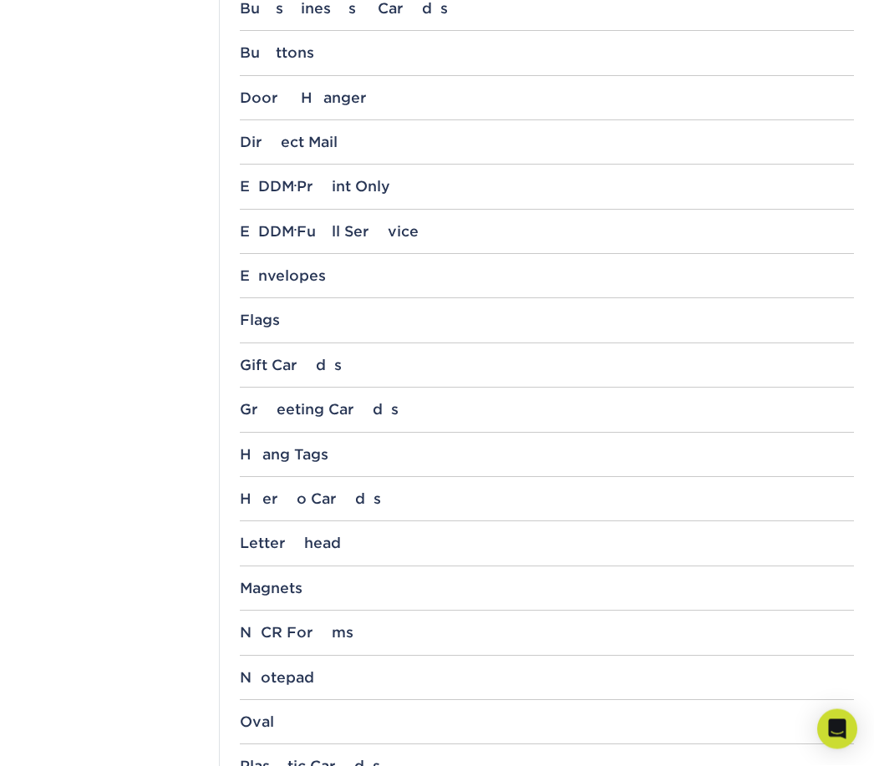
scroll to position [986, 0]
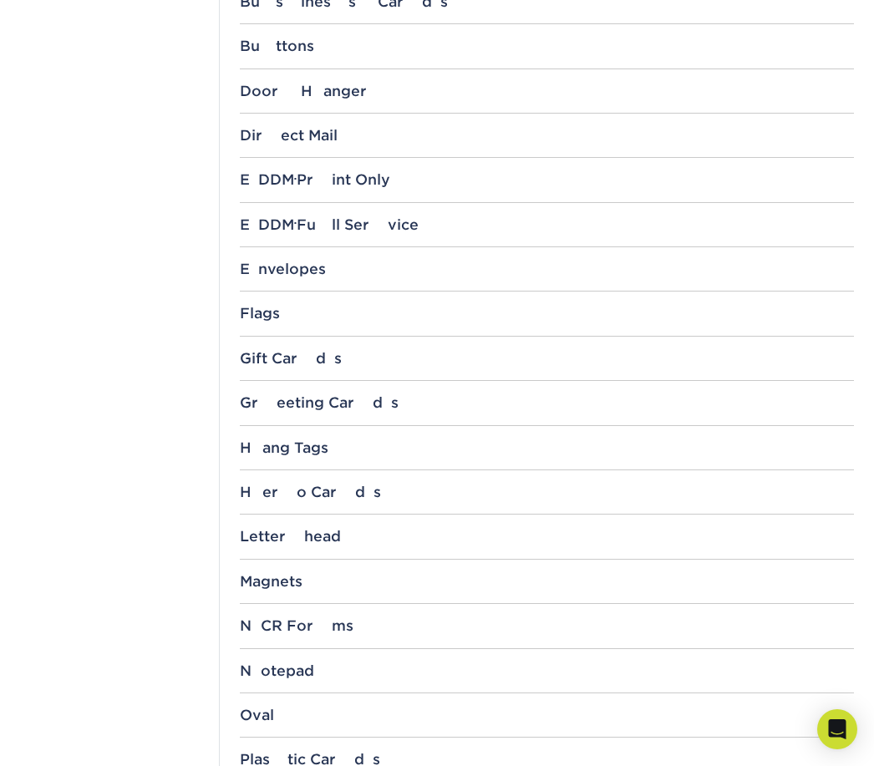
click at [651, 484] on div "Hero Cards" at bounding box center [547, 492] width 615 height 17
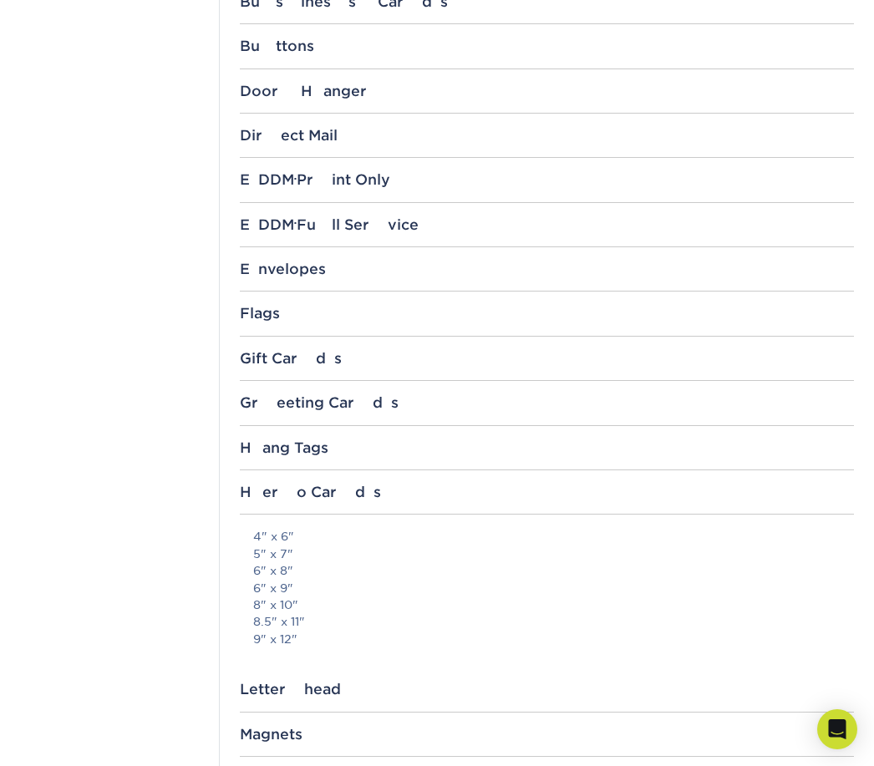
click at [291, 598] on link "8" x 10"" at bounding box center [275, 604] width 45 height 13
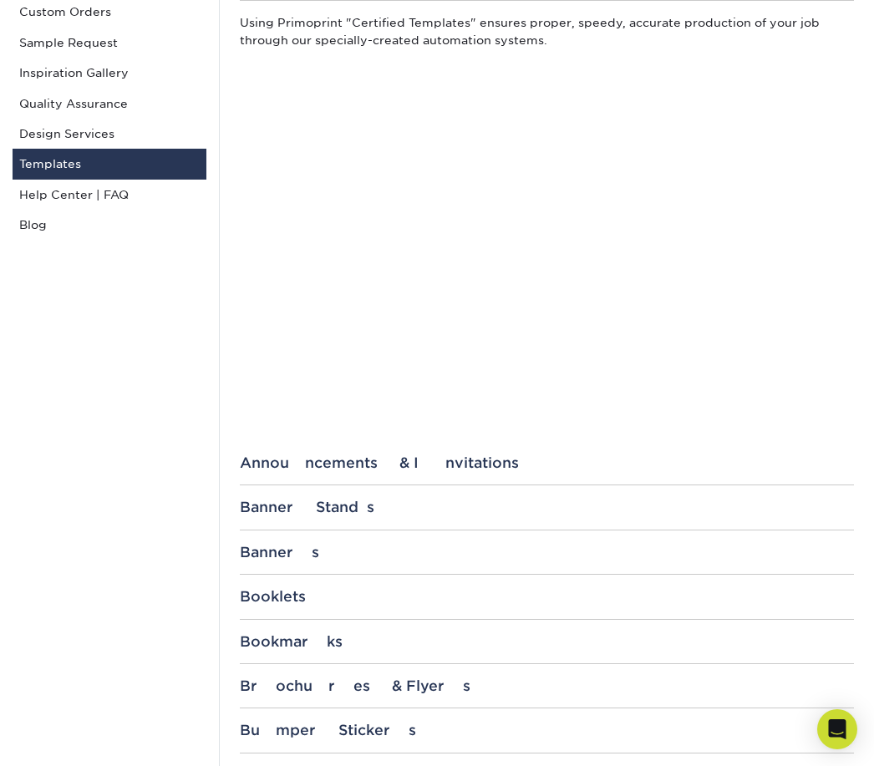
scroll to position [0, 0]
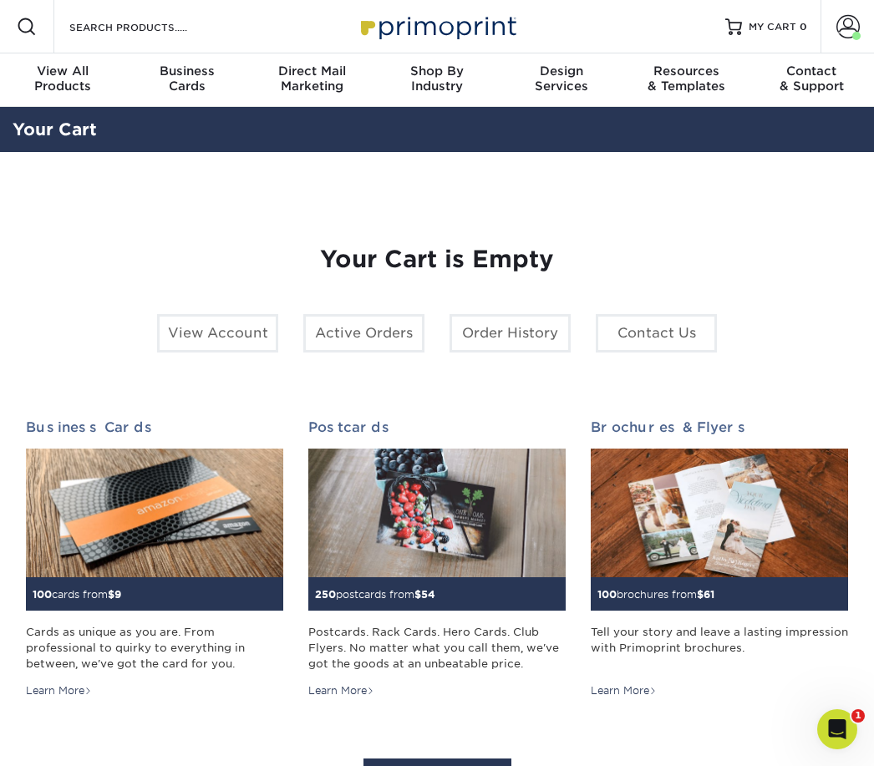
click at [45, 23] on div at bounding box center [26, 26] width 53 height 53
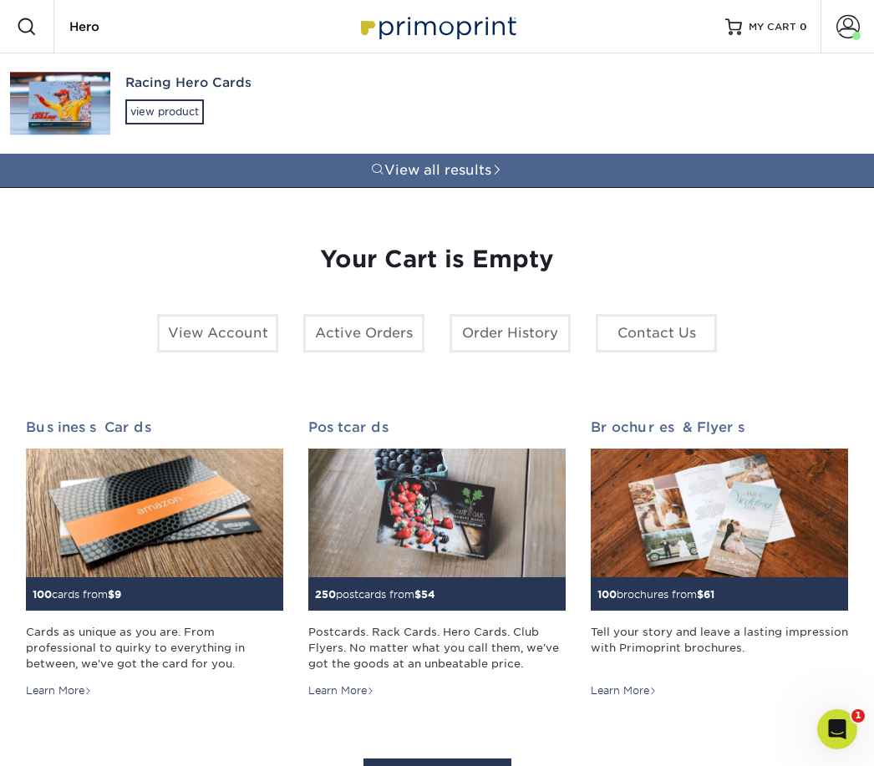
type input "Hero"
click at [175, 96] on div "Racing Hero Cards view product" at bounding box center [198, 98] width 146 height 91
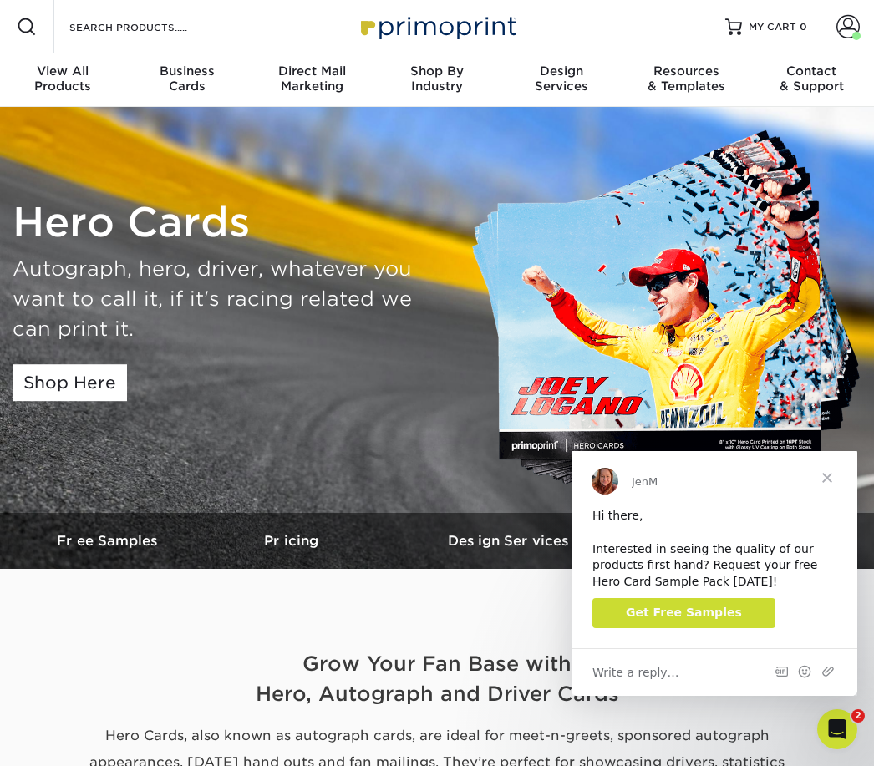
click at [829, 481] on span "Close" at bounding box center [827, 478] width 60 height 60
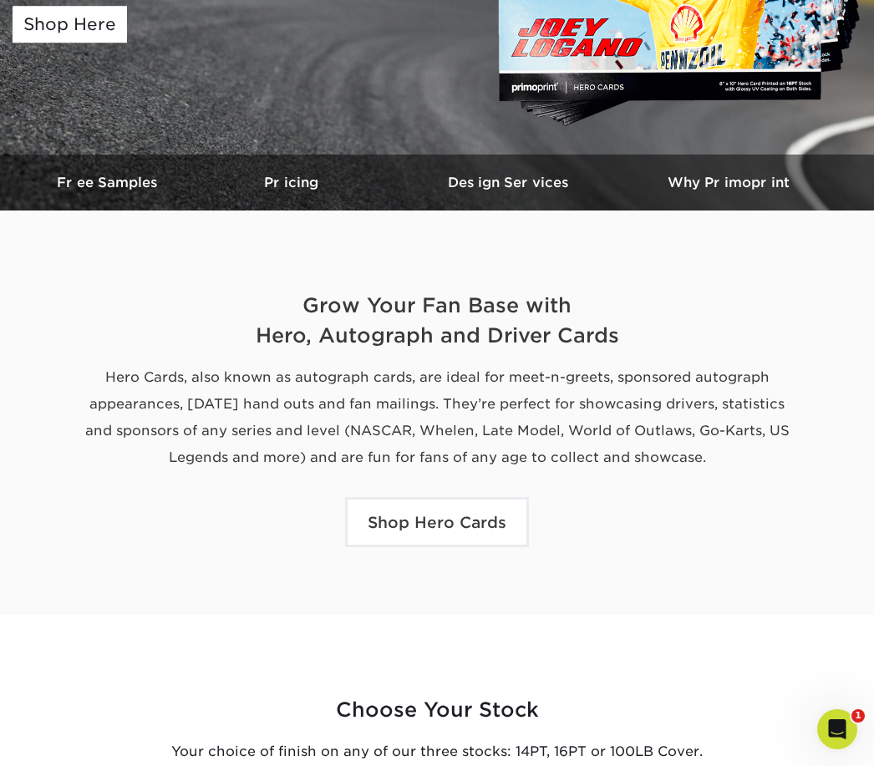
scroll to position [361, 0]
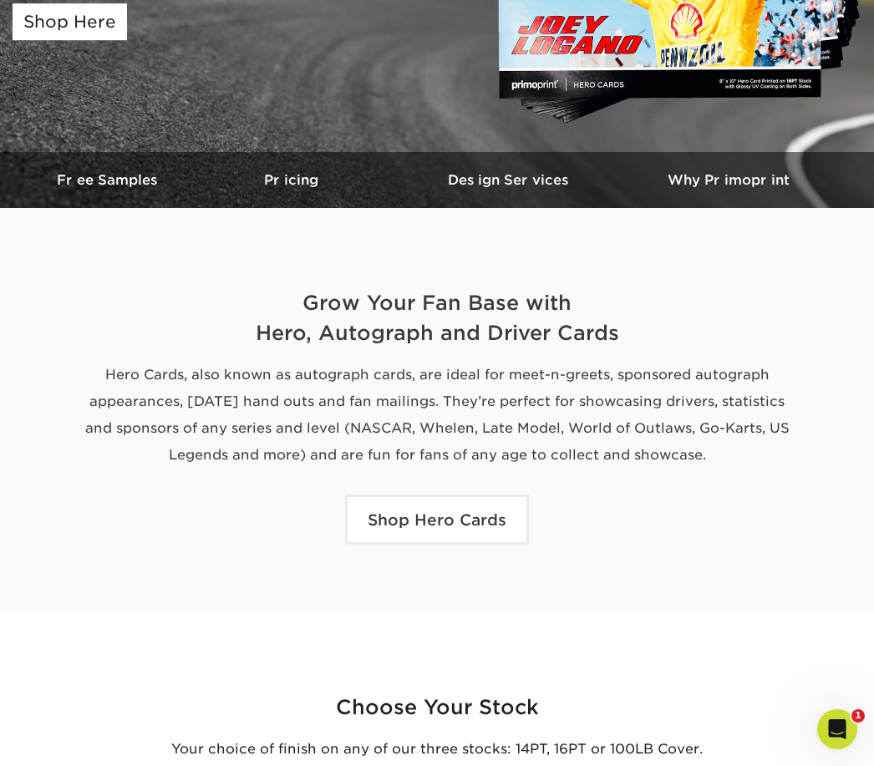
click at [472, 521] on link "Shop Hero Cards" at bounding box center [437, 520] width 184 height 50
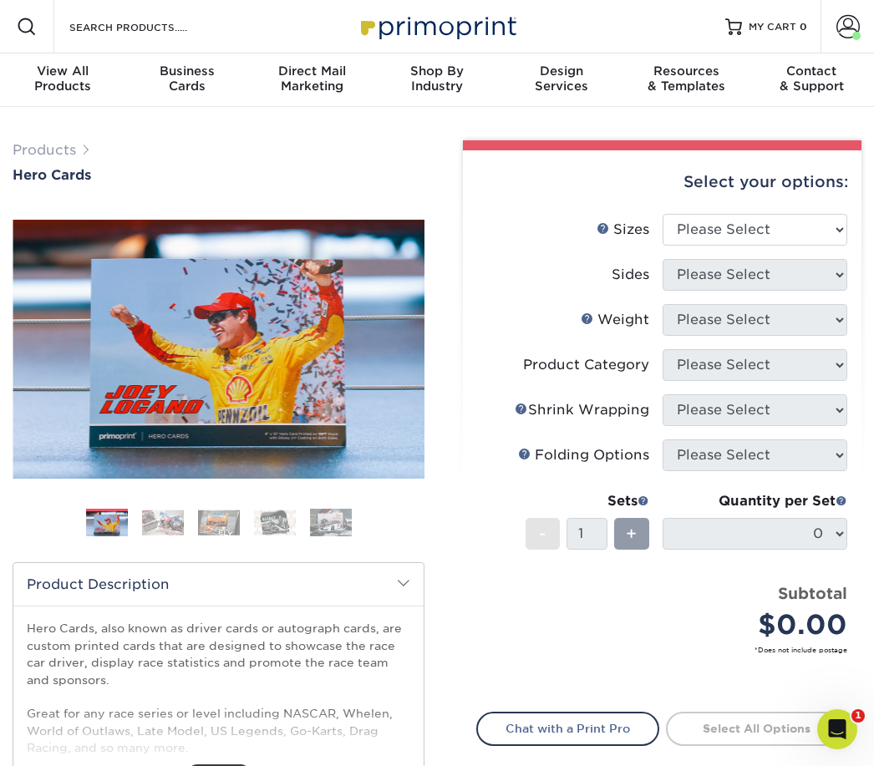
click at [174, 521] on img at bounding box center [163, 523] width 42 height 26
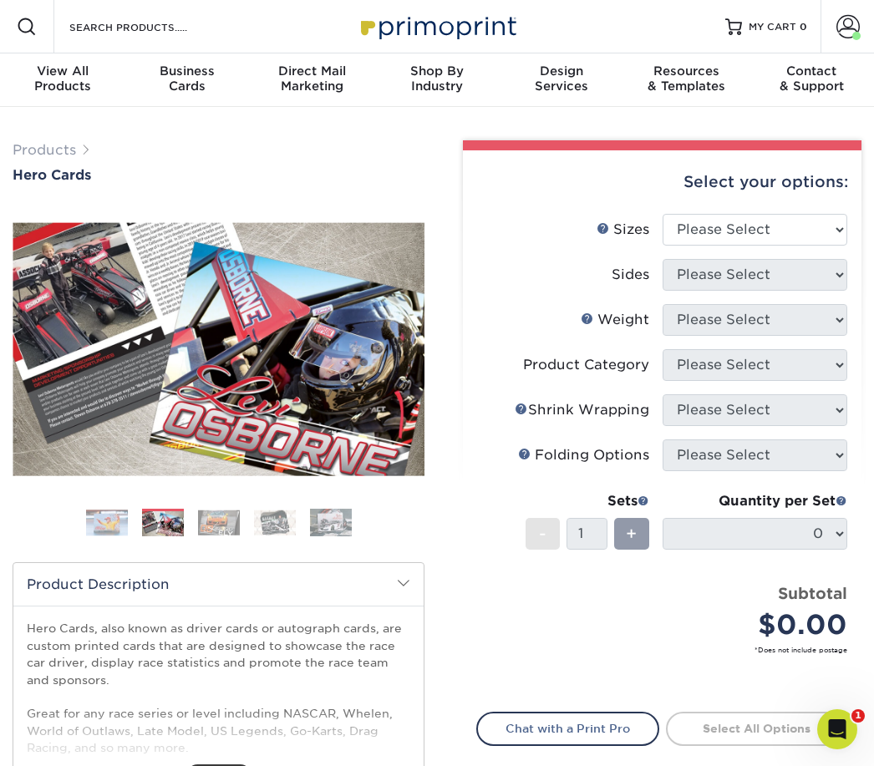
click at [788, 230] on select "Please Select 1.5" x 7" 4" x 6" 5" x 7" 6" x 8" 6" x 8.5" 6" x 9" 7" x 8.5" 7.5…" at bounding box center [756, 230] width 186 height 32
select select "8.00x10.00"
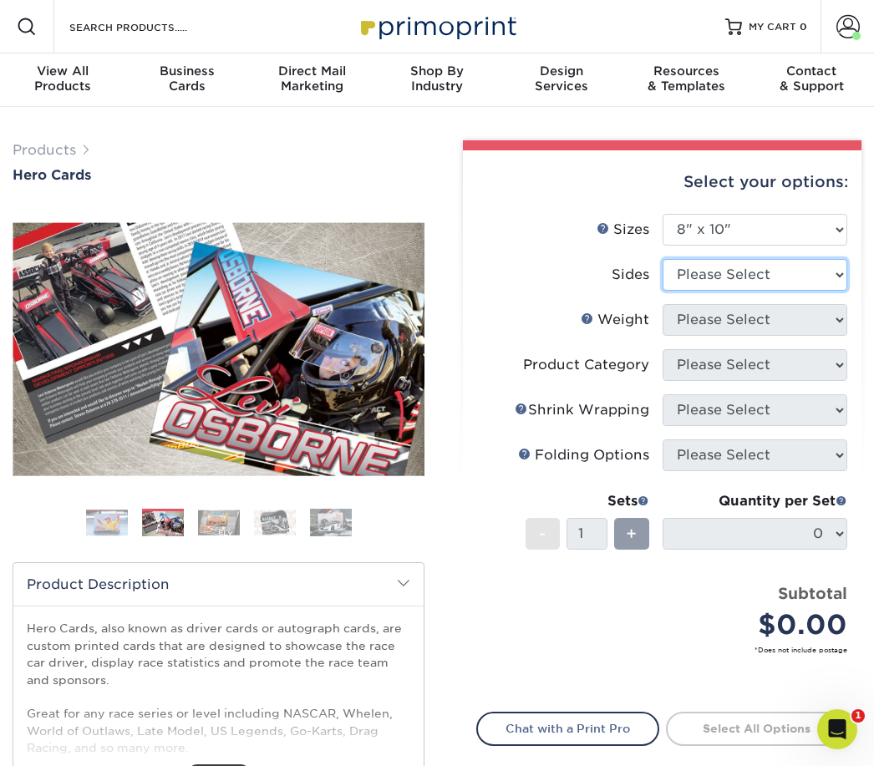
click at [766, 281] on select "Please Select Print Both Sides Print Front Only" at bounding box center [756, 275] width 186 height 32
click at [785, 275] on select "Please Select Print Both Sides Print Front Only" at bounding box center [756, 275] width 186 height 32
select select "13abbda7-1d64-4f25-8bb2-c179b224825d"
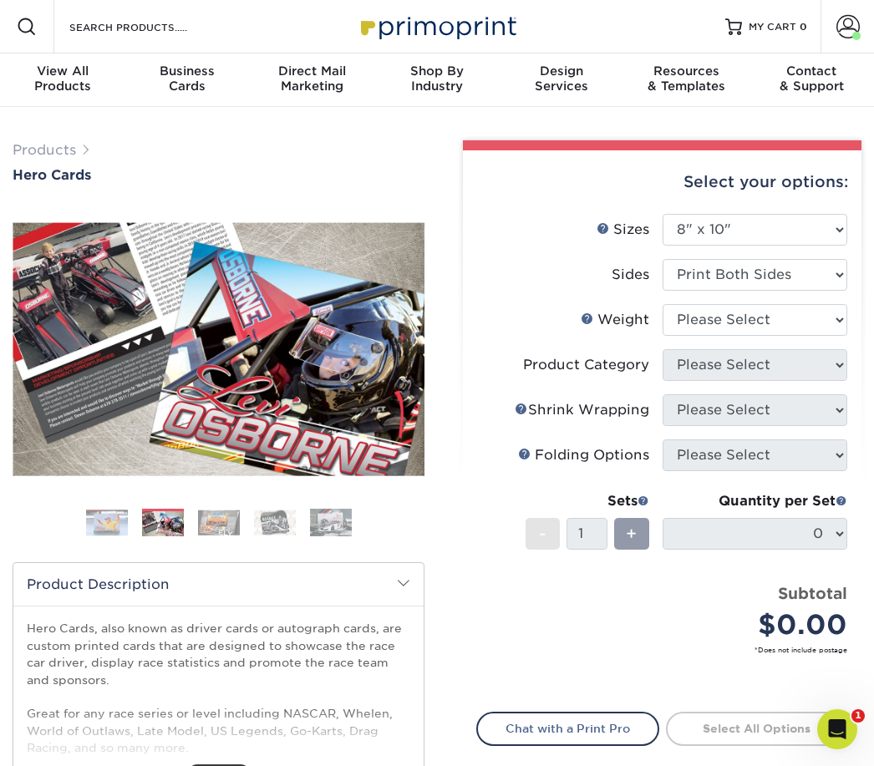
click at [791, 317] on select "Please Select 100LB 14PT 16PT" at bounding box center [756, 320] width 186 height 32
select select "16PT"
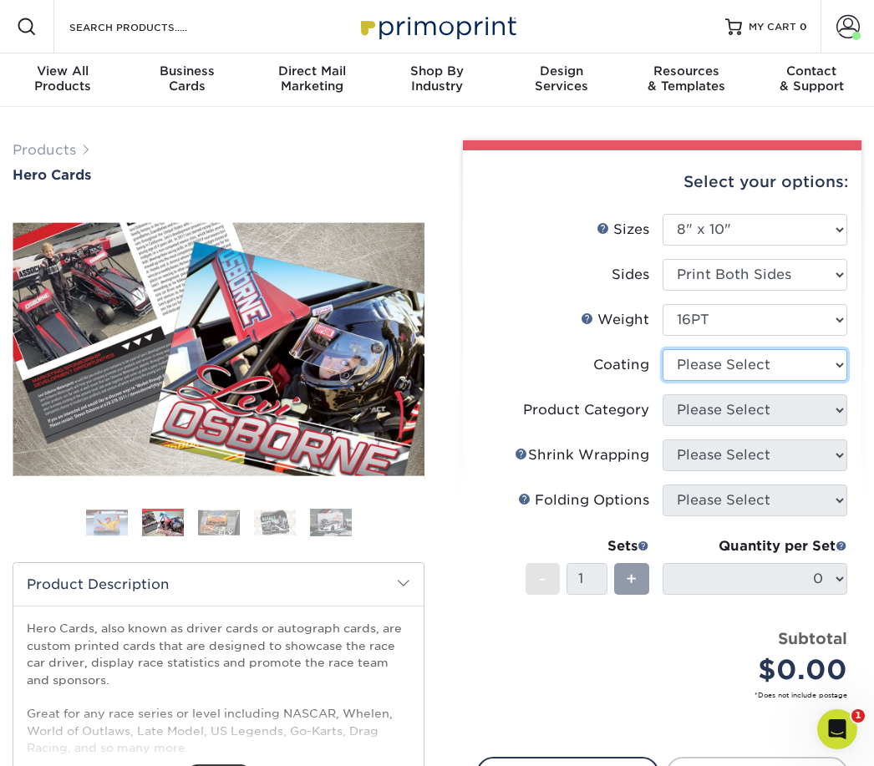
click at [784, 370] on select at bounding box center [756, 365] width 186 height 32
select select "ae367451-b2b8-45df-a344-0f05b6a12993"
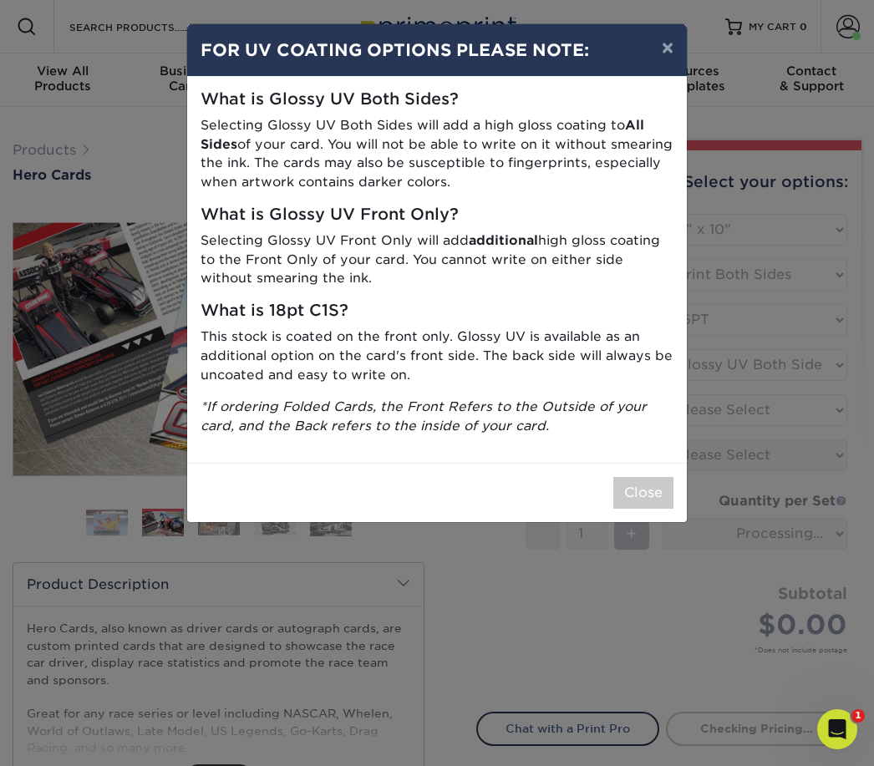
click at [644, 487] on button "Close" at bounding box center [643, 493] width 60 height 32
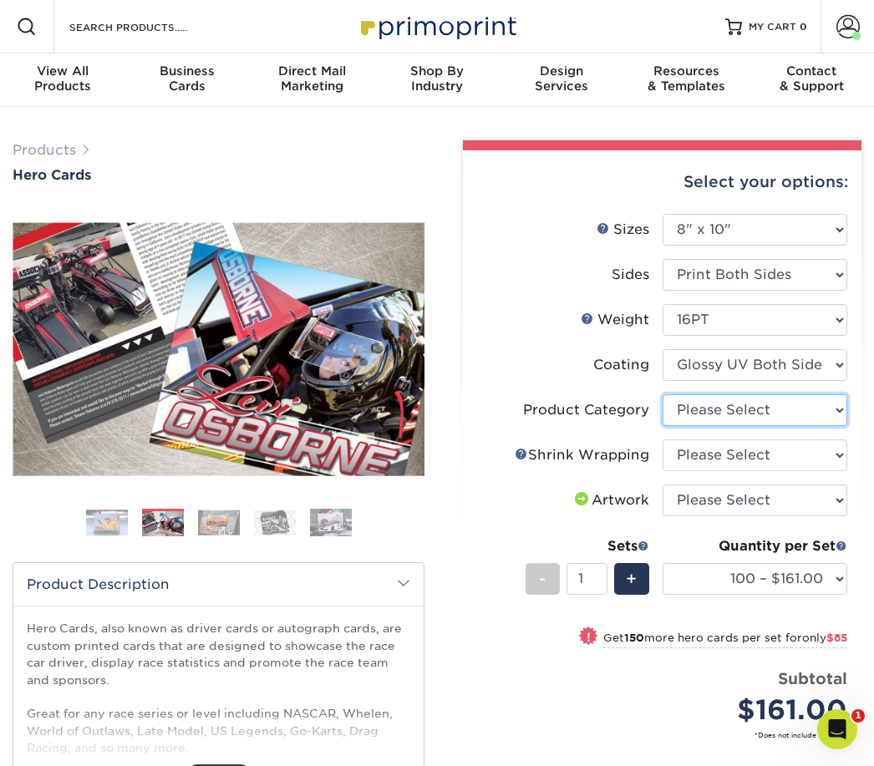
click at [798, 409] on select "Please Select Sell Sheets" at bounding box center [756, 410] width 186 height 32
click at [791, 453] on select "Please Select No Shrink Wrapping Shrink Wrap 100 Per Package Shrink Wrap 50 Per…" at bounding box center [756, 456] width 186 height 32
select select "c8749376-e7da-41d0-b3dc-647faf84d907"
click at [800, 414] on select "Please Select Sell Sheets" at bounding box center [756, 410] width 186 height 32
select select "eddd4a87-9082-47bb-843b-3bca55f6c842"
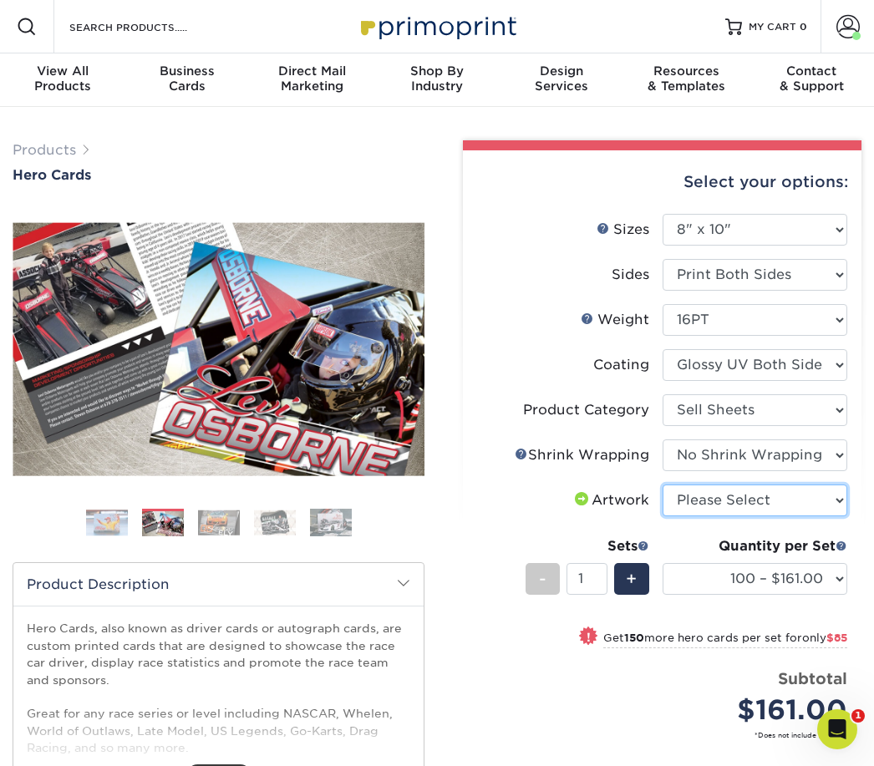
click at [807, 504] on select "Please Select I will upload files I need a design - $150" at bounding box center [756, 501] width 186 height 32
select select "upload"
